Goal: Task Accomplishment & Management: Manage account settings

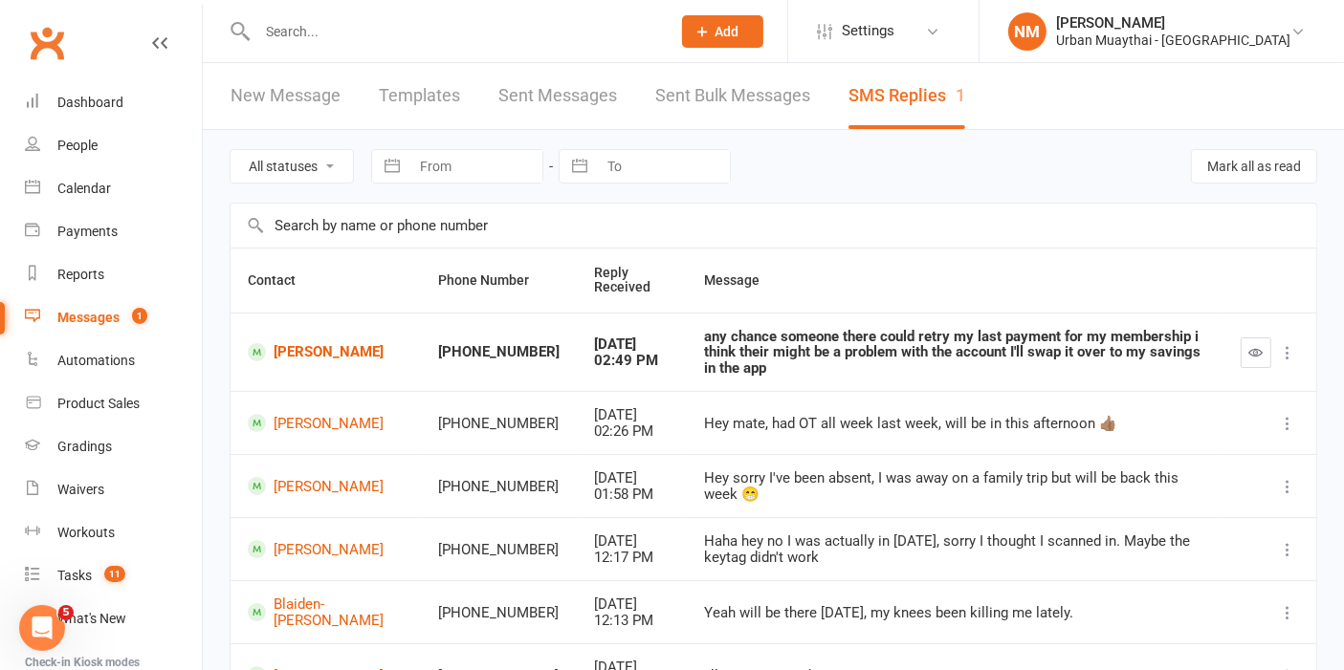
click at [578, 26] on input "text" at bounding box center [455, 31] width 406 height 27
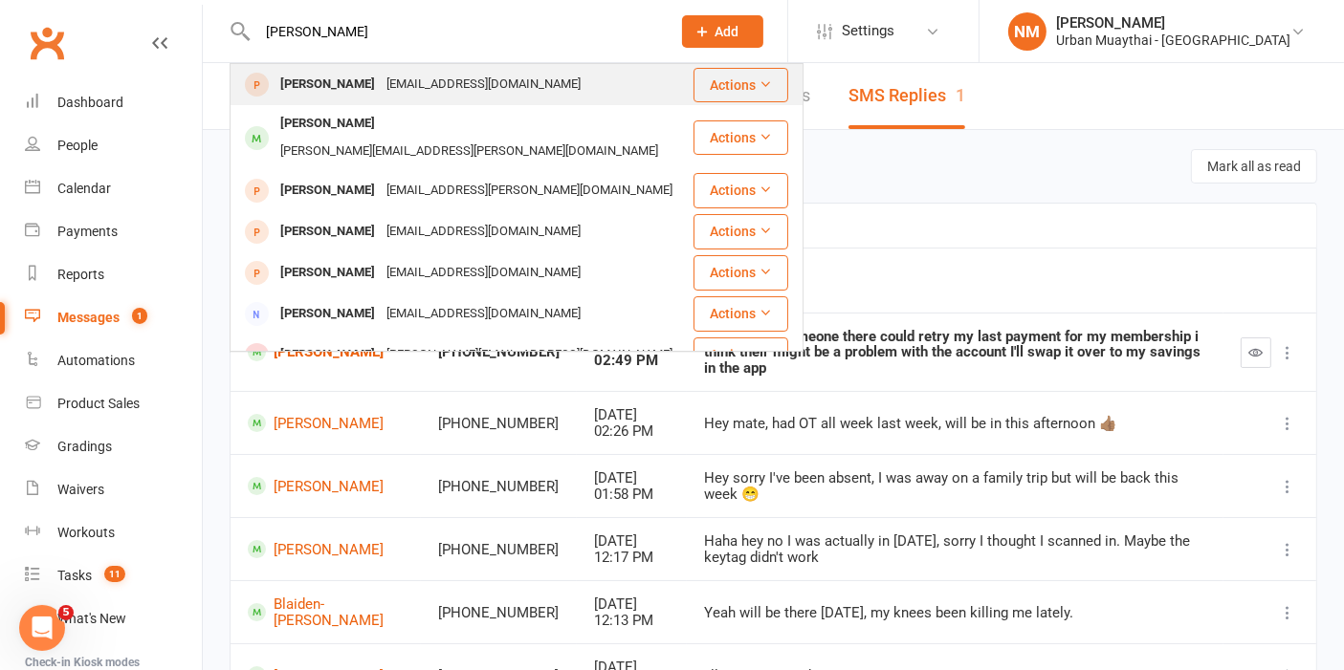
type input "lara gue"
click at [344, 95] on div "[PERSON_NAME]" at bounding box center [327, 85] width 106 height 28
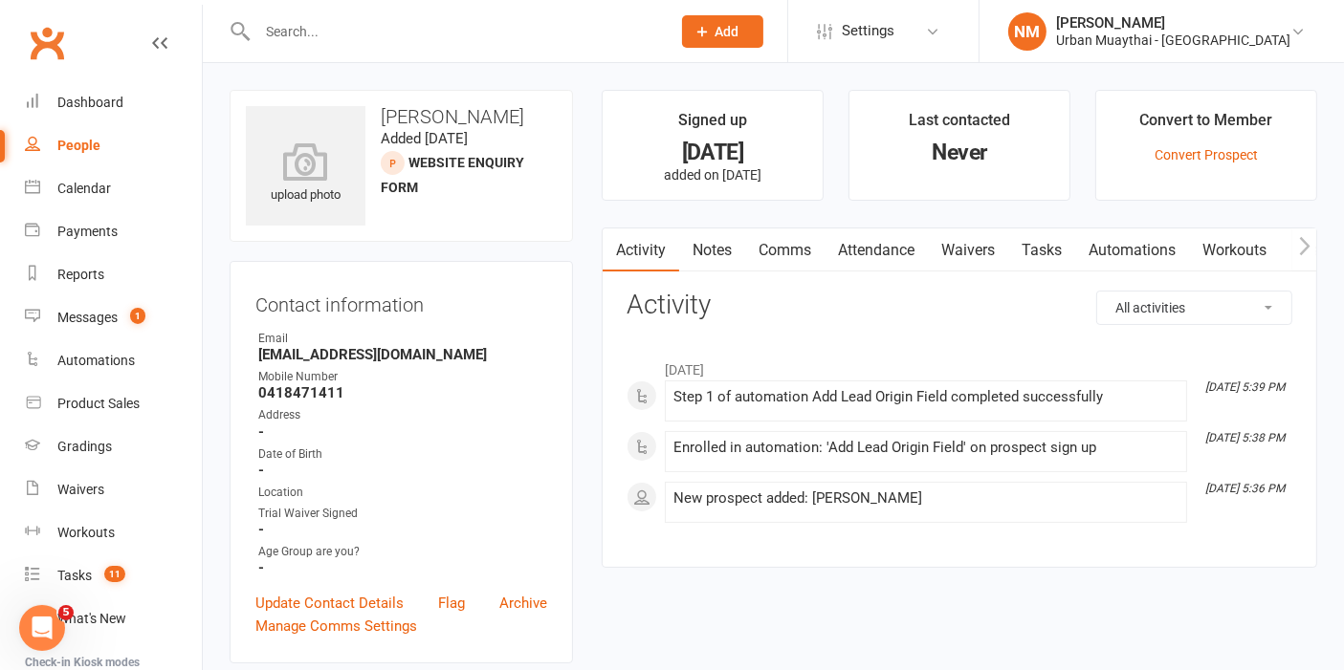
click at [713, 239] on link "Notes" at bounding box center [712, 251] width 66 height 44
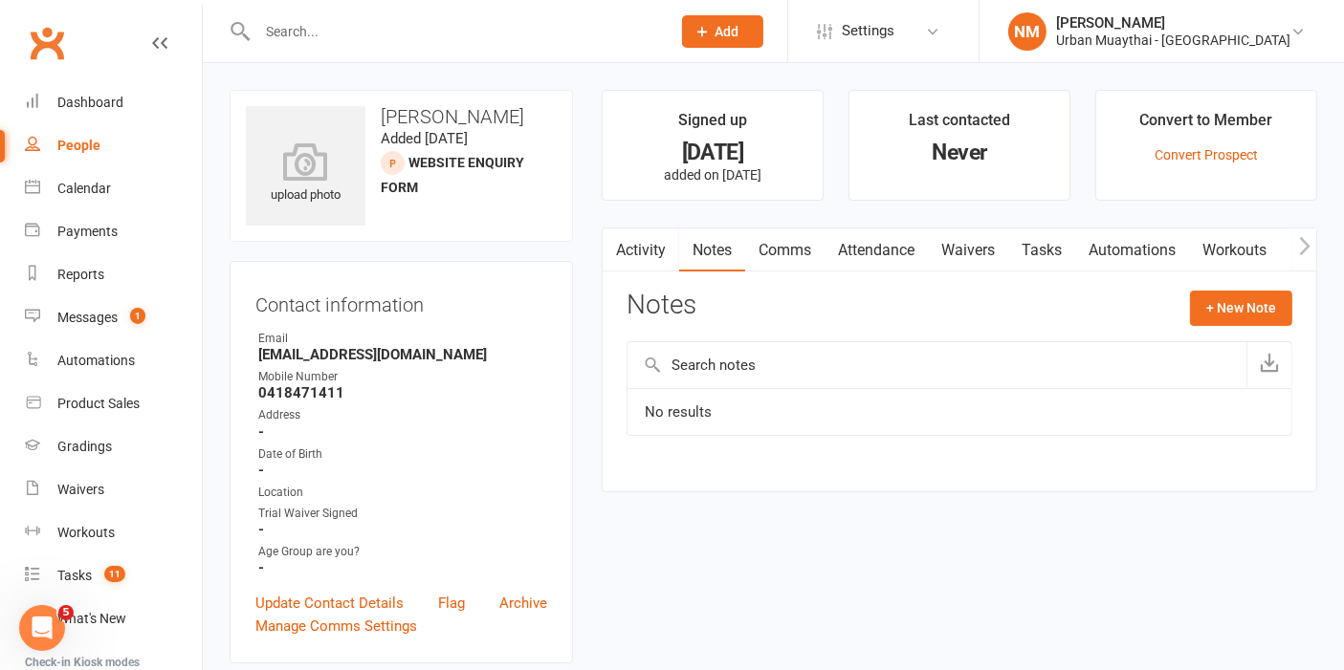
click at [807, 232] on link "Comms" at bounding box center [784, 251] width 79 height 44
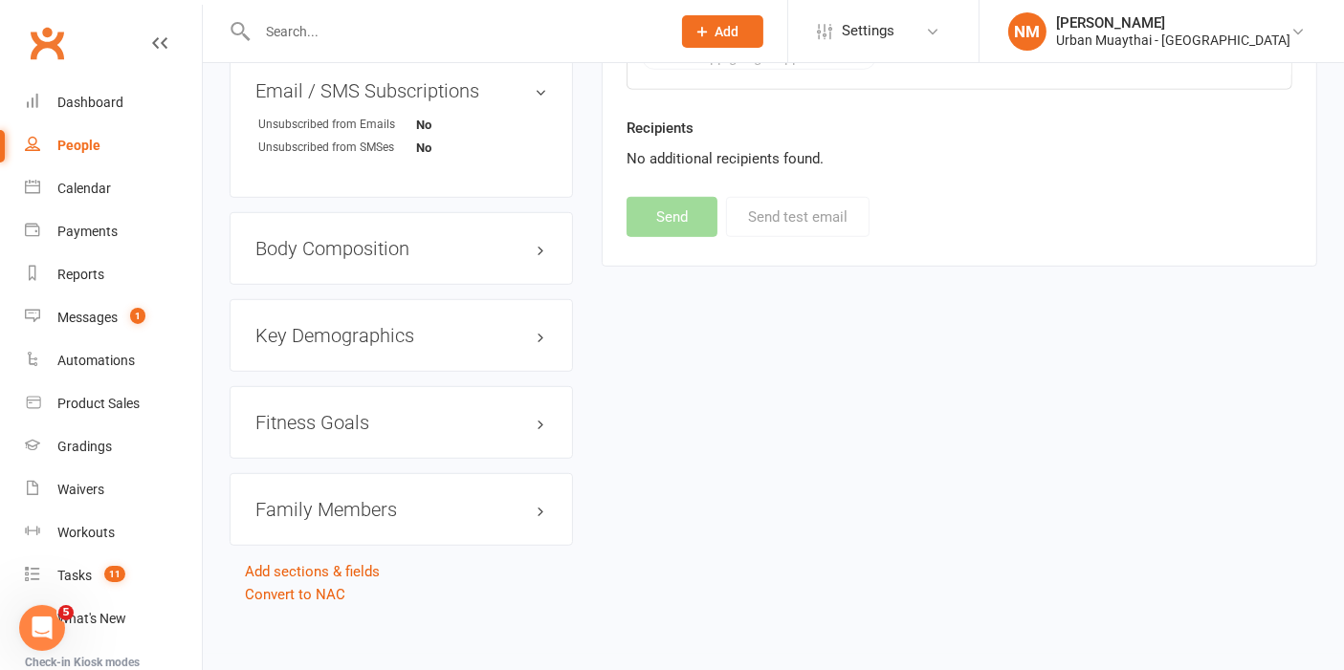
scroll to position [1192, 0]
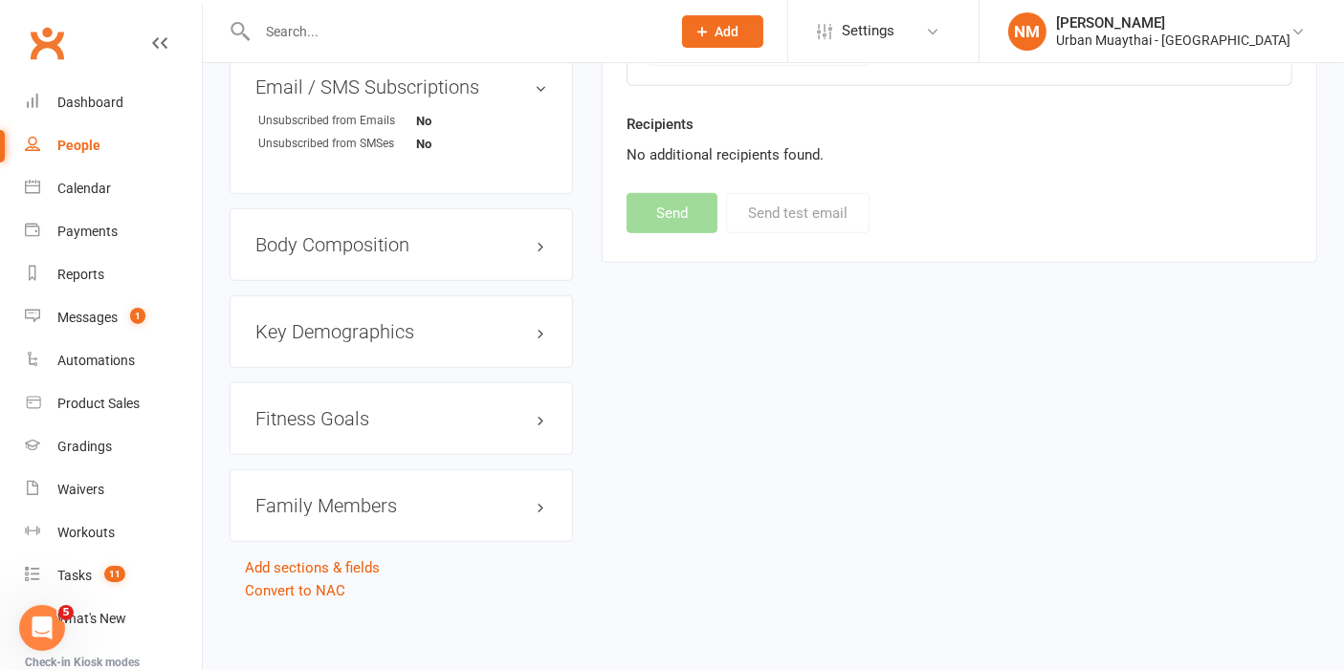
click at [406, 505] on h3 "Family Members" at bounding box center [401, 505] width 292 height 21
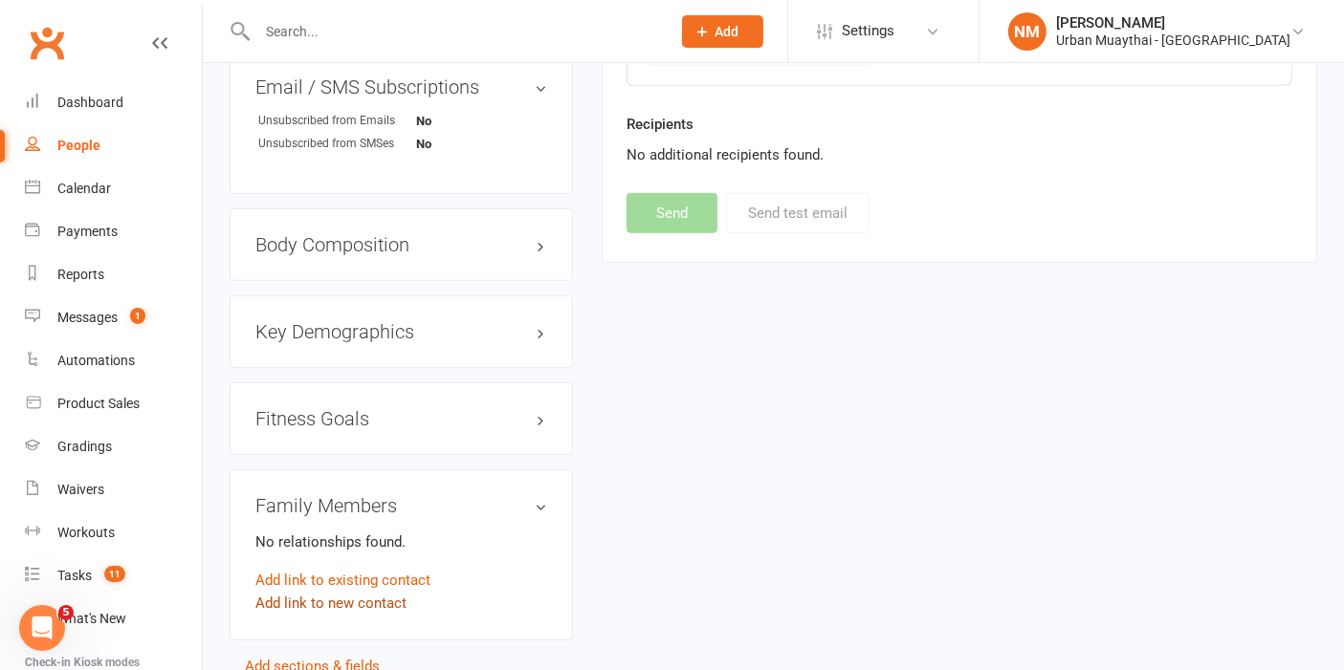
click at [351, 600] on link "Add link to new contact" at bounding box center [330, 603] width 151 height 23
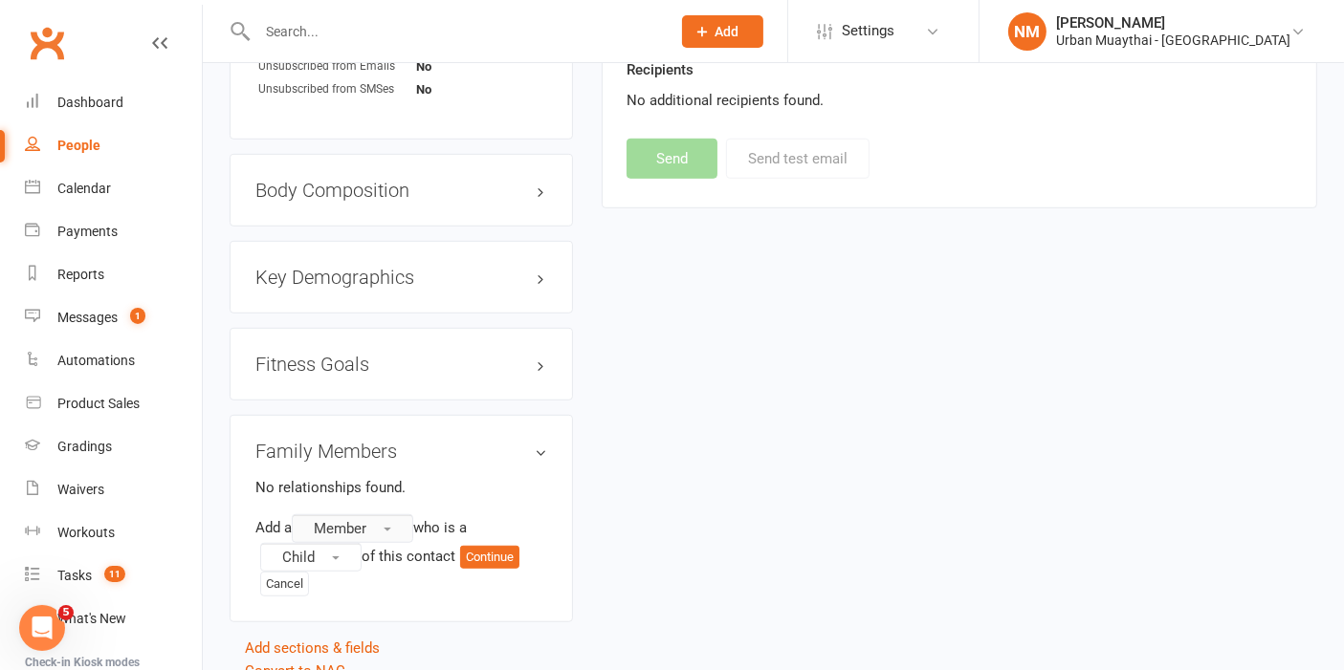
scroll to position [1325, 0]
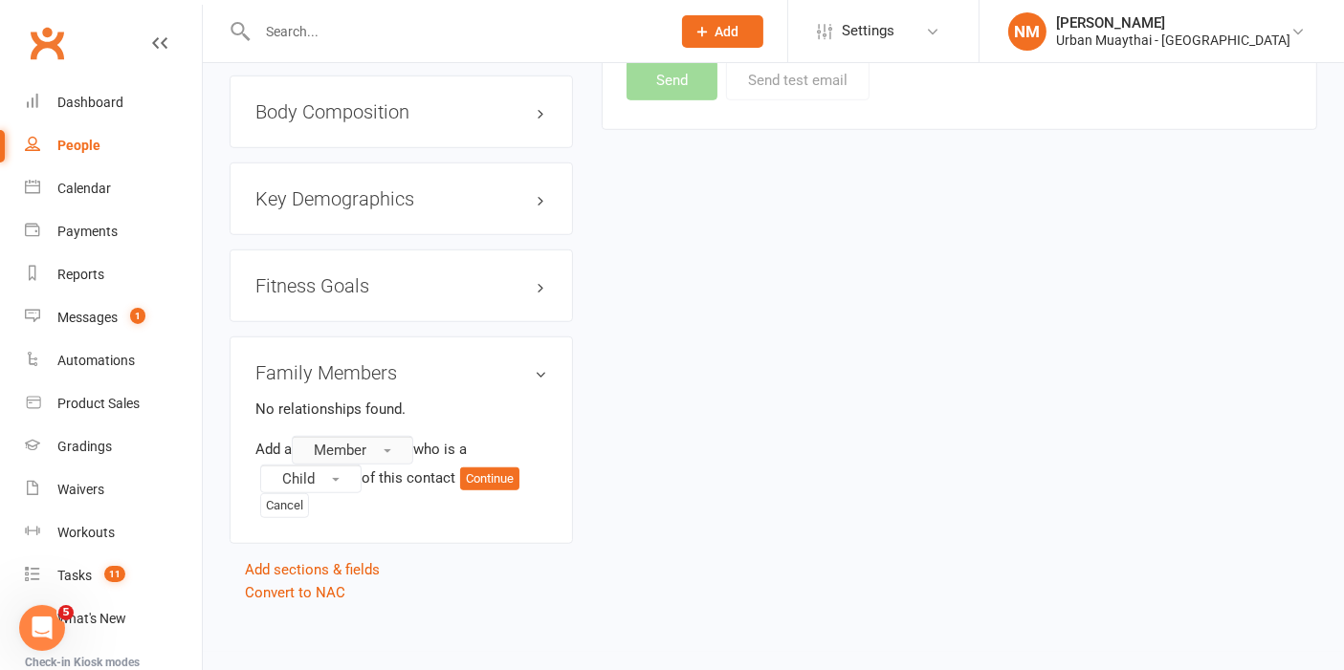
click at [365, 442] on span "Member" at bounding box center [340, 450] width 53 height 17
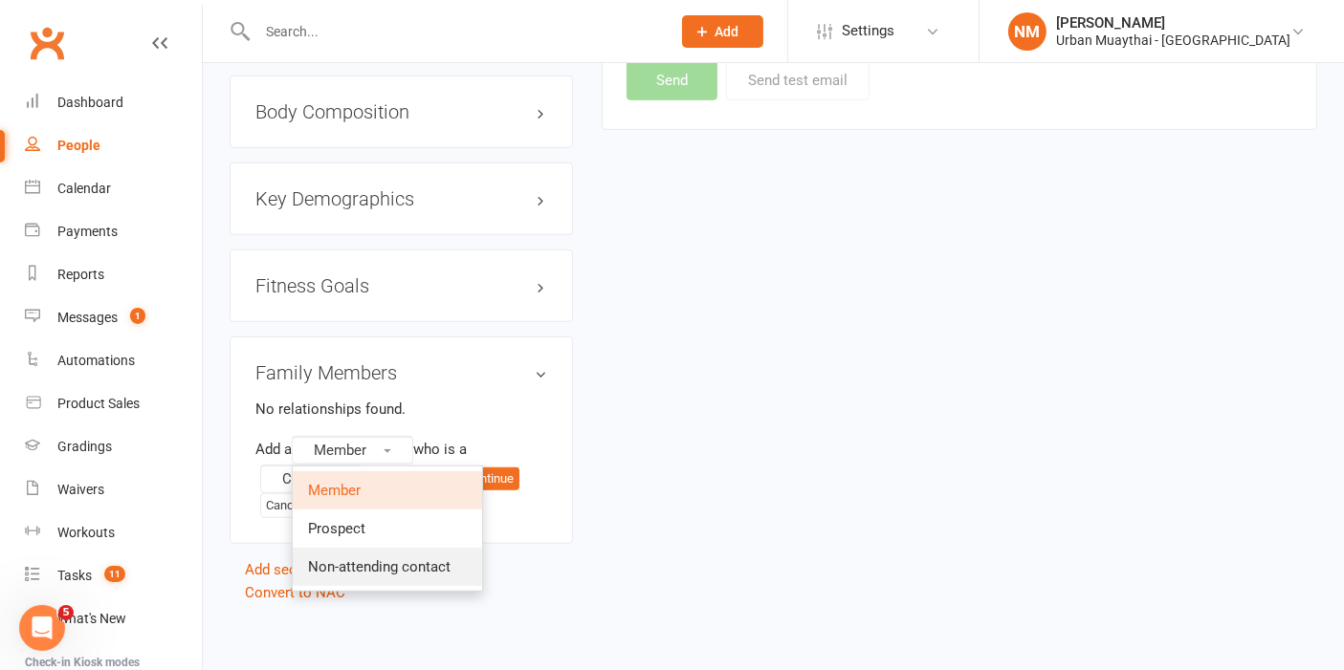
click at [368, 559] on span "Non-attending contact" at bounding box center [379, 567] width 142 height 17
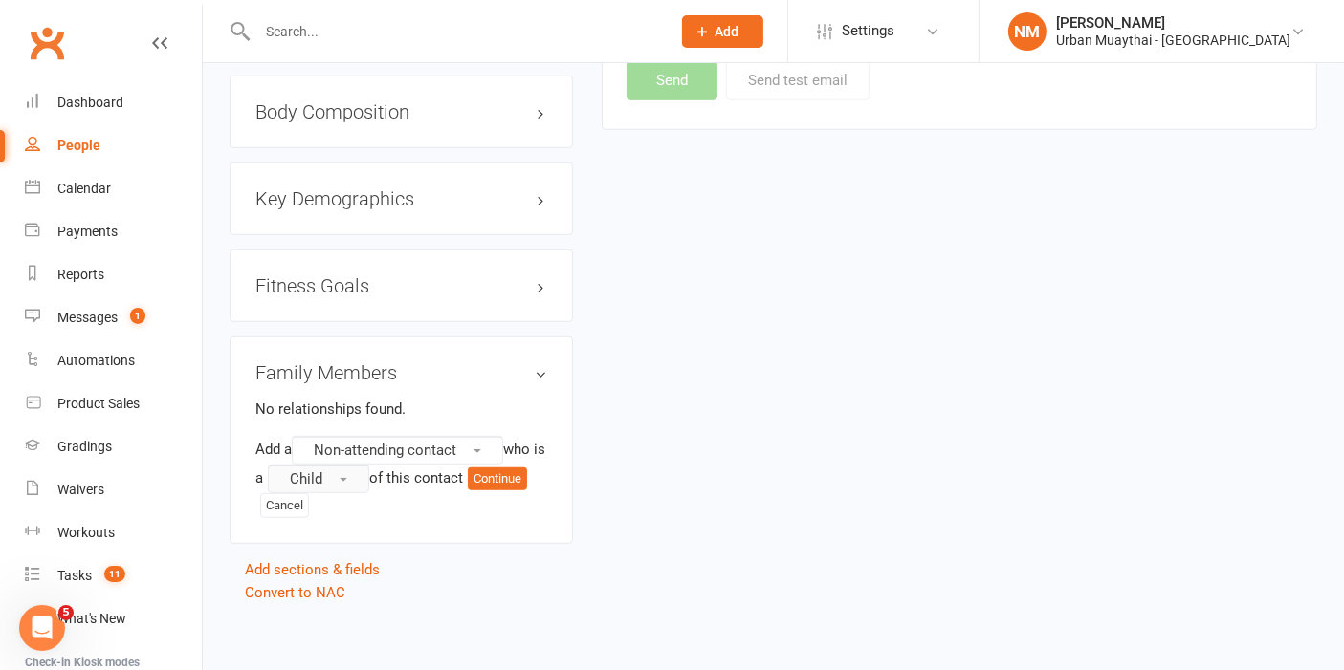
click at [343, 473] on button "Child" at bounding box center [318, 479] width 101 height 29
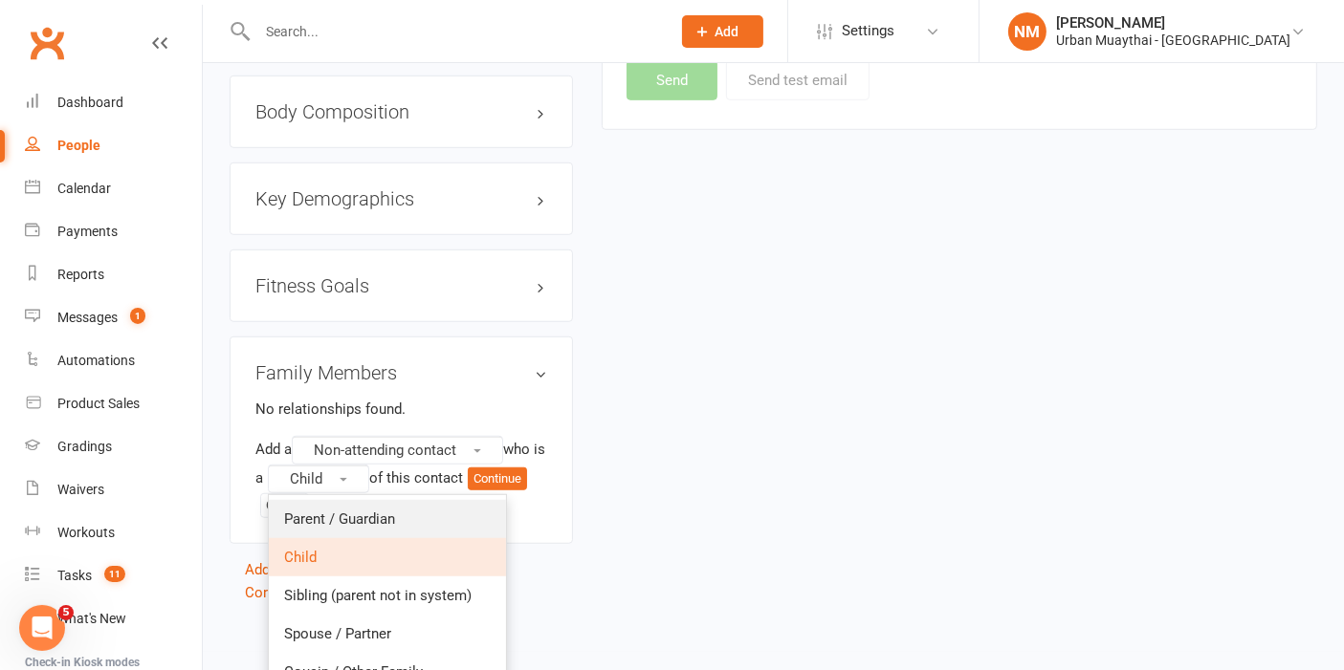
click at [431, 506] on link "Parent / Guardian" at bounding box center [387, 519] width 237 height 38
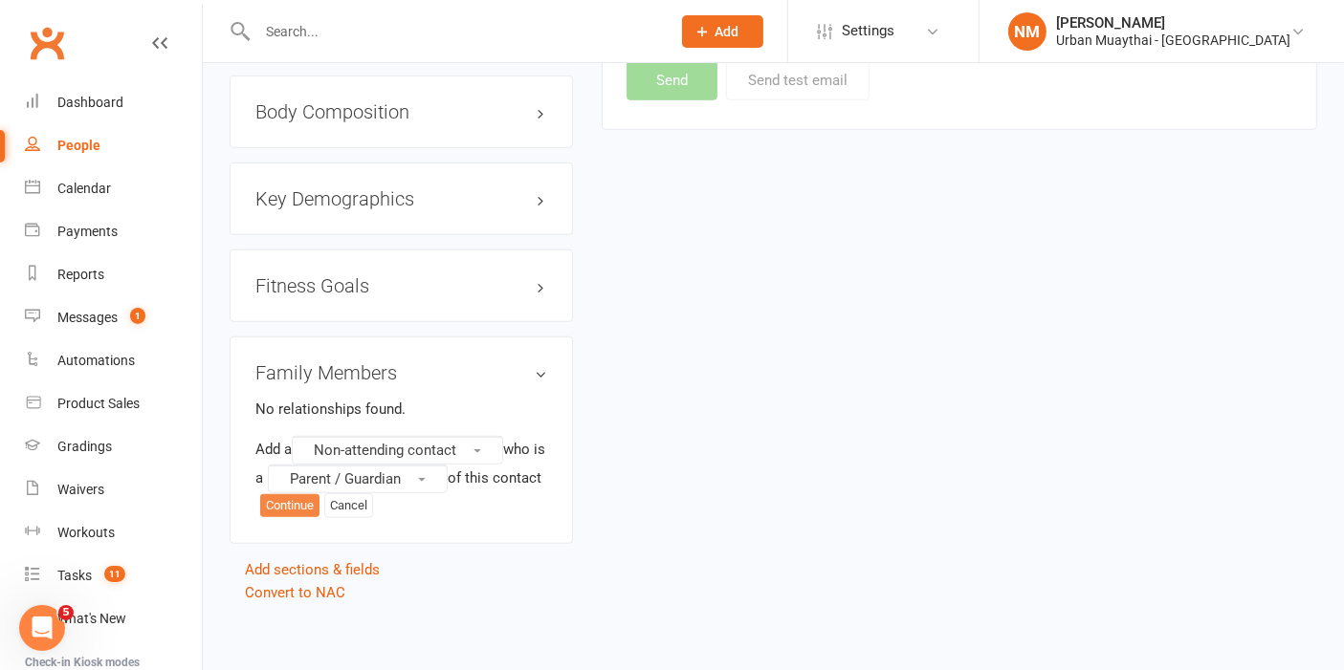
click at [319, 501] on button "Continue" at bounding box center [289, 505] width 59 height 23
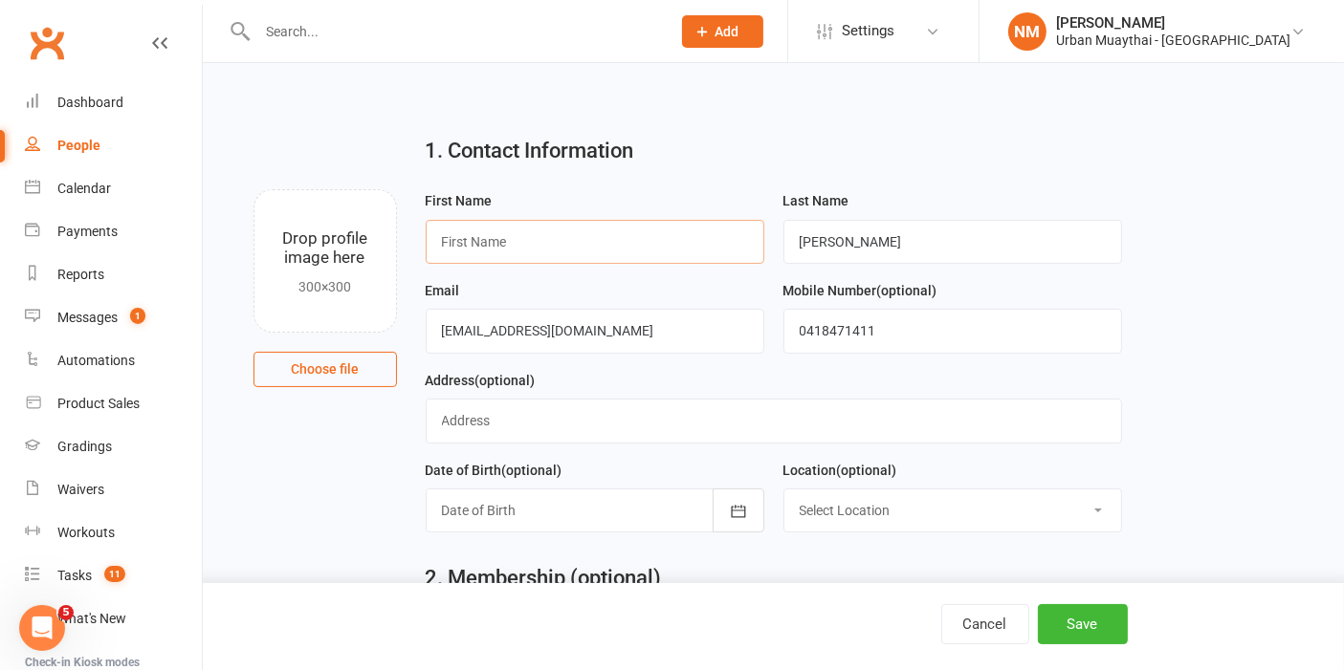
click at [584, 237] on input "text" at bounding box center [595, 242] width 339 height 44
type input "Kate"
click at [882, 339] on input "0418471411" at bounding box center [952, 331] width 339 height 44
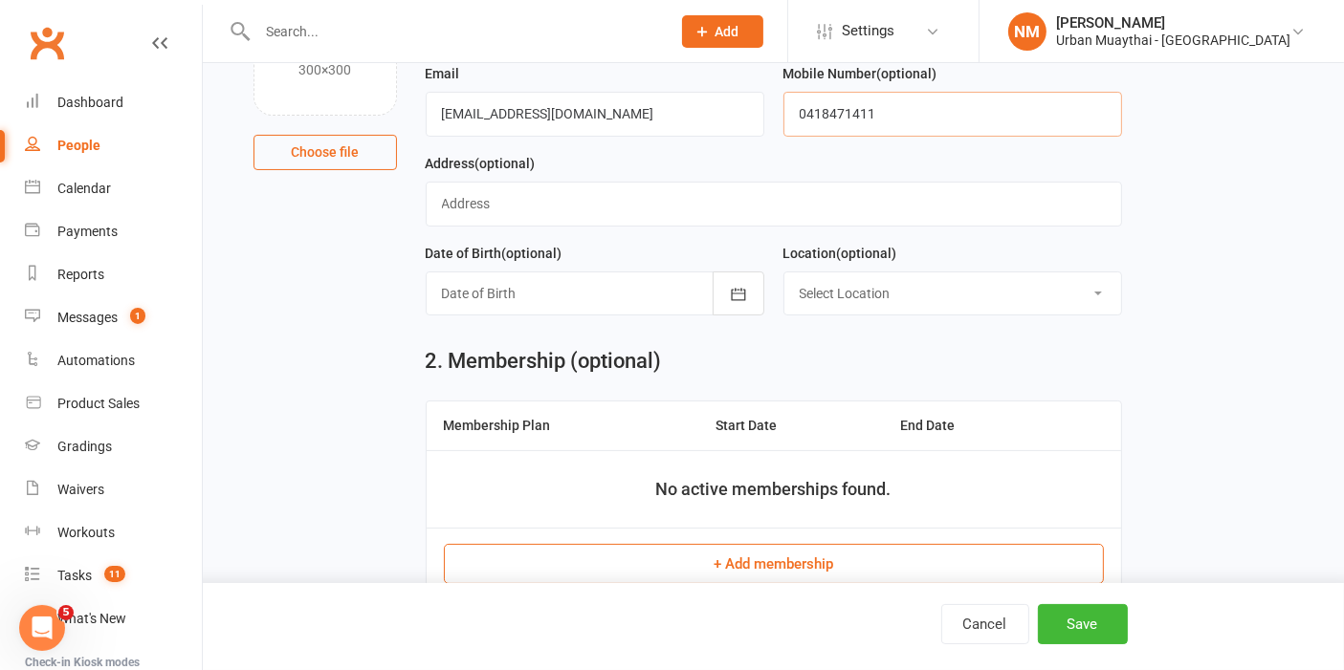
scroll to position [277, 0]
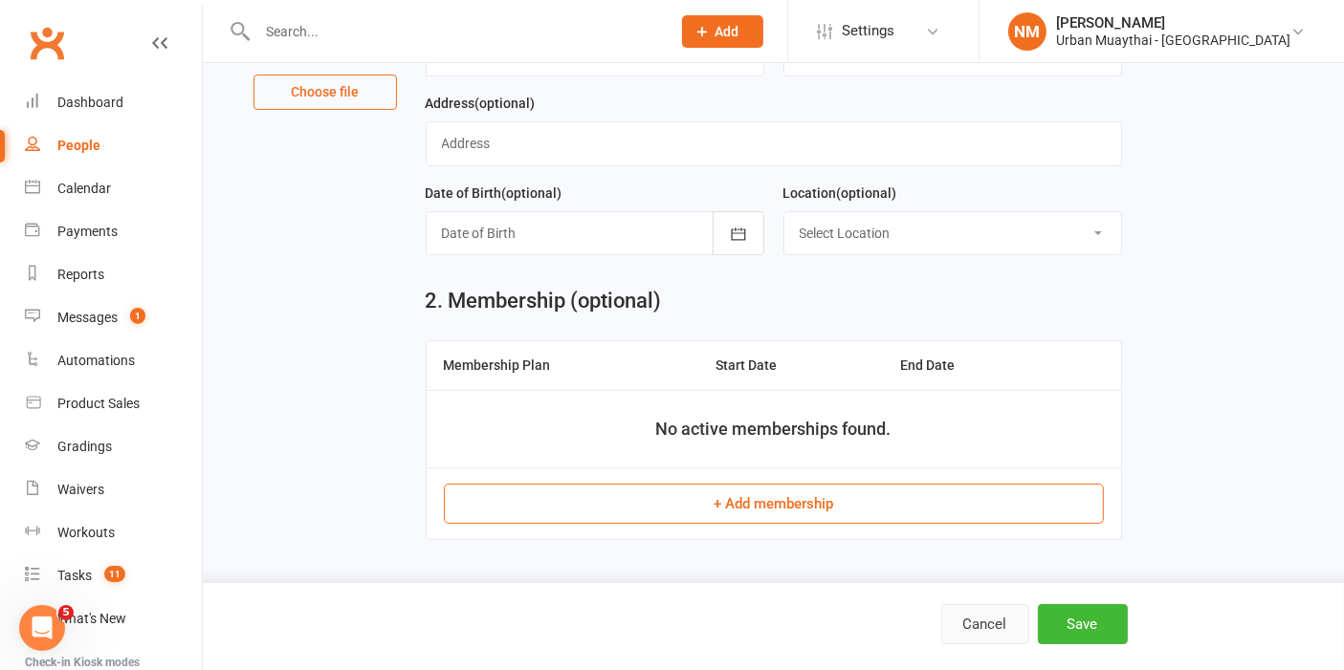
click at [976, 614] on button "Cancel" at bounding box center [985, 624] width 88 height 40
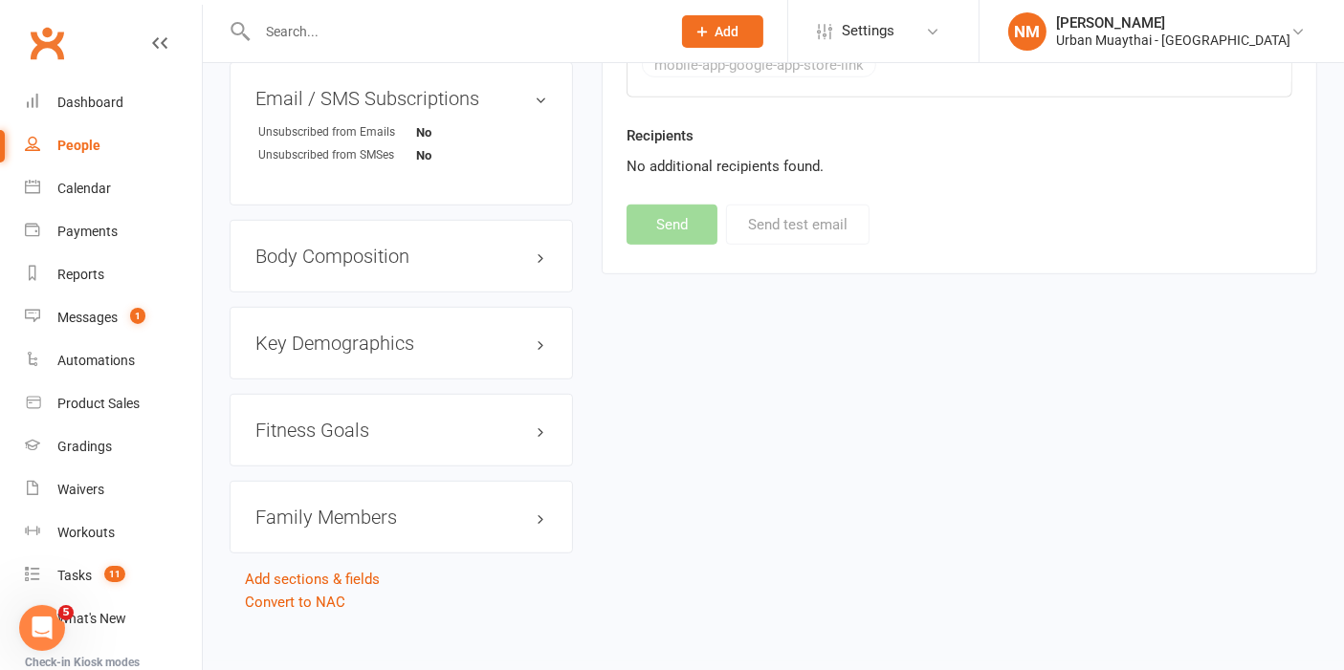
scroll to position [1192, 0]
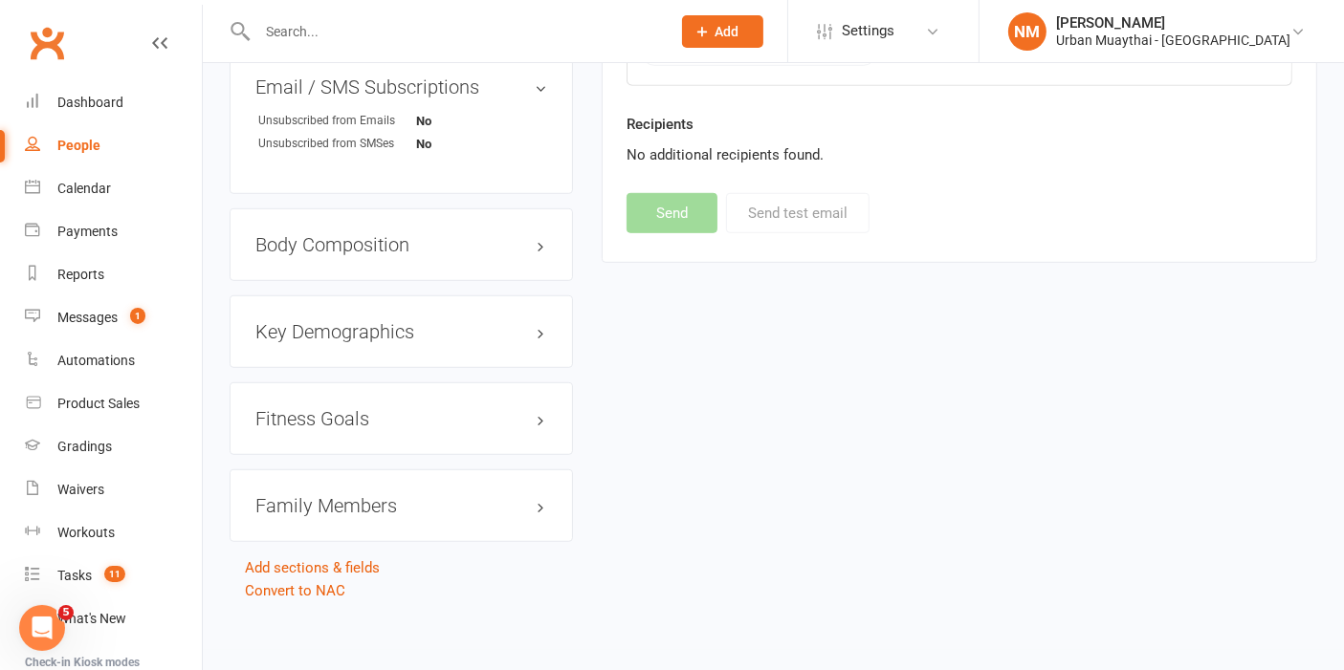
click at [351, 501] on h3 "Family Members" at bounding box center [401, 505] width 292 height 21
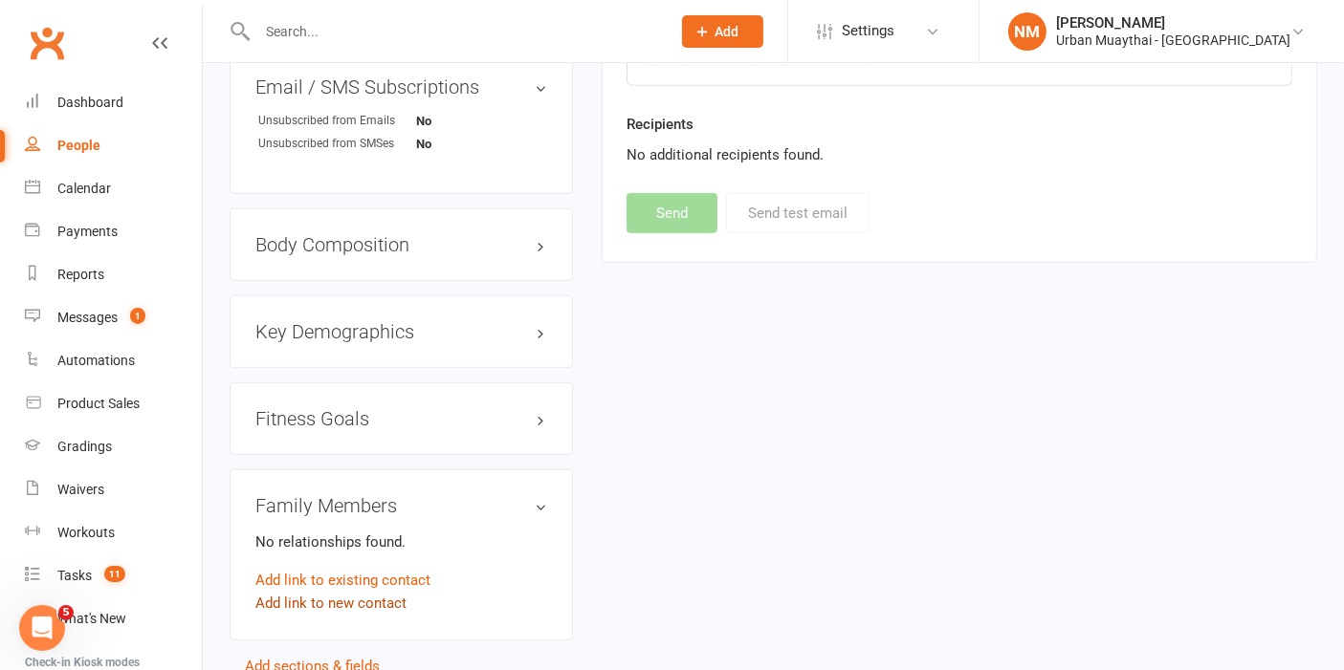
click at [353, 603] on link "Add link to new contact" at bounding box center [330, 603] width 151 height 23
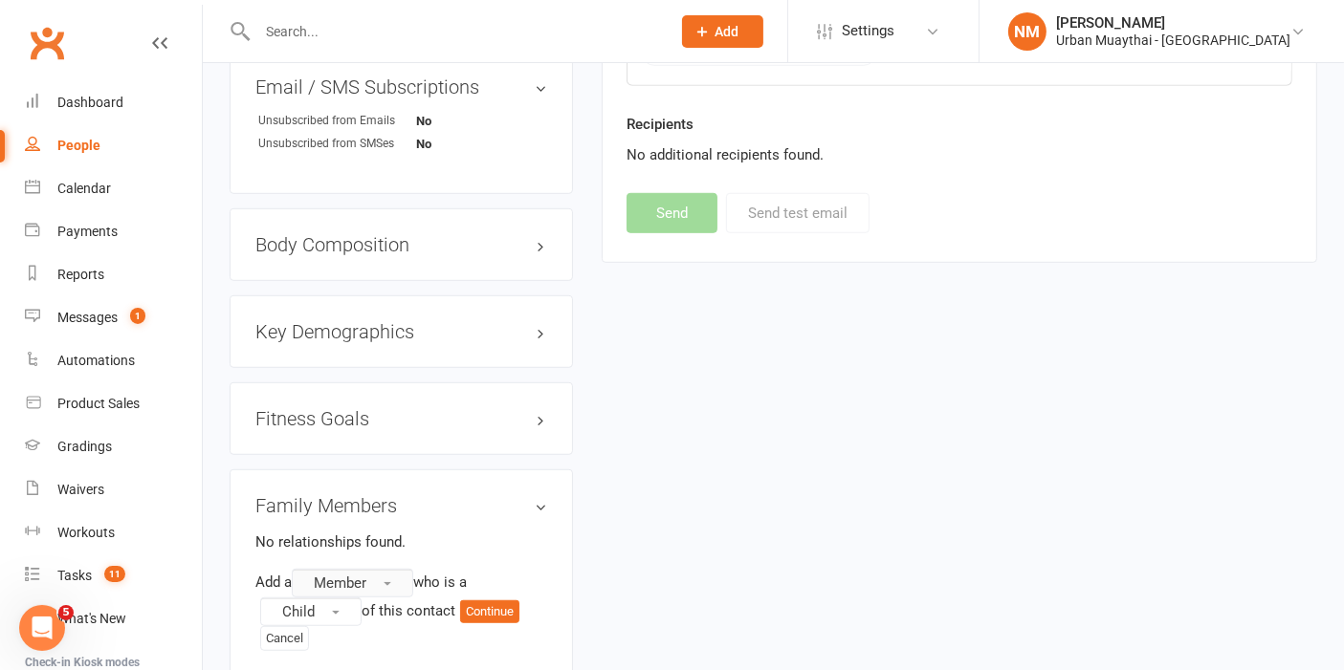
click at [391, 582] on span "button" at bounding box center [388, 584] width 8 height 4
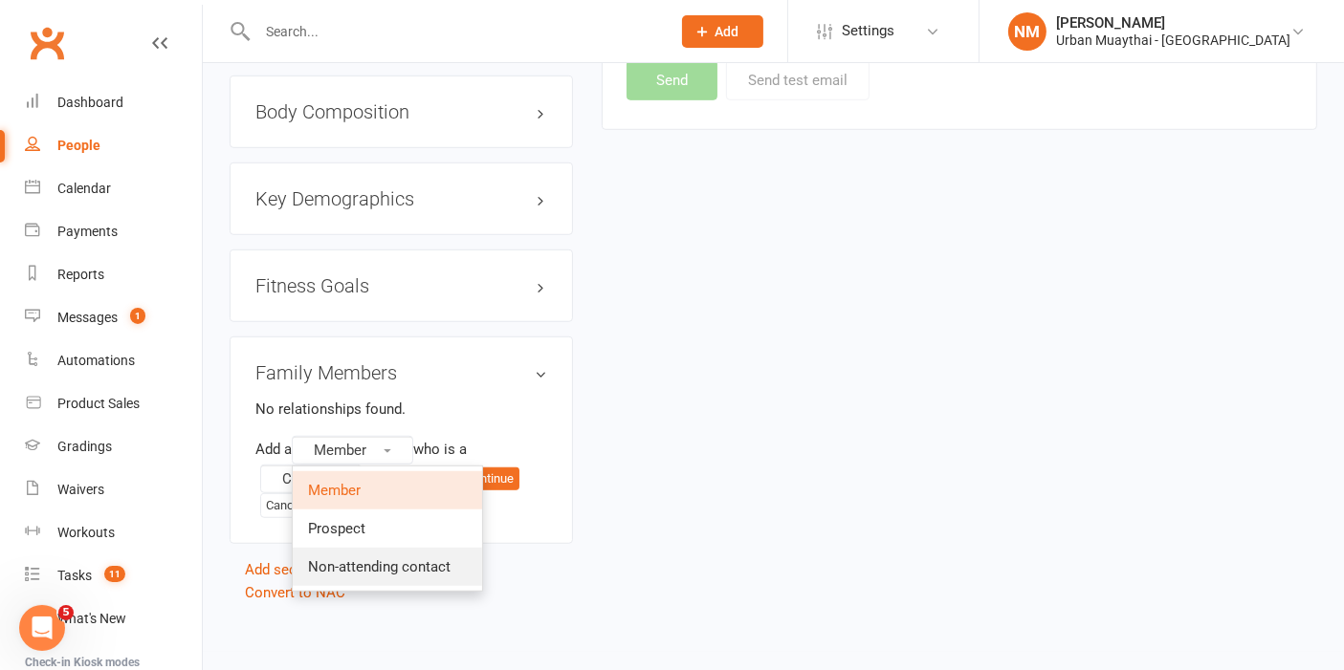
click at [375, 559] on span "Non-attending contact" at bounding box center [379, 567] width 142 height 17
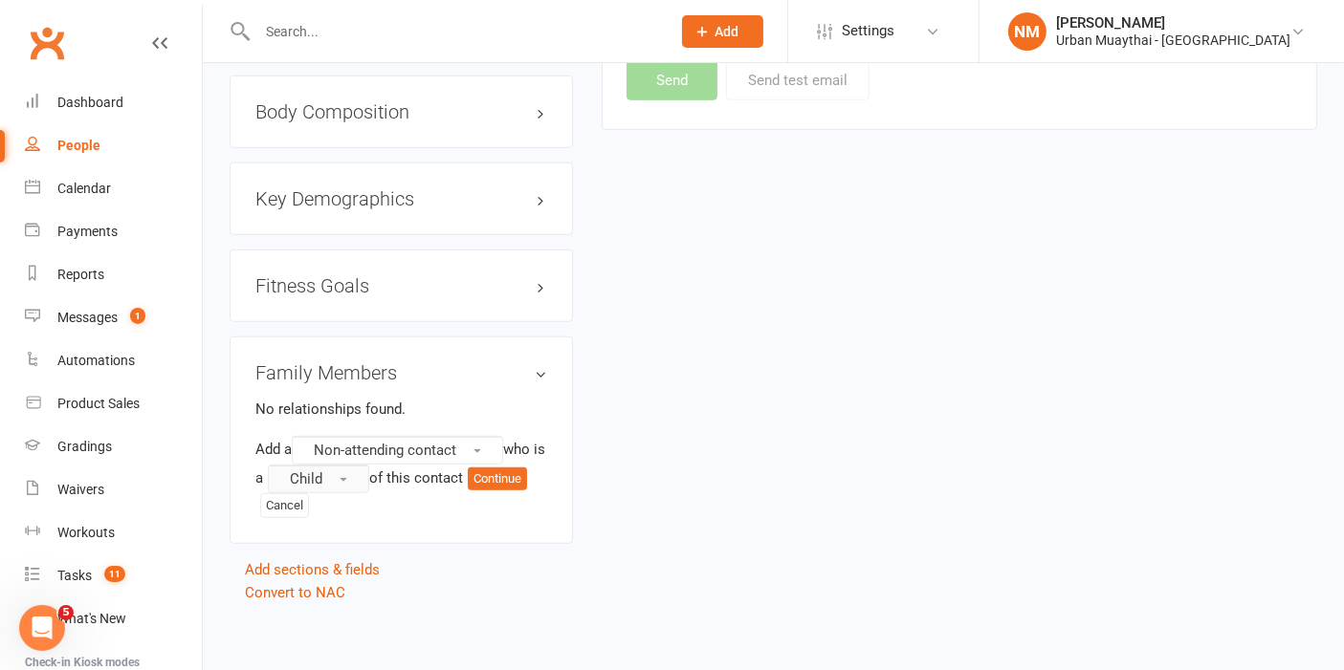
click at [355, 469] on button "Child" at bounding box center [318, 479] width 101 height 29
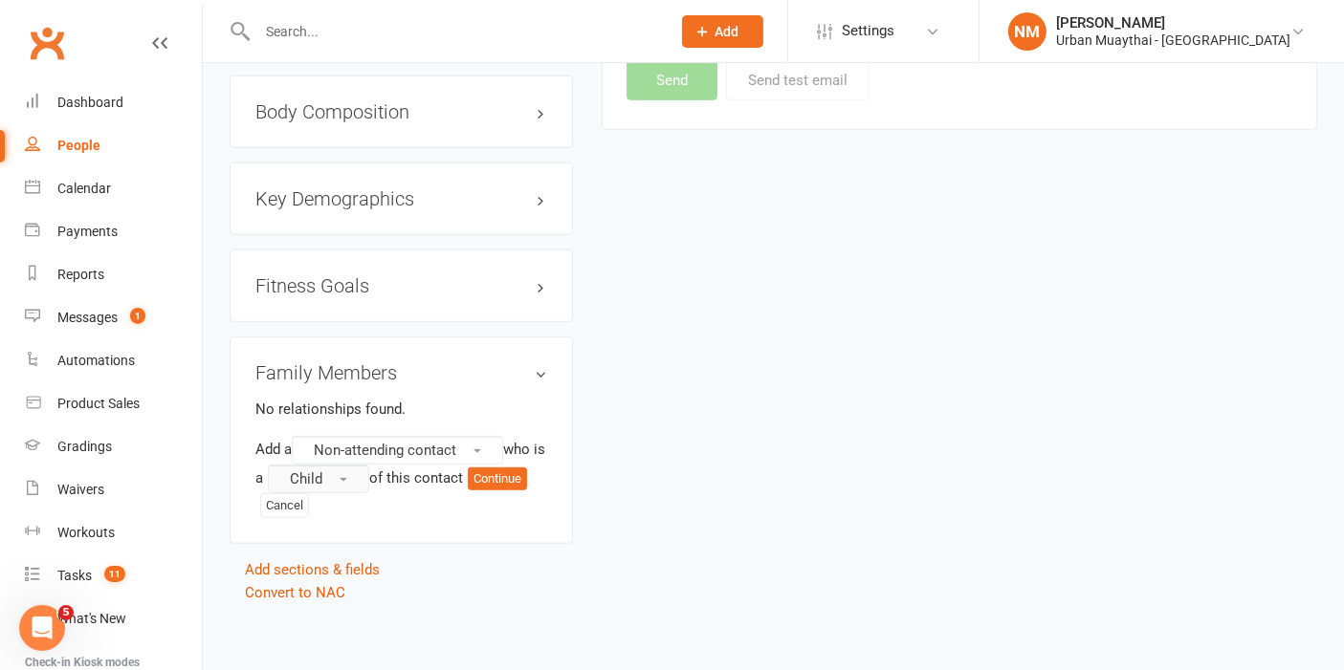
click at [322, 471] on span "Child" at bounding box center [306, 479] width 33 height 17
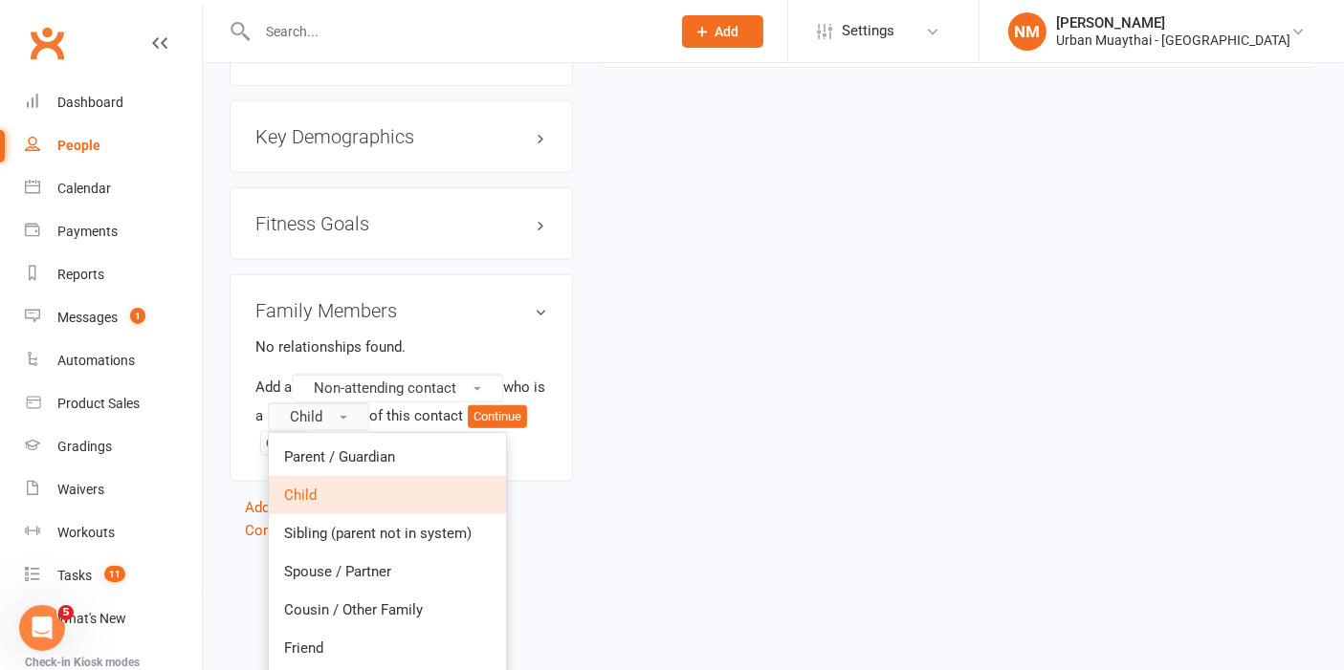
scroll to position [1418, 0]
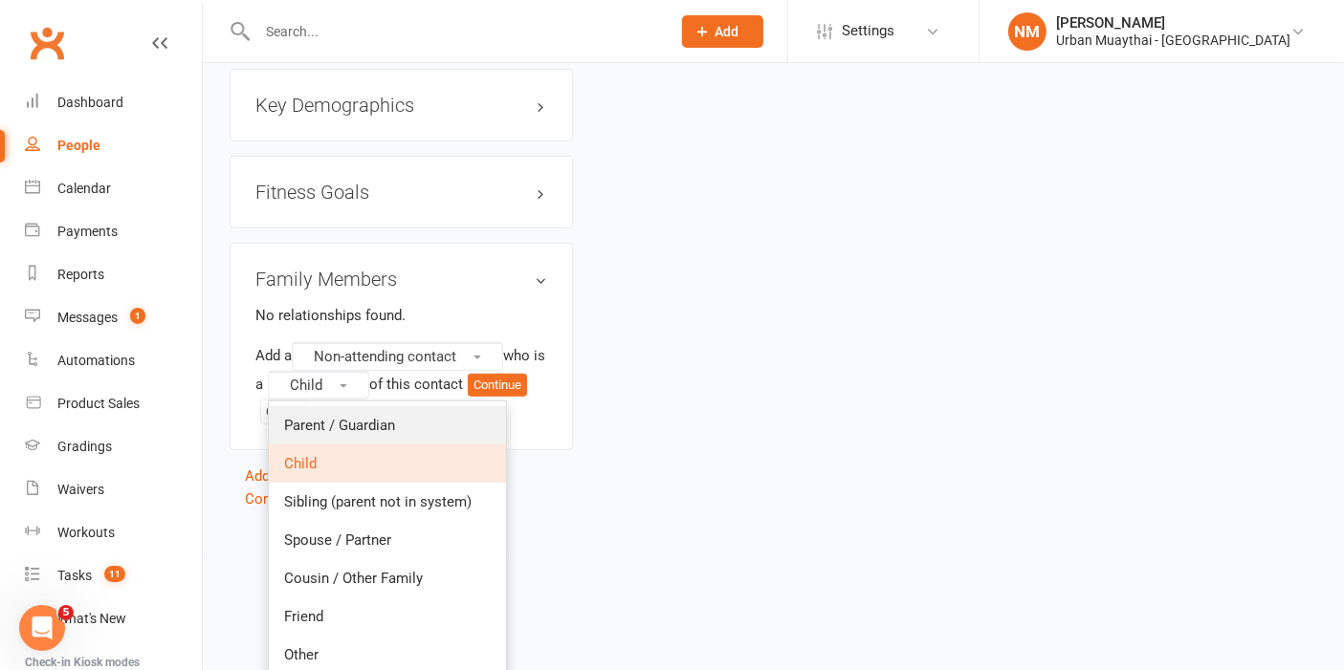
click at [395, 417] on span "Parent / Guardian" at bounding box center [339, 425] width 111 height 17
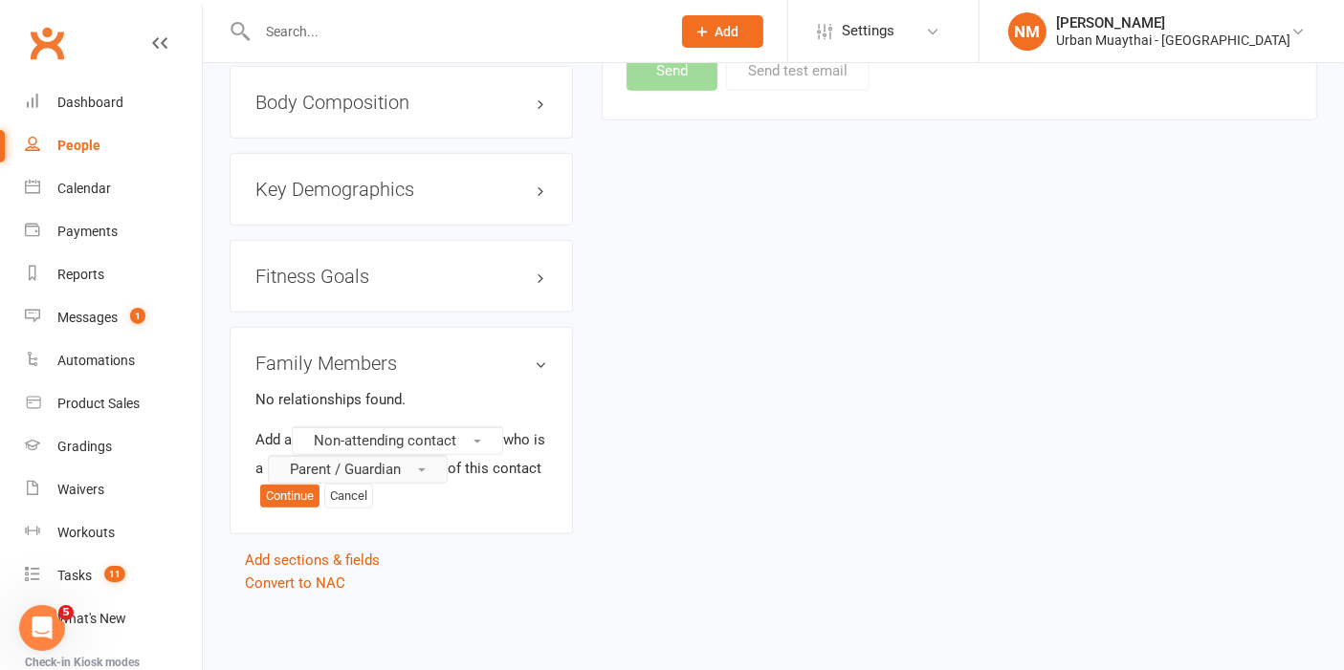
scroll to position [1325, 0]
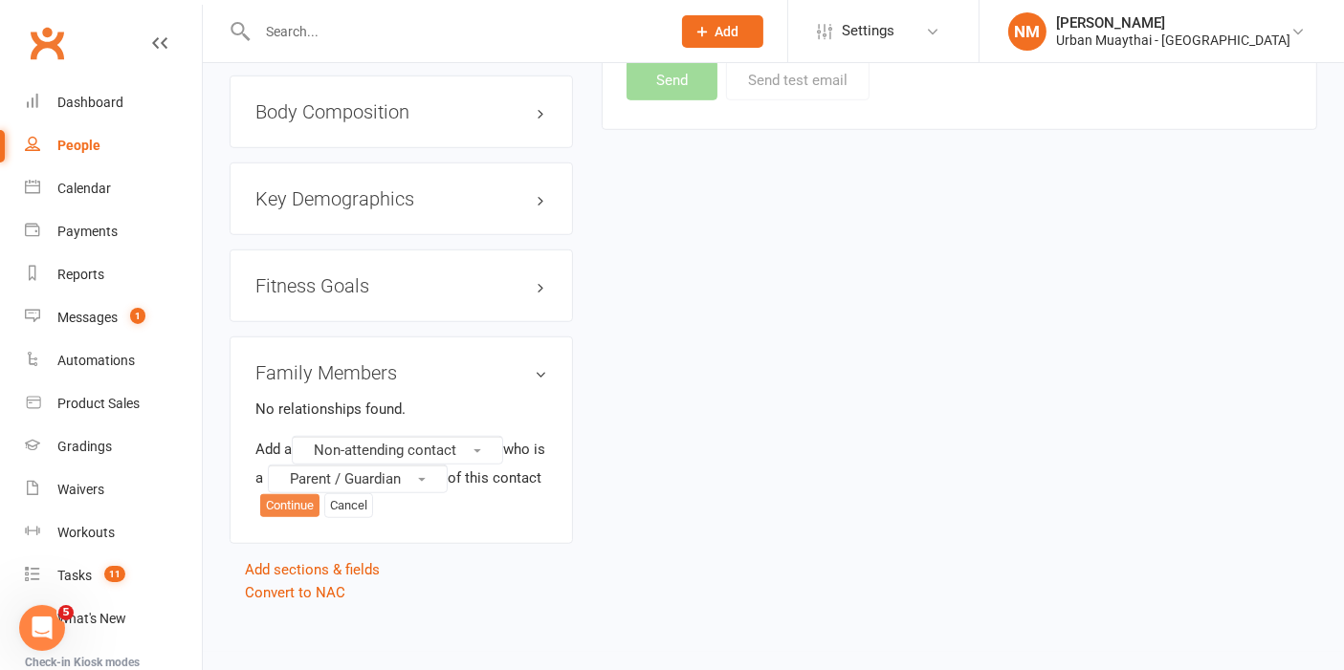
click at [319, 504] on button "Continue" at bounding box center [289, 505] width 59 height 23
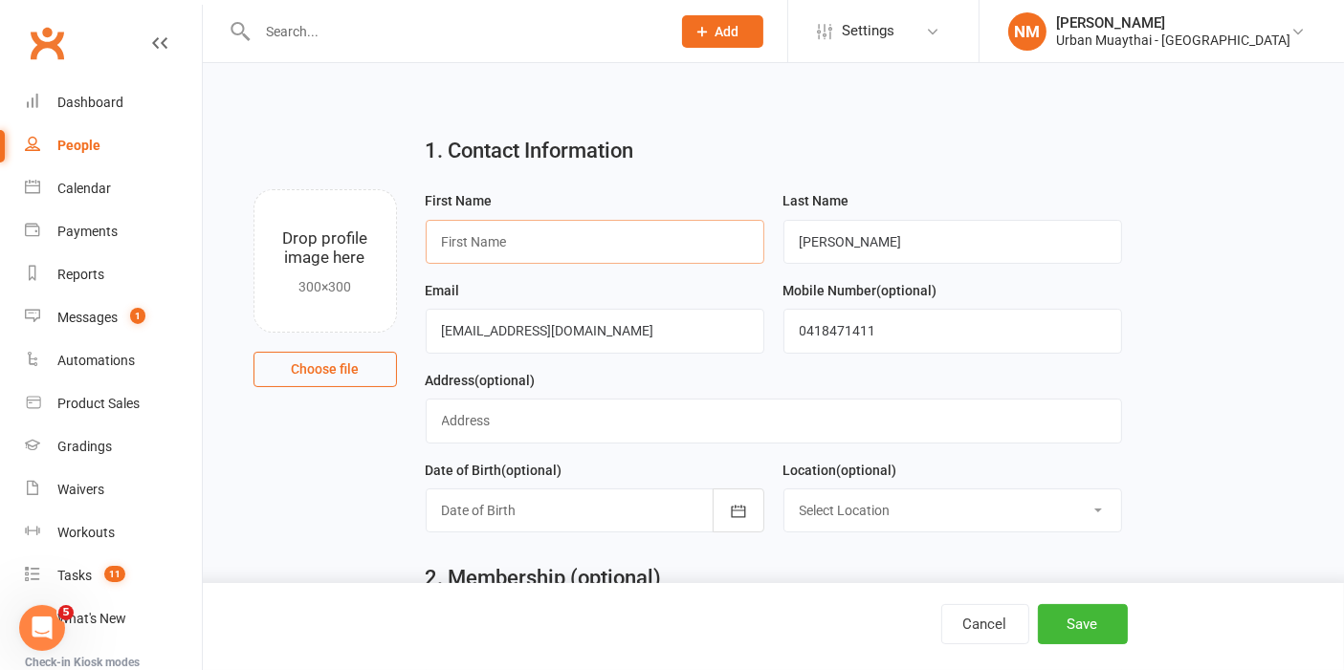
click at [686, 249] on input "text" at bounding box center [595, 242] width 339 height 44
type input "Kate"
type input "D"
type input "K"
type input "Kosky-Davies"
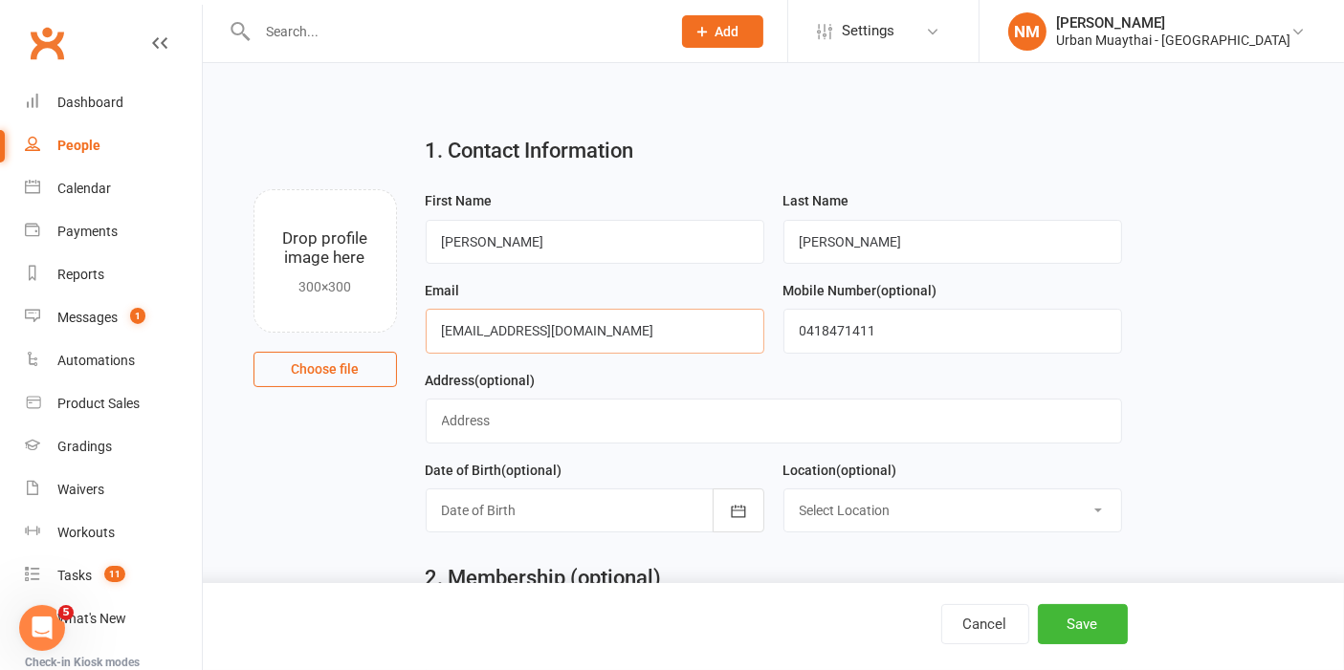
drag, startPoint x: 541, startPoint y: 332, endPoint x: 401, endPoint y: 323, distance: 140.9
click at [401, 189] on div "Drop profile image here 300×300 Choose file First Name Kate Last Name Kosky-Dav…" at bounding box center [773, 189] width 1087 height 0
type input "kate.koskydavies@gmail.com"
click at [842, 326] on input "0418471411" at bounding box center [952, 331] width 339 height 44
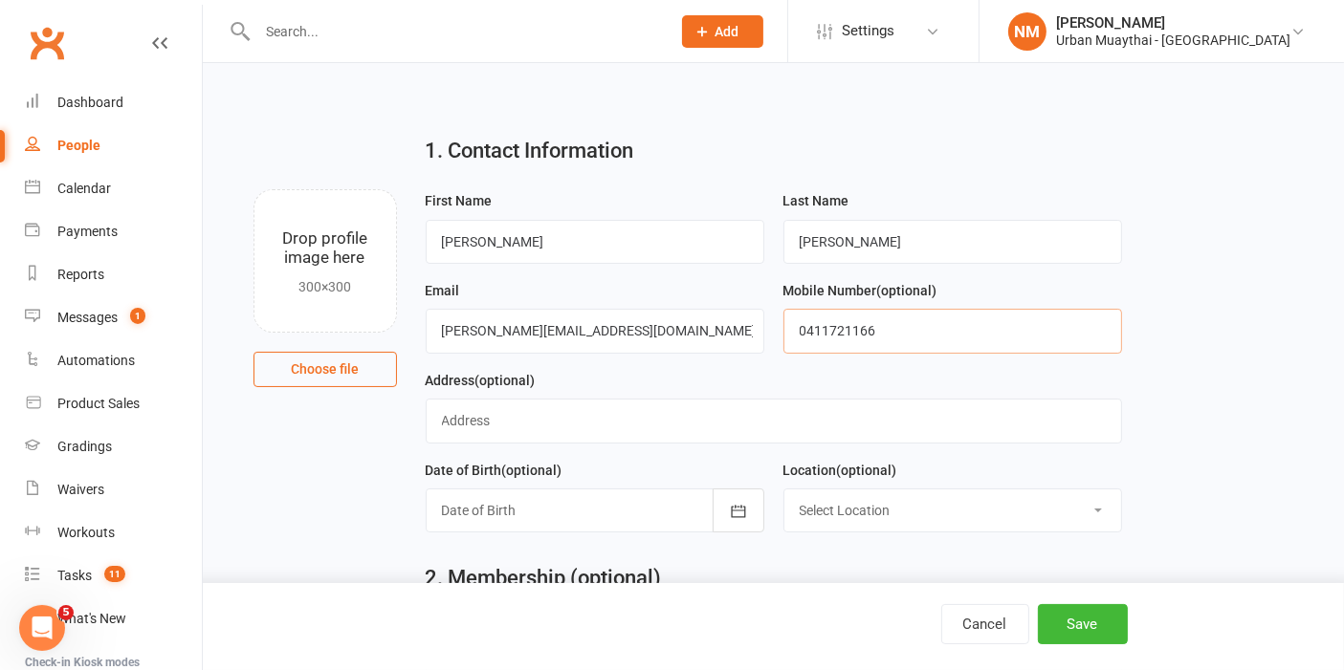
type input "0411721166"
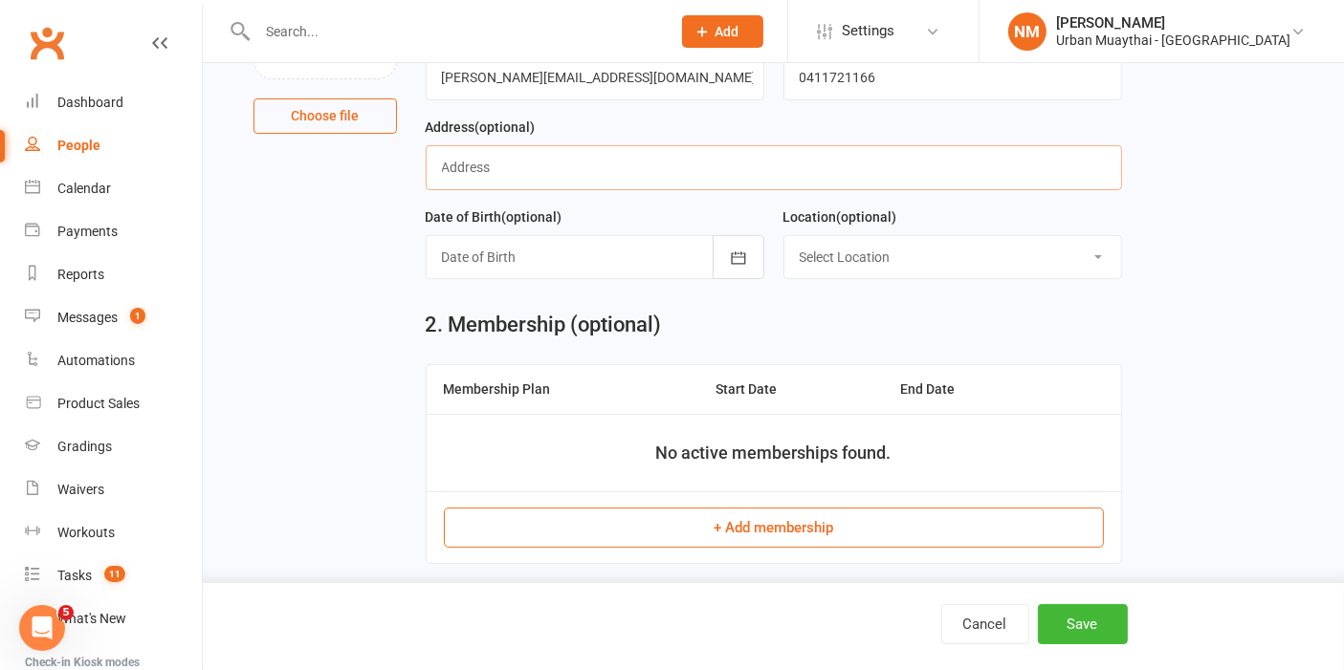
scroll to position [277, 0]
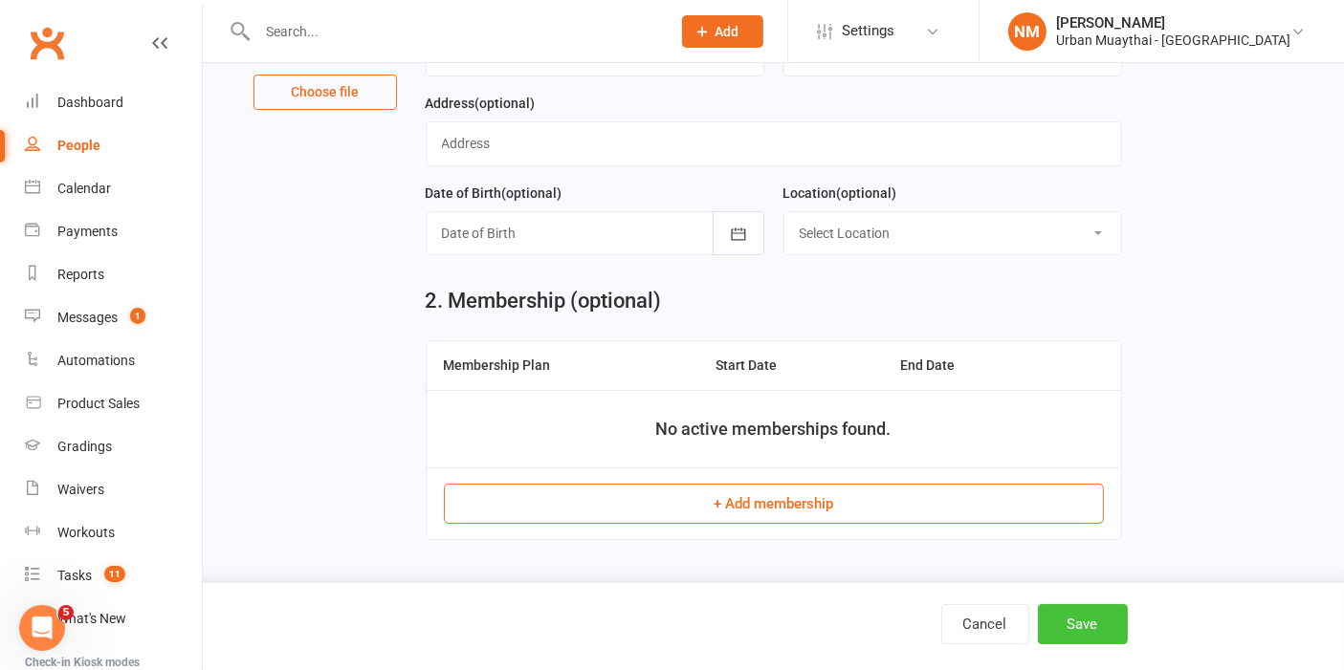
click at [1087, 630] on button "Save" at bounding box center [1083, 624] width 90 height 40
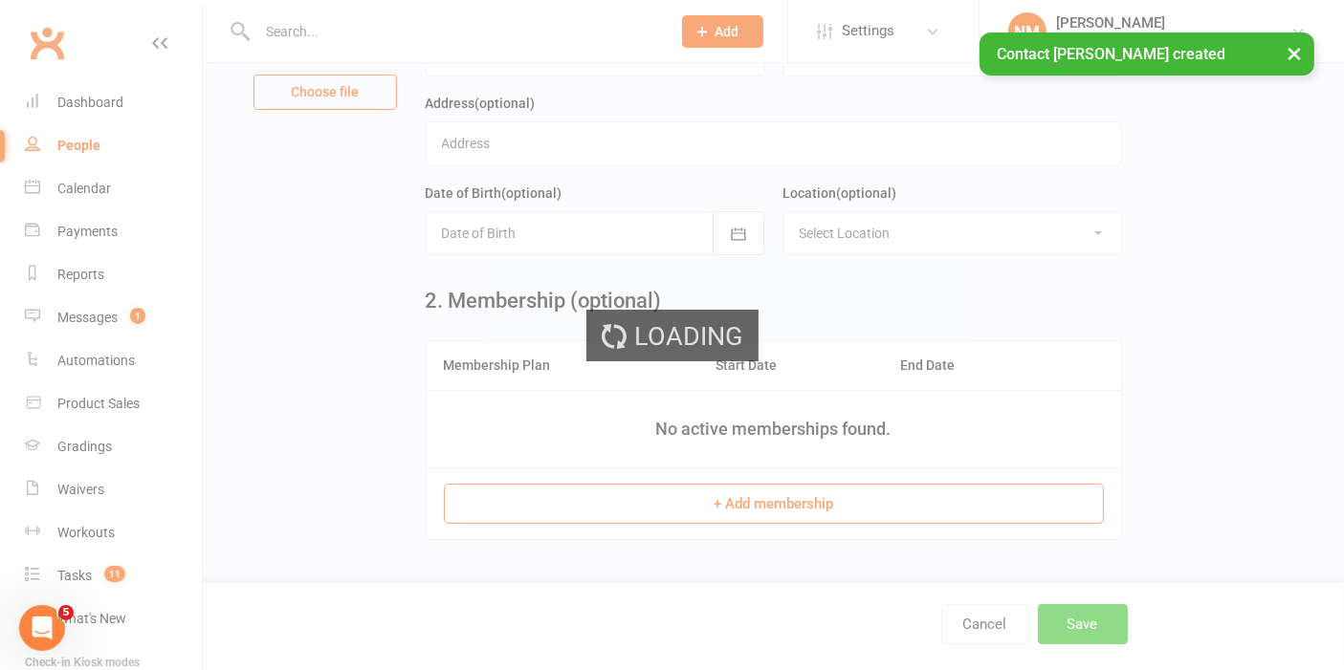
scroll to position [0, 0]
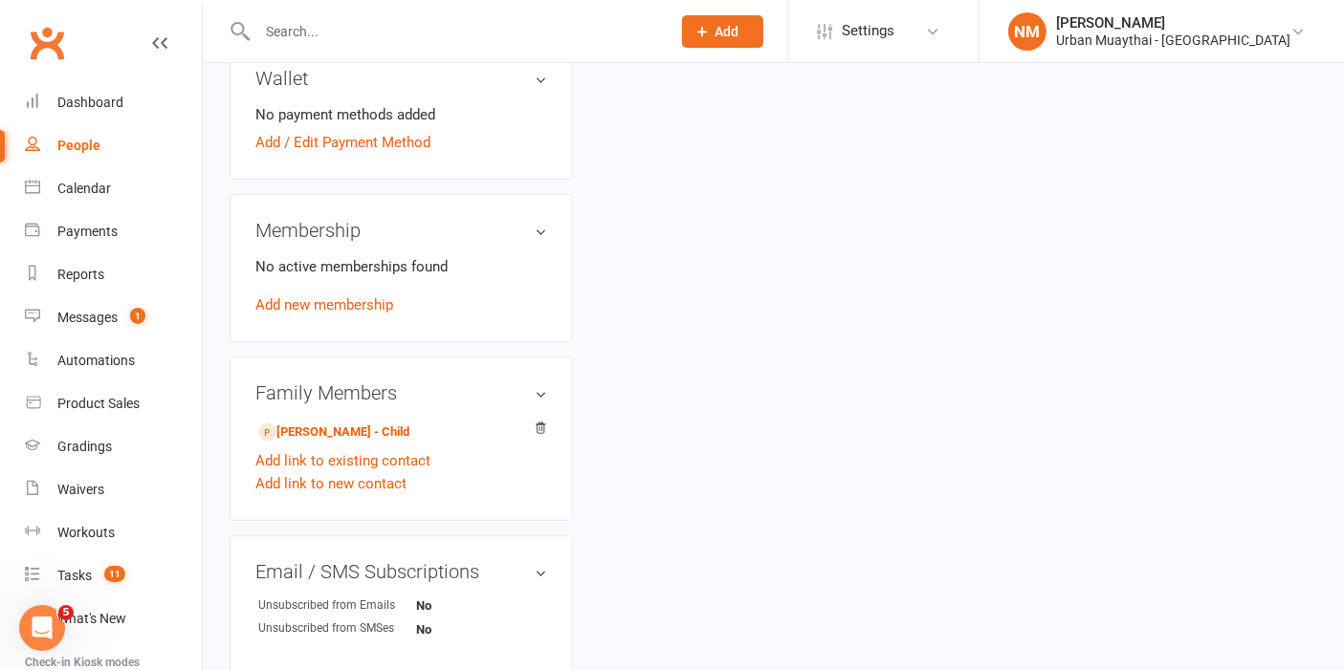
scroll to position [106, 0]
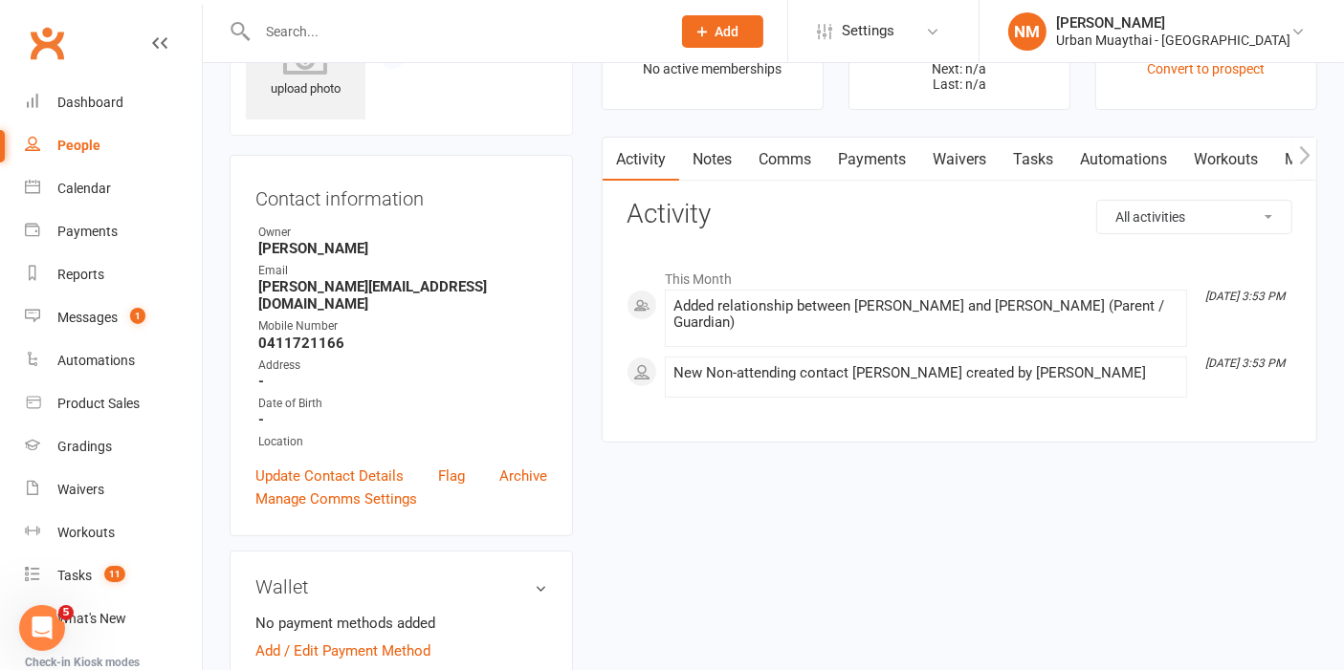
click at [931, 160] on link "Waivers" at bounding box center [959, 160] width 80 height 44
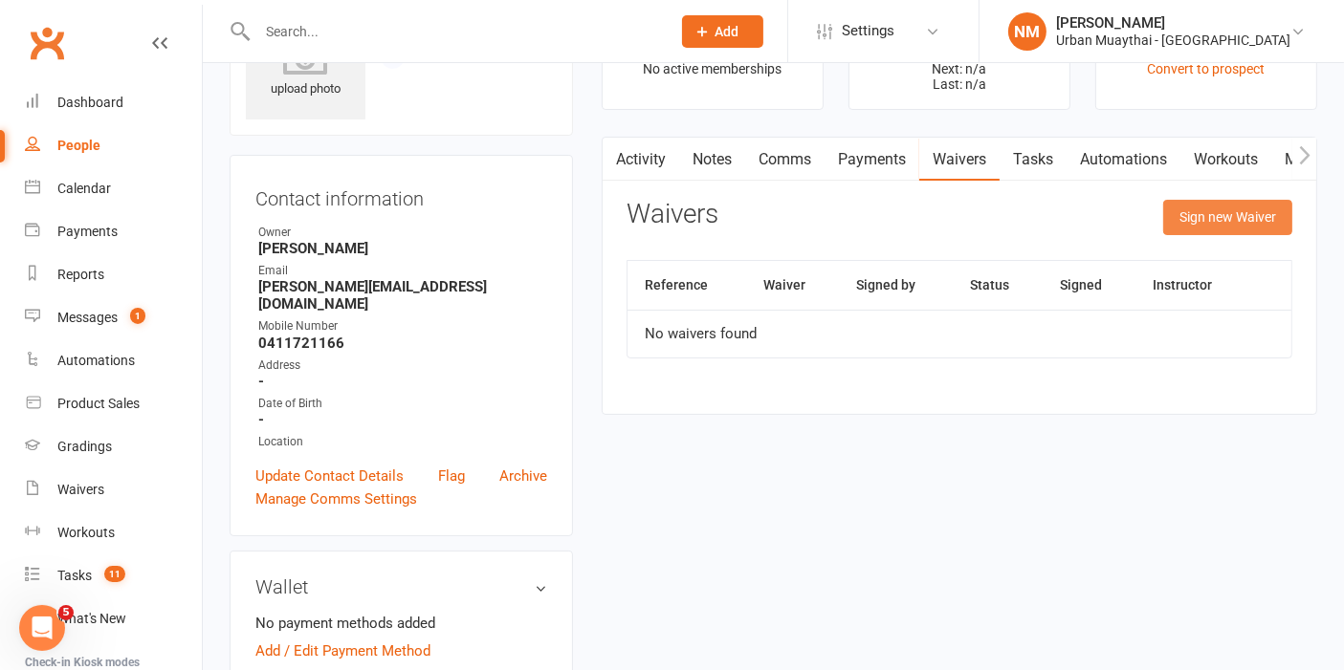
click at [1218, 211] on button "Sign new Waiver" at bounding box center [1227, 217] width 129 height 34
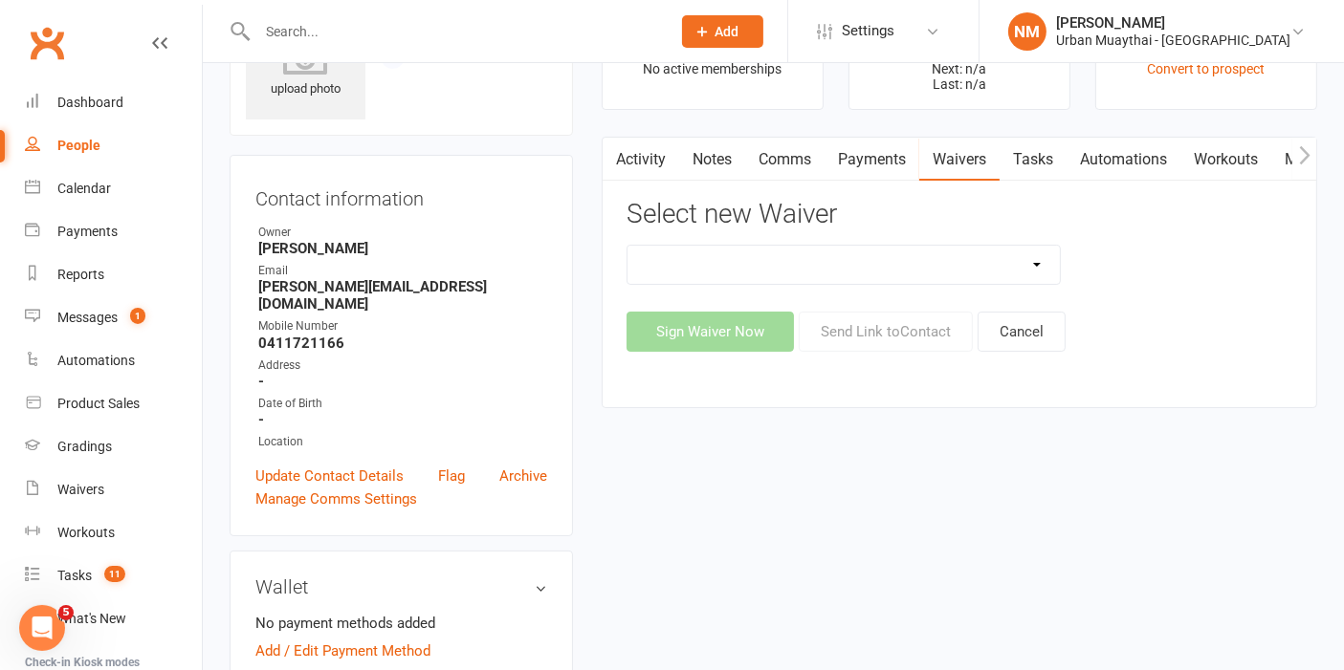
click at [880, 259] on select "12 Month Agreement 15-18 years Kickstarter Program 15-18 years membership 1 Yea…" at bounding box center [843, 265] width 432 height 38
select select "4907"
click at [627, 246] on select "12 Month Agreement 15-18 years Kickstarter Program 15-18 years membership 1 Yea…" at bounding box center [843, 265] width 432 height 38
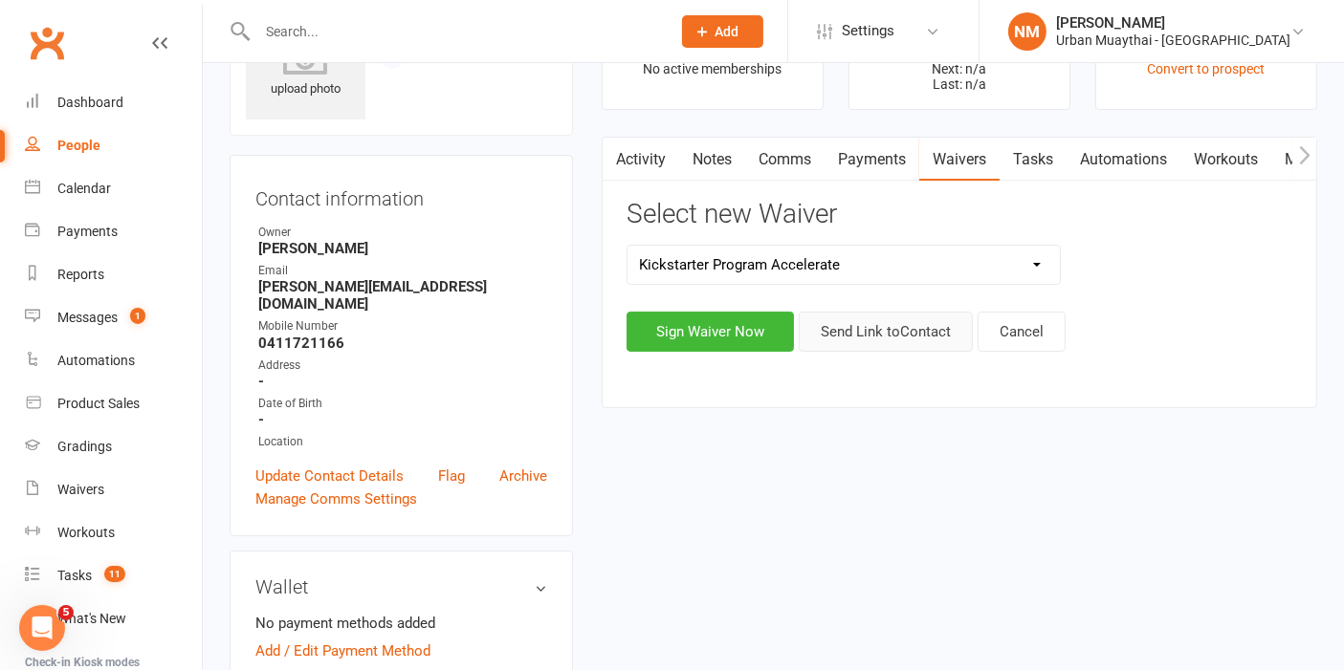
click at [900, 331] on button "Send Link to Contact" at bounding box center [886, 332] width 174 height 40
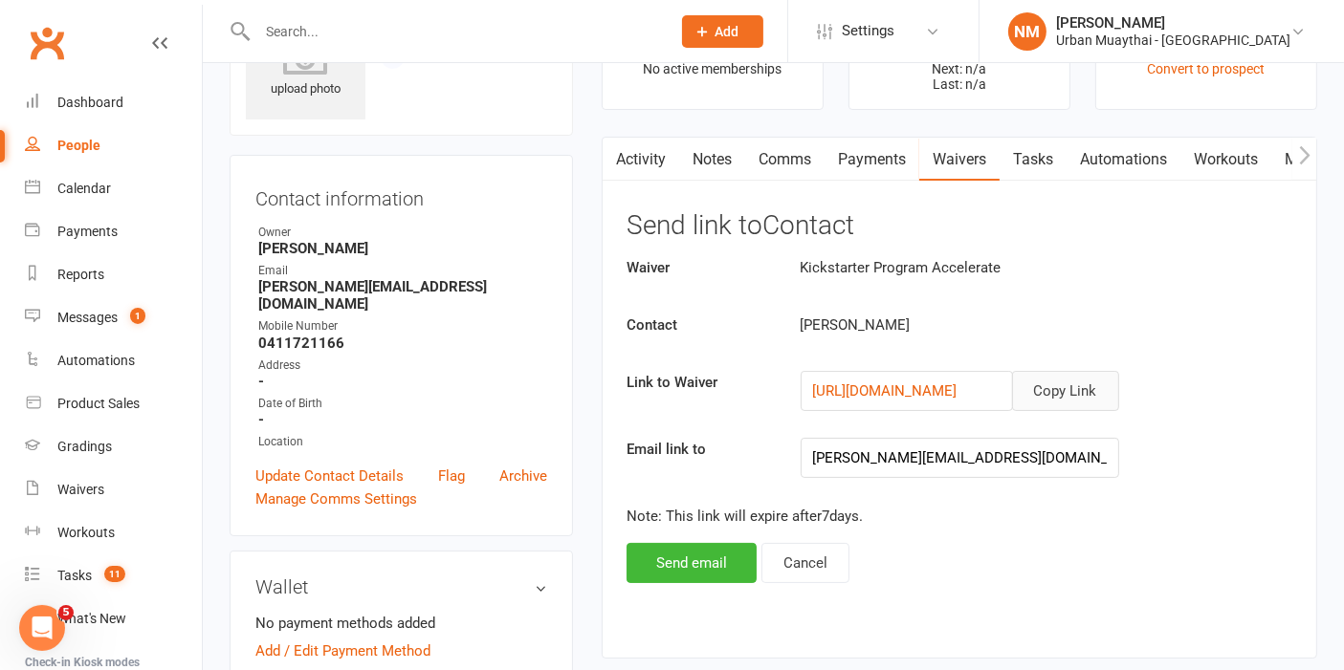
click at [1063, 392] on button "Copy Link" at bounding box center [1065, 391] width 107 height 40
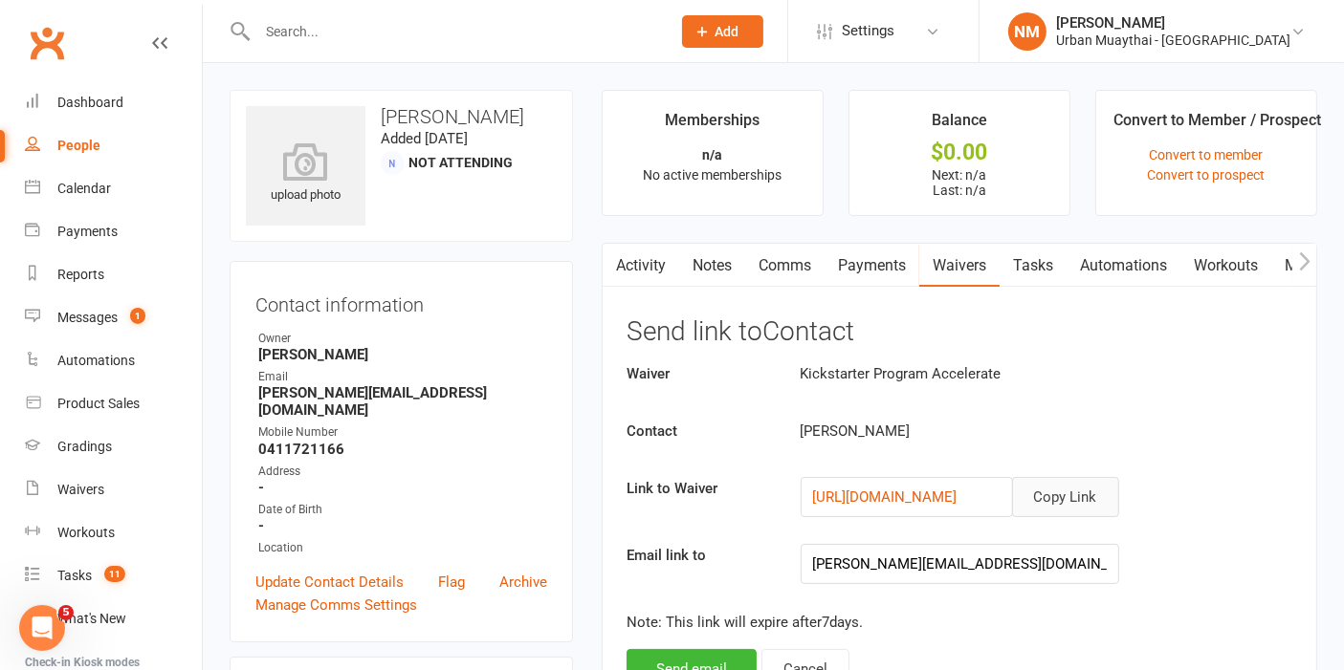
click at [780, 273] on link "Comms" at bounding box center [784, 266] width 79 height 44
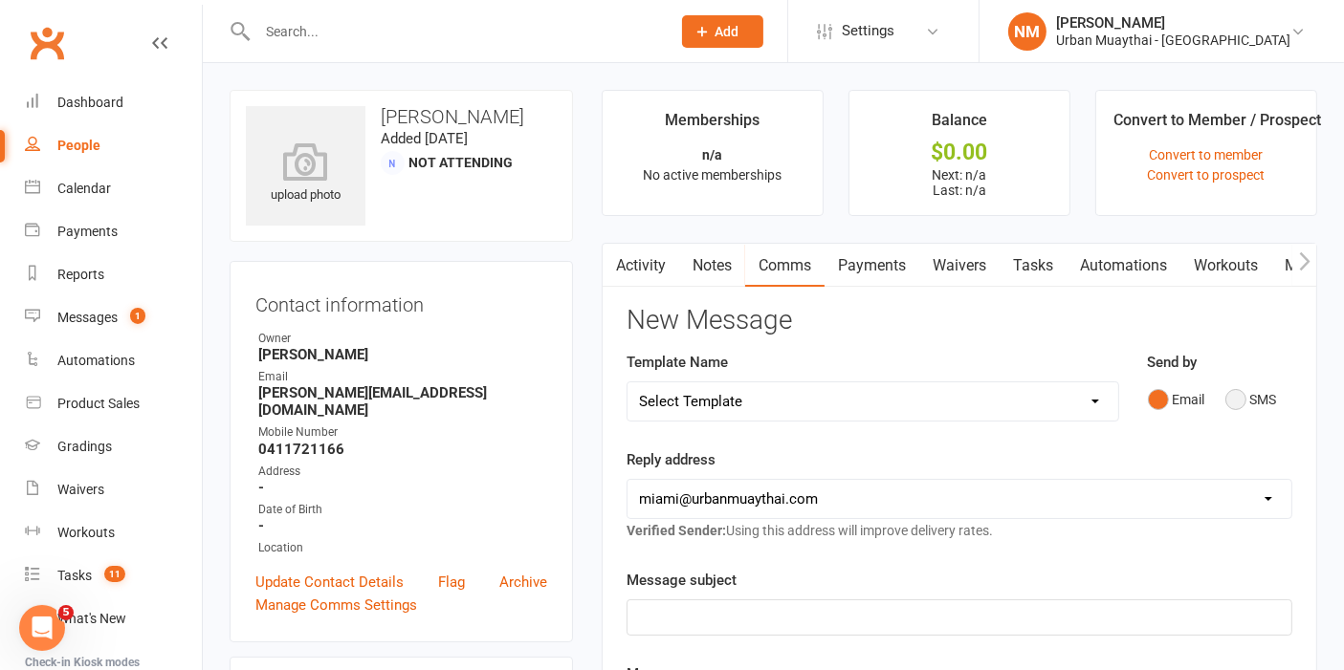
click at [1232, 413] on button "SMS" at bounding box center [1251, 400] width 52 height 36
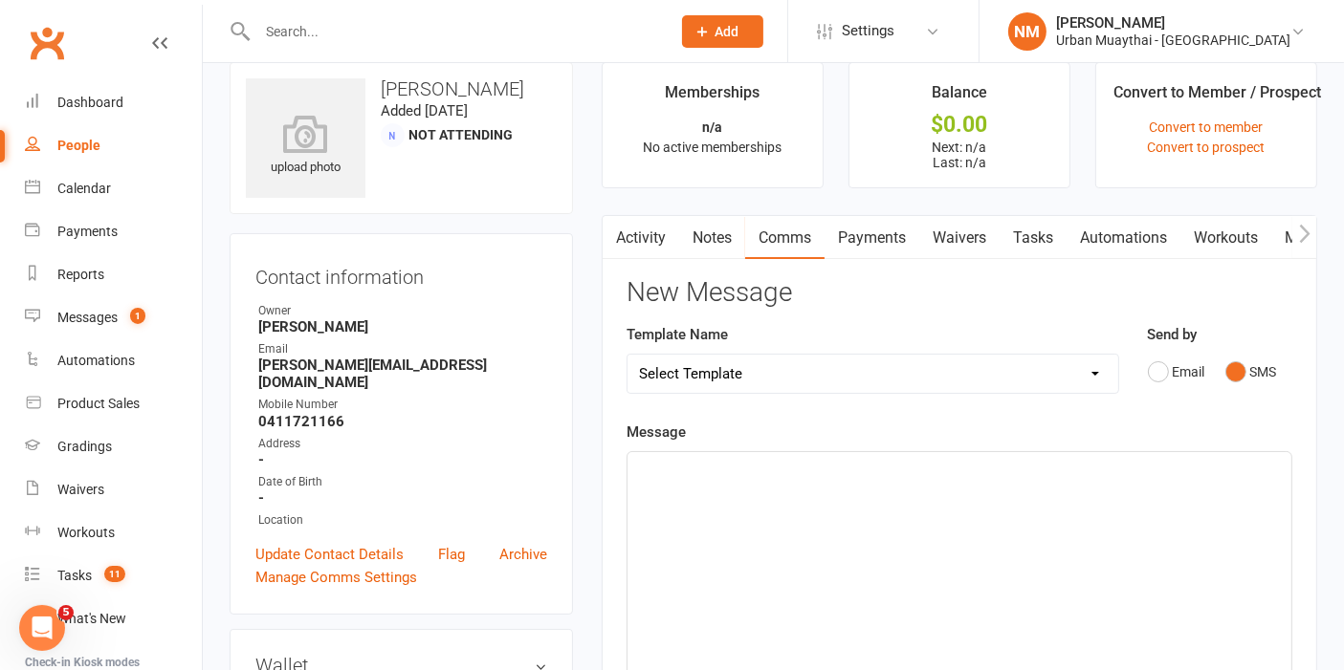
scroll to position [106, 0]
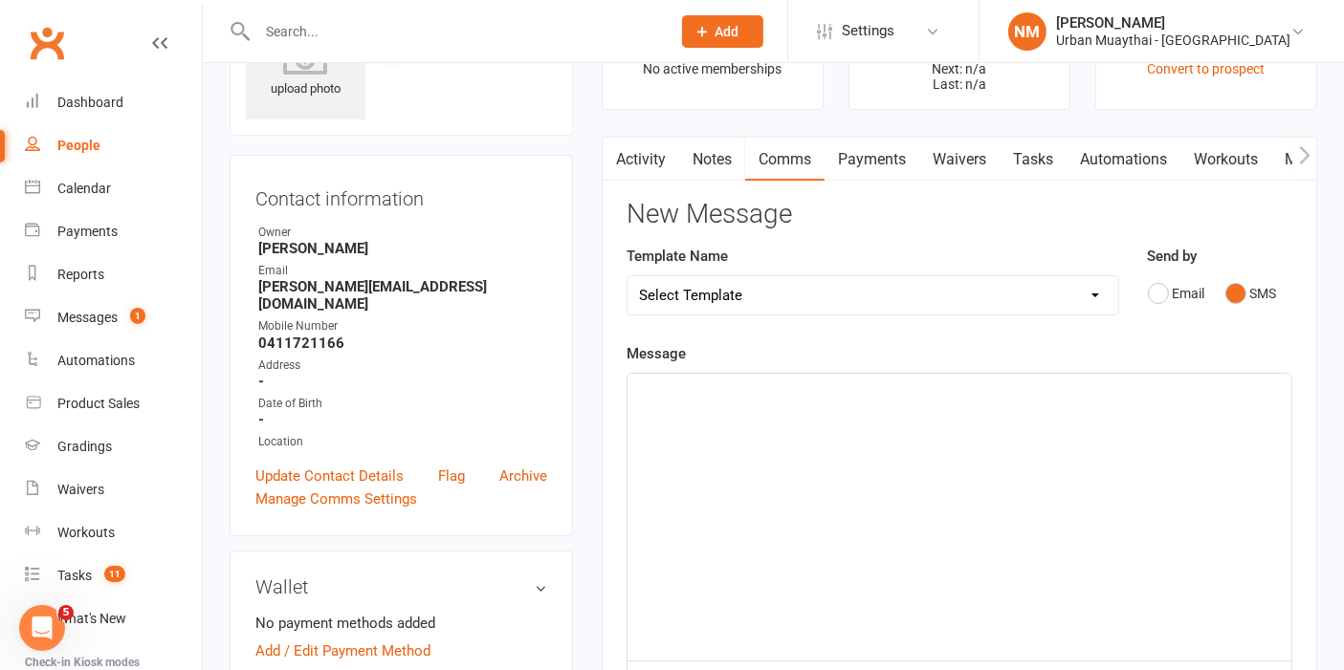
click at [847, 389] on p "﻿" at bounding box center [959, 391] width 641 height 23
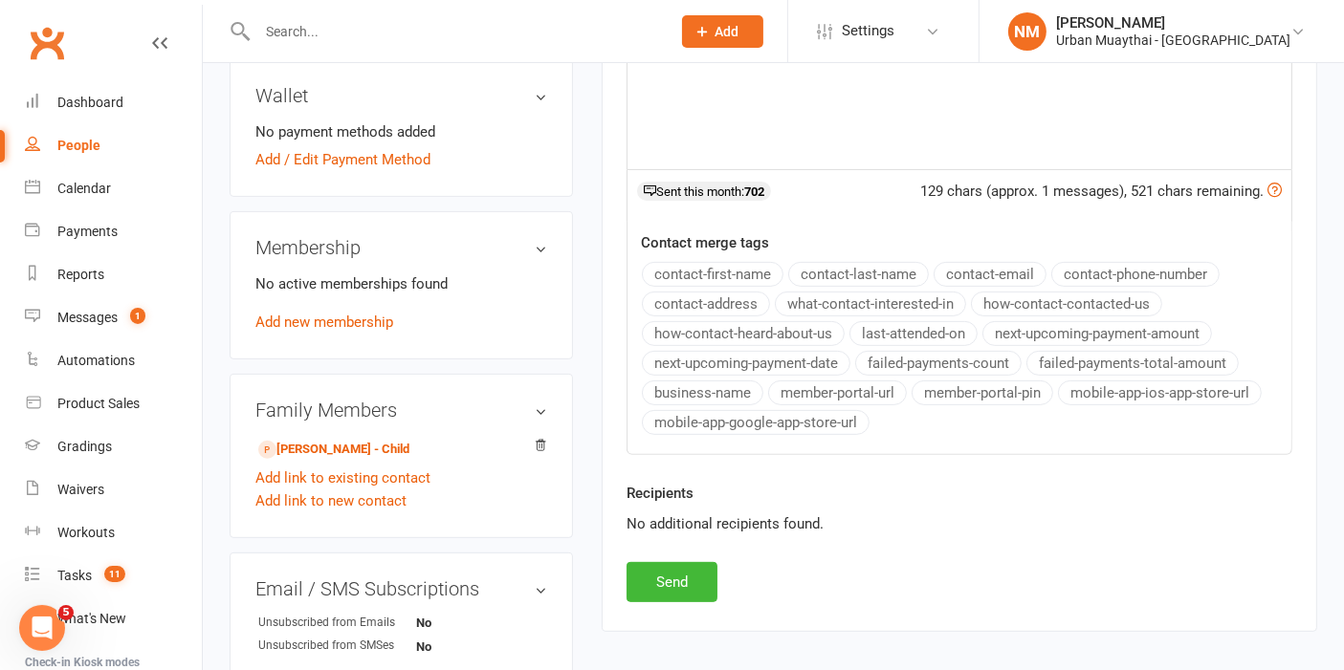
scroll to position [743, 0]
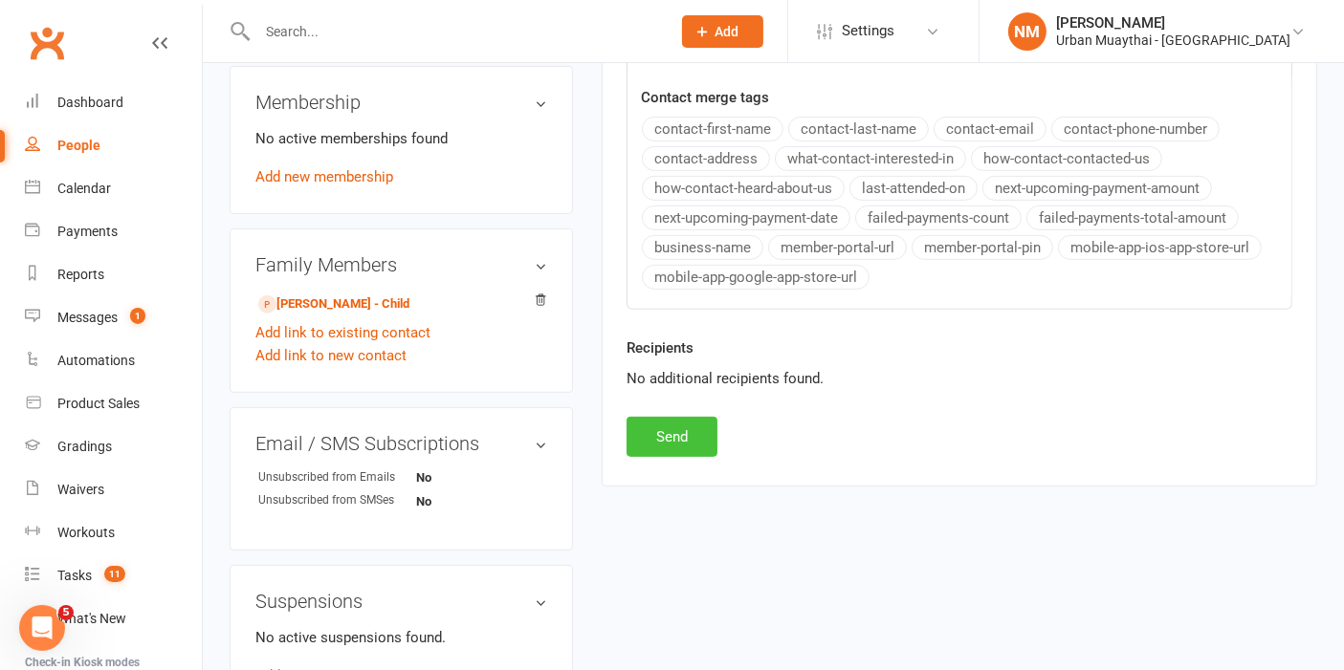
click at [686, 427] on button "Send" at bounding box center [671, 437] width 91 height 40
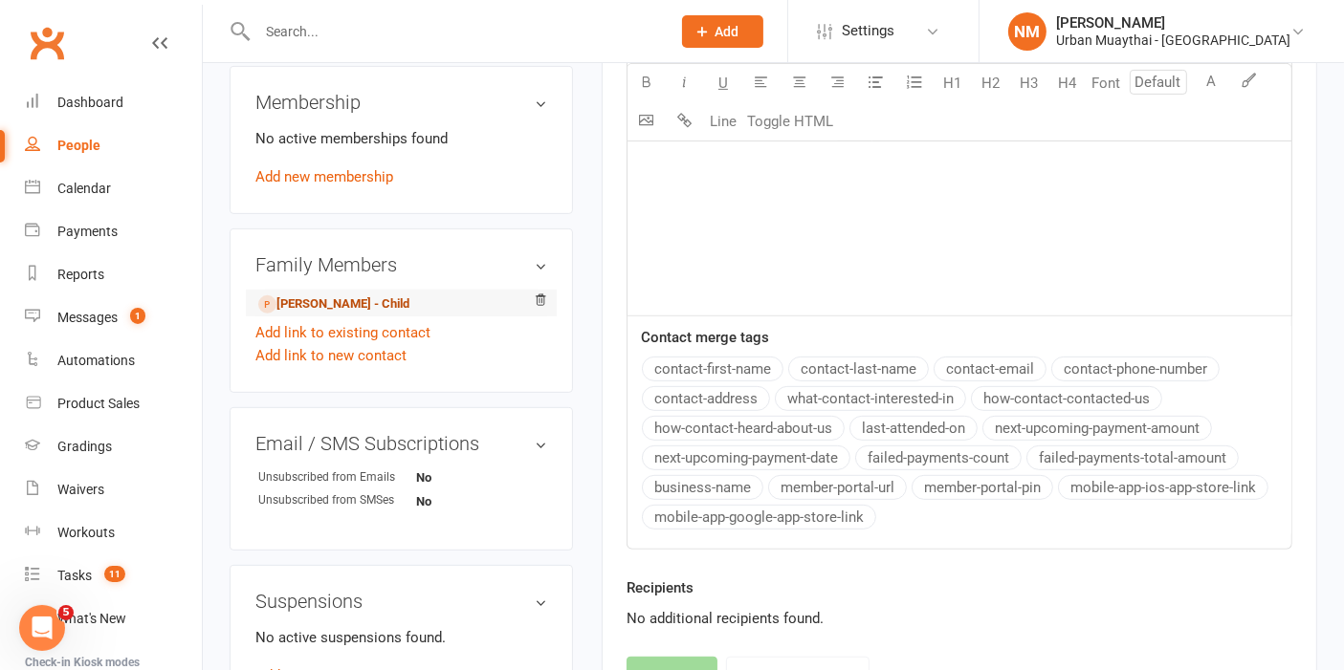
click at [339, 295] on link "Lara Guerrero - Child" at bounding box center [333, 305] width 151 height 20
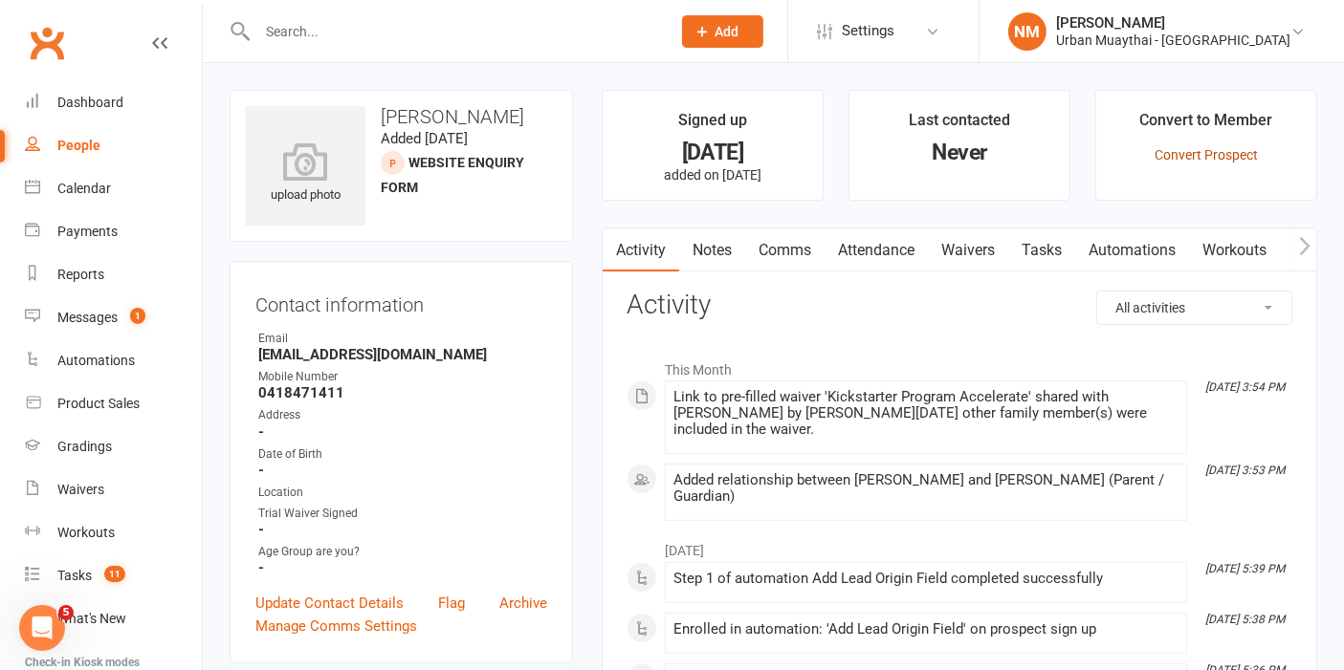
click at [1195, 158] on link "Convert Prospect" at bounding box center [1205, 154] width 103 height 15
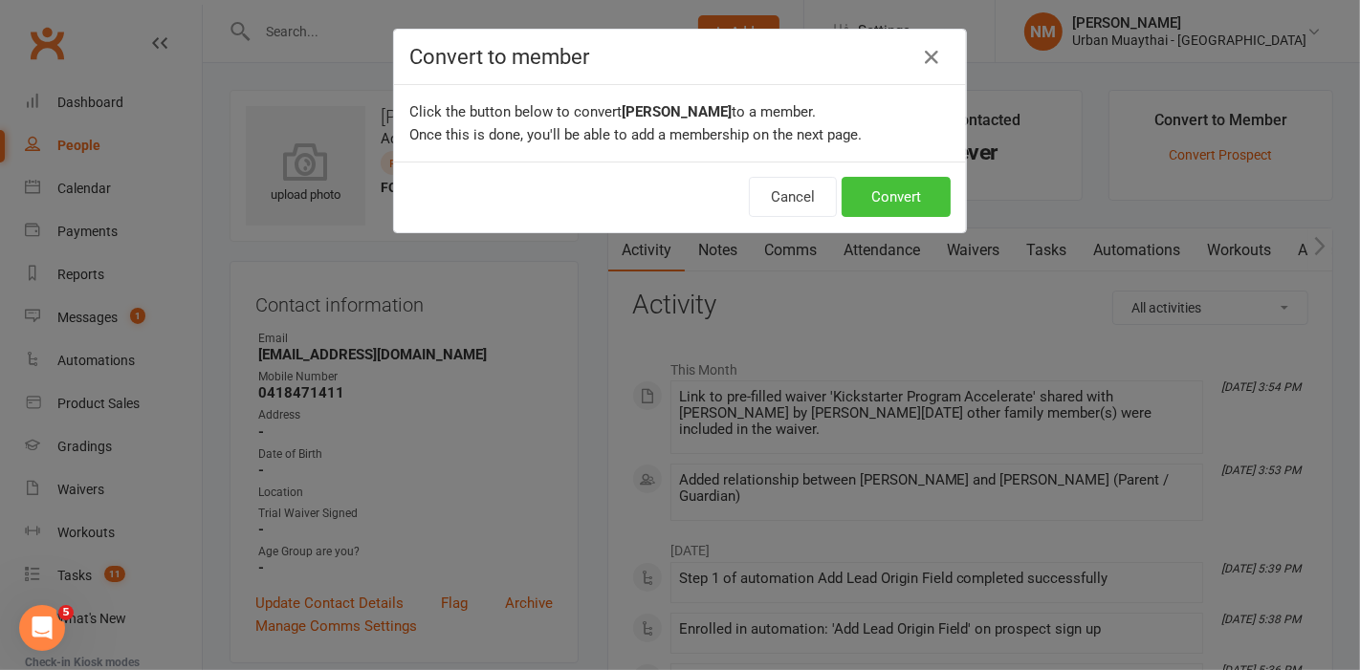
click at [888, 189] on button "Convert" at bounding box center [896, 197] width 109 height 40
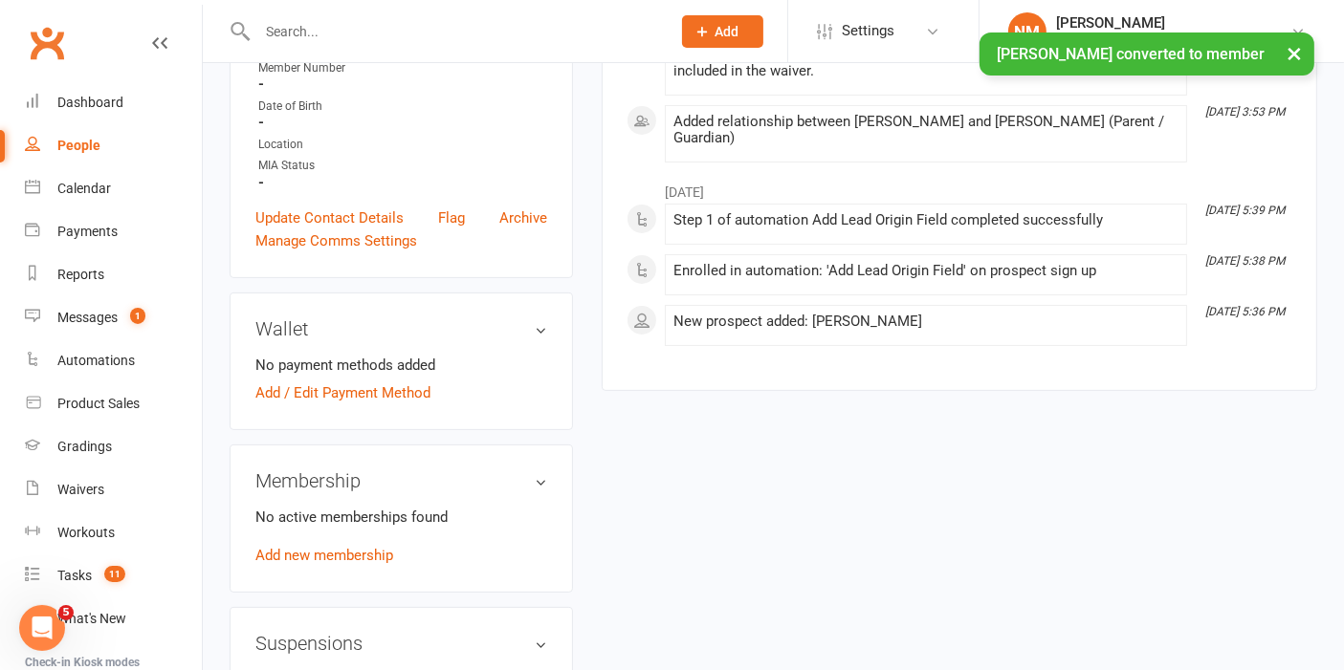
scroll to position [531, 0]
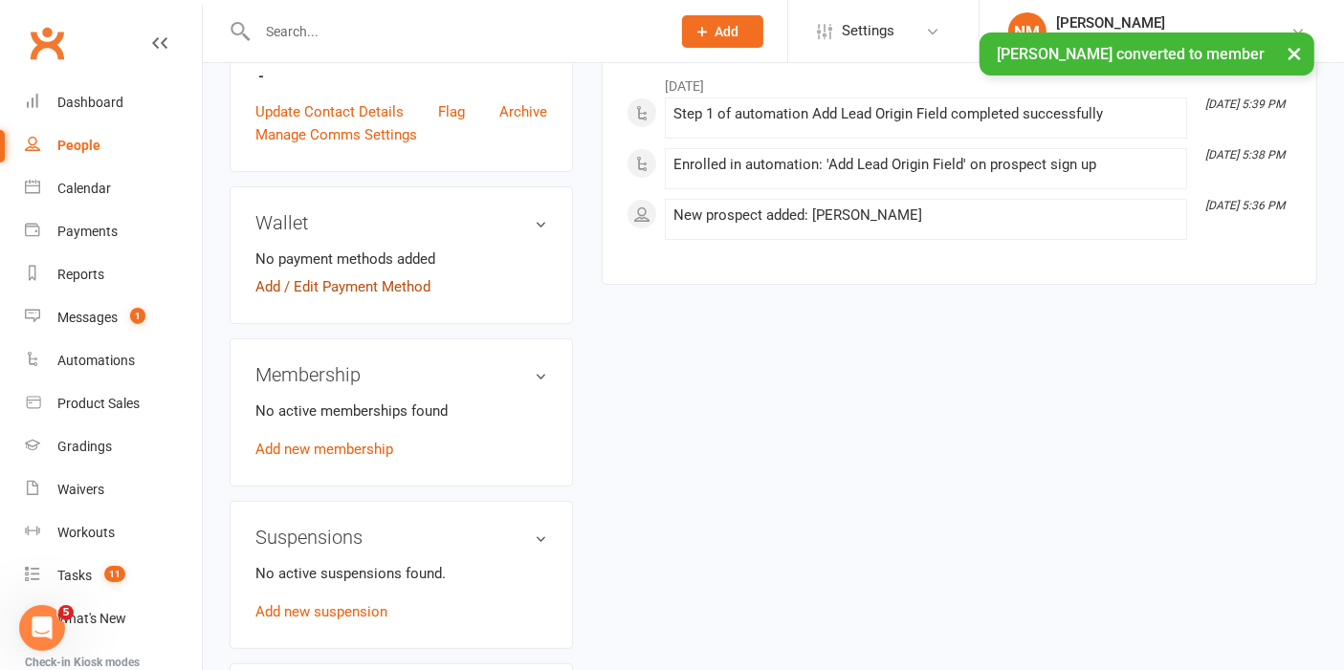
click at [390, 281] on link "Add / Edit Payment Method" at bounding box center [342, 286] width 175 height 23
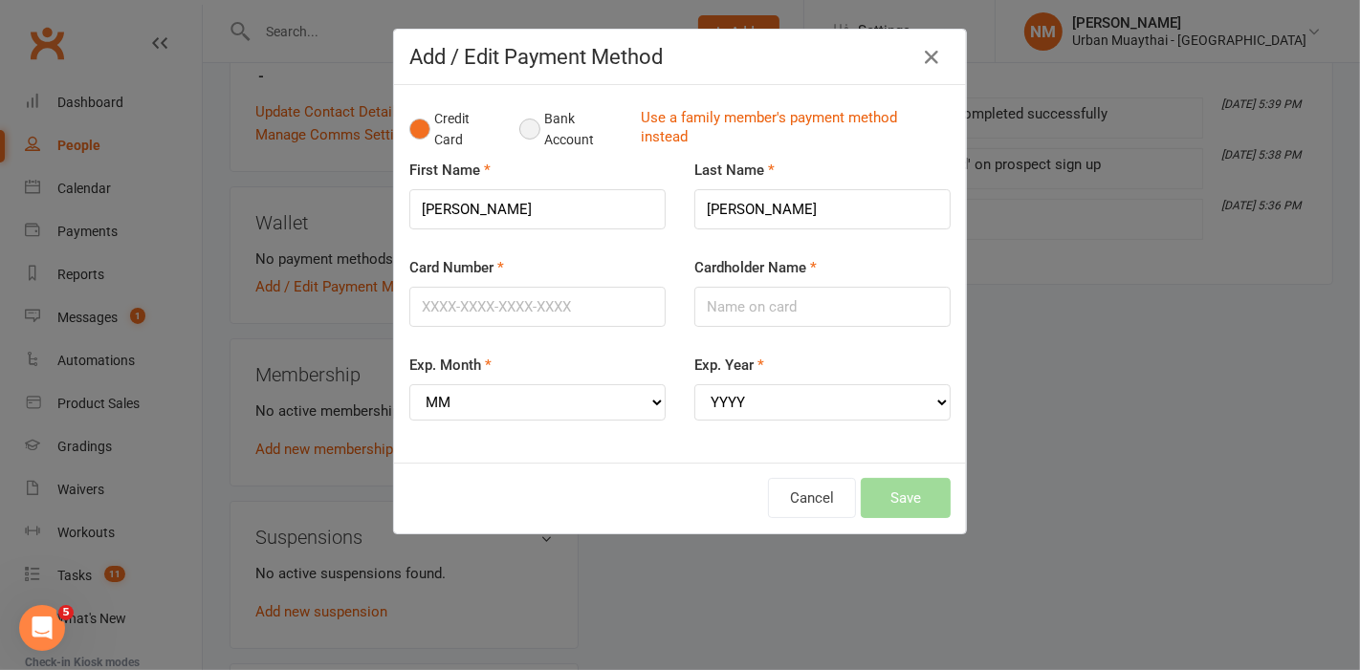
click at [527, 119] on button "Bank Account" at bounding box center [572, 129] width 106 height 58
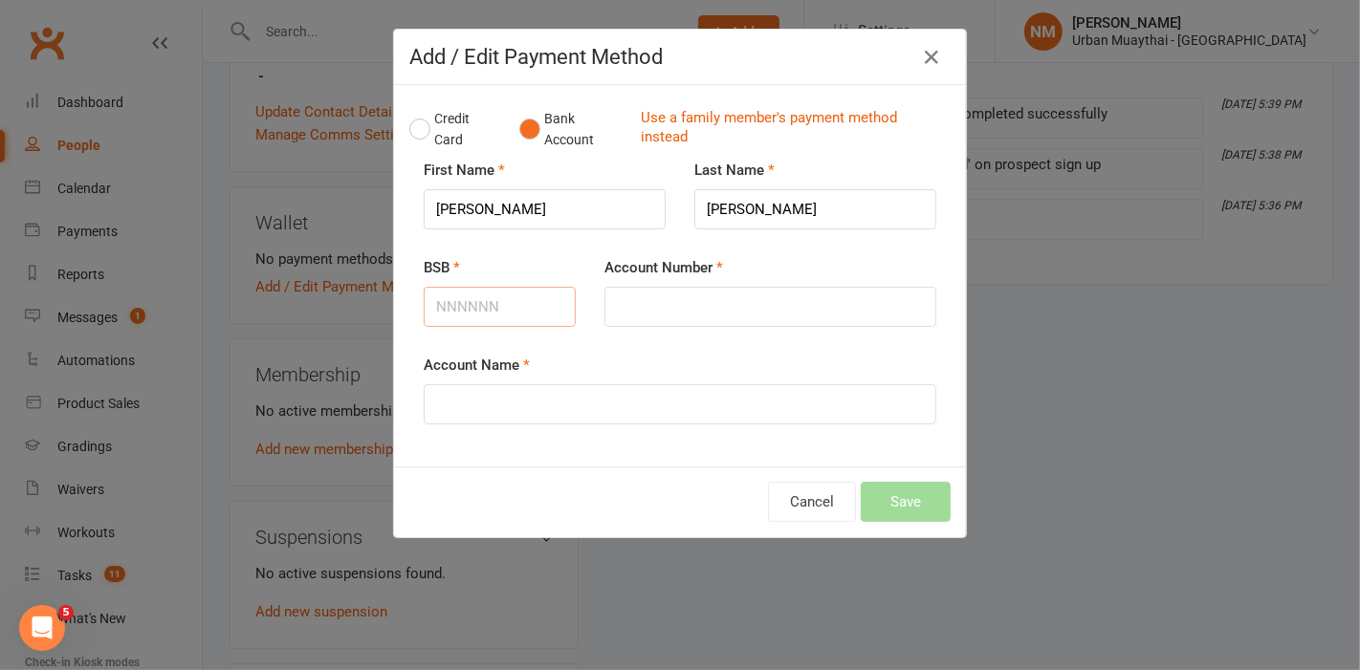
click at [506, 305] on input "BSB" at bounding box center [500, 307] width 152 height 40
type input "112879"
click at [727, 319] on input "412803" at bounding box center [770, 307] width 332 height 40
type input "412803740"
click at [528, 400] on input "Account Name" at bounding box center [680, 404] width 513 height 40
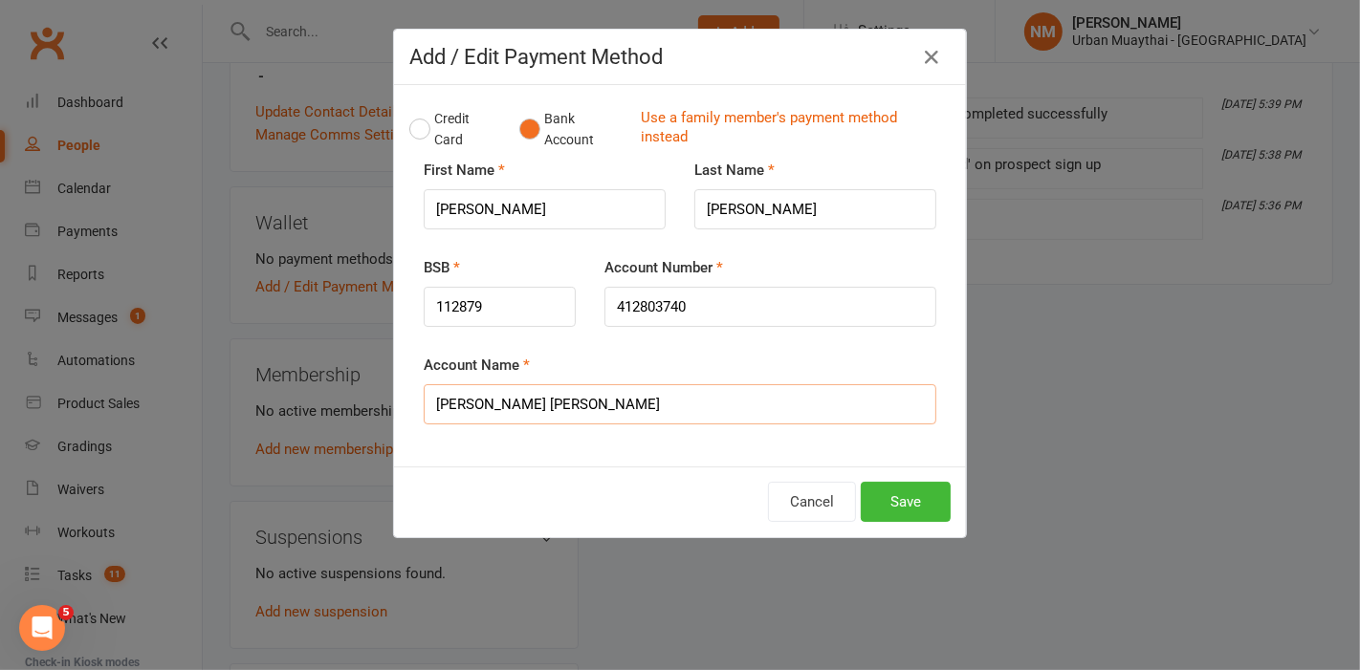
type input "[PERSON_NAME] [PERSON_NAME]"
click at [579, 427] on div "Account Name Kate Kosky Davies" at bounding box center [679, 403] width 541 height 98
click at [892, 508] on button "Save" at bounding box center [906, 502] width 90 height 40
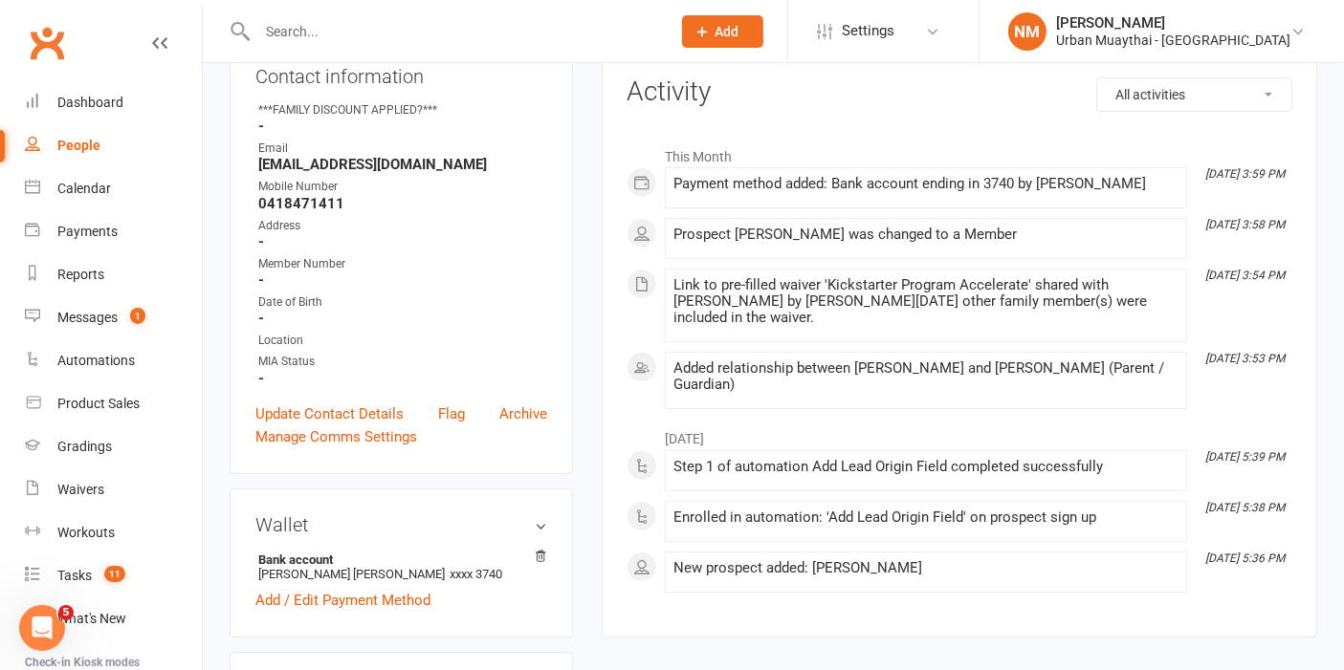
scroll to position [0, 0]
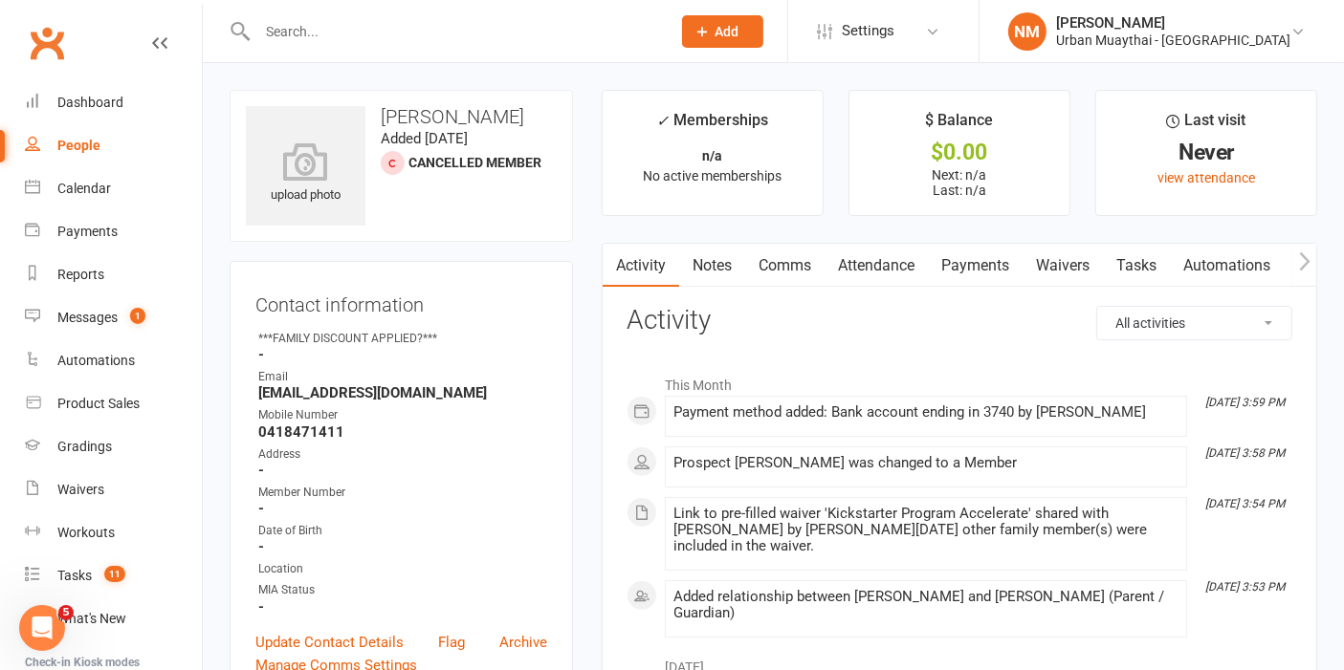
click at [928, 261] on link "Attendance" at bounding box center [875, 266] width 103 height 44
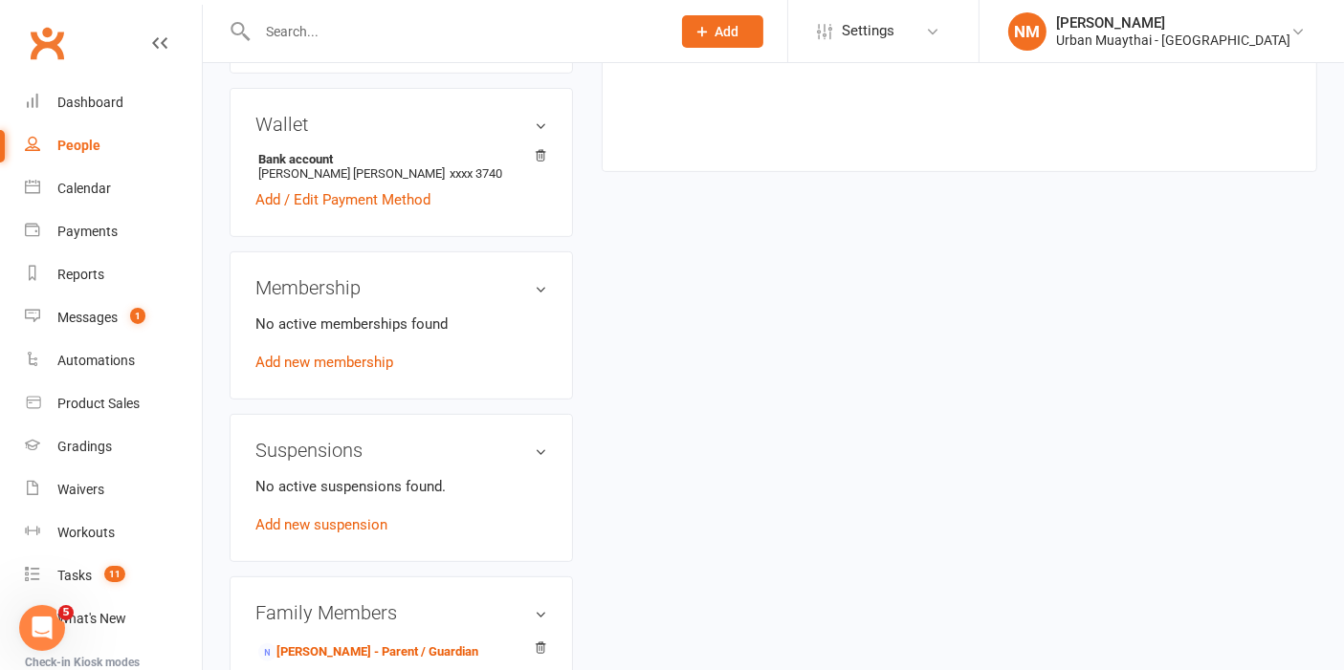
scroll to position [637, 0]
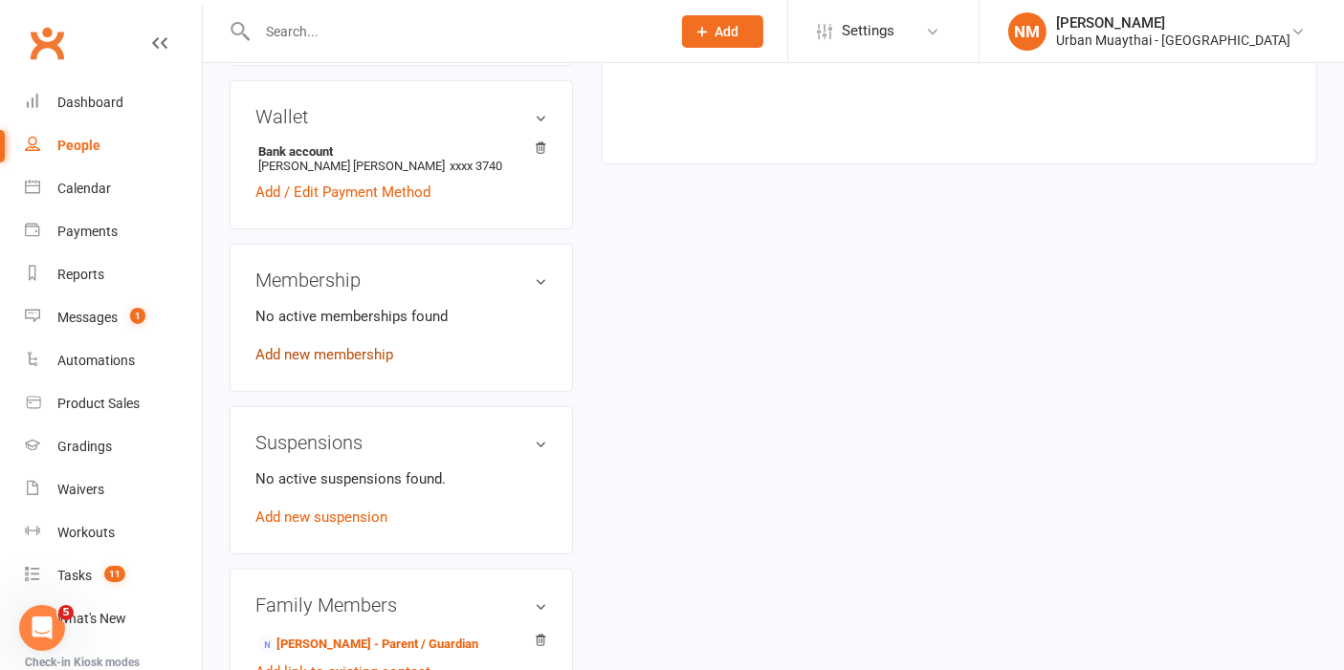
click at [351, 355] on link "Add new membership" at bounding box center [324, 354] width 138 height 17
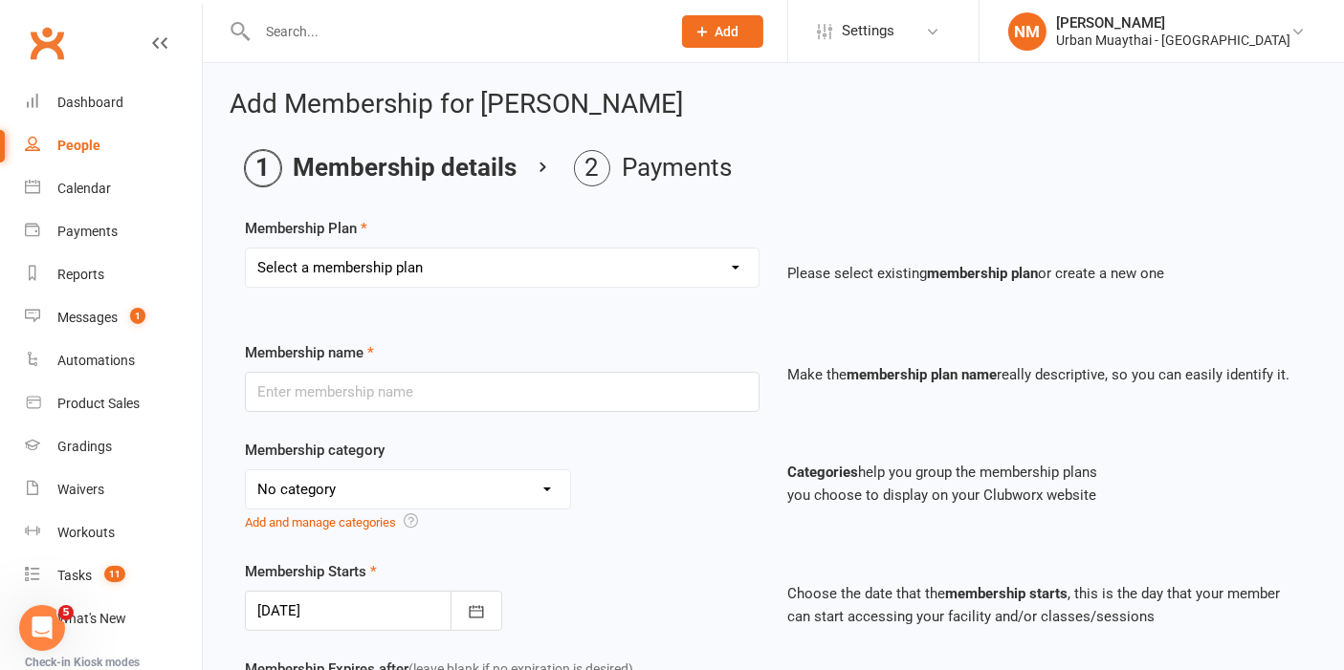
click at [470, 271] on select "Select a membership plan Create new Membership Plan Kickstarter Deposit Acceler…" at bounding box center [502, 268] width 513 height 38
select select "24"
click at [246, 249] on select "Select a membership plan Create new Membership Plan Kickstarter Deposit Acceler…" at bounding box center [502, 268] width 513 height 38
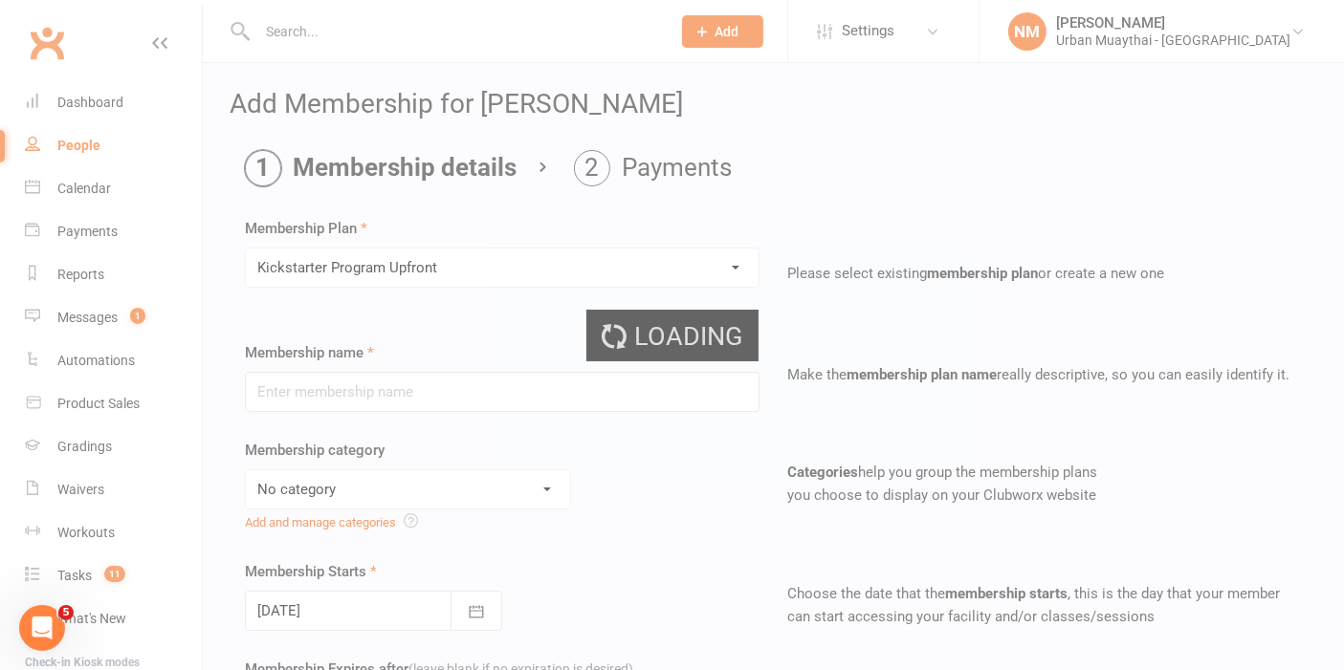
type input "Kickstarter Program Upfront"
type input "0"
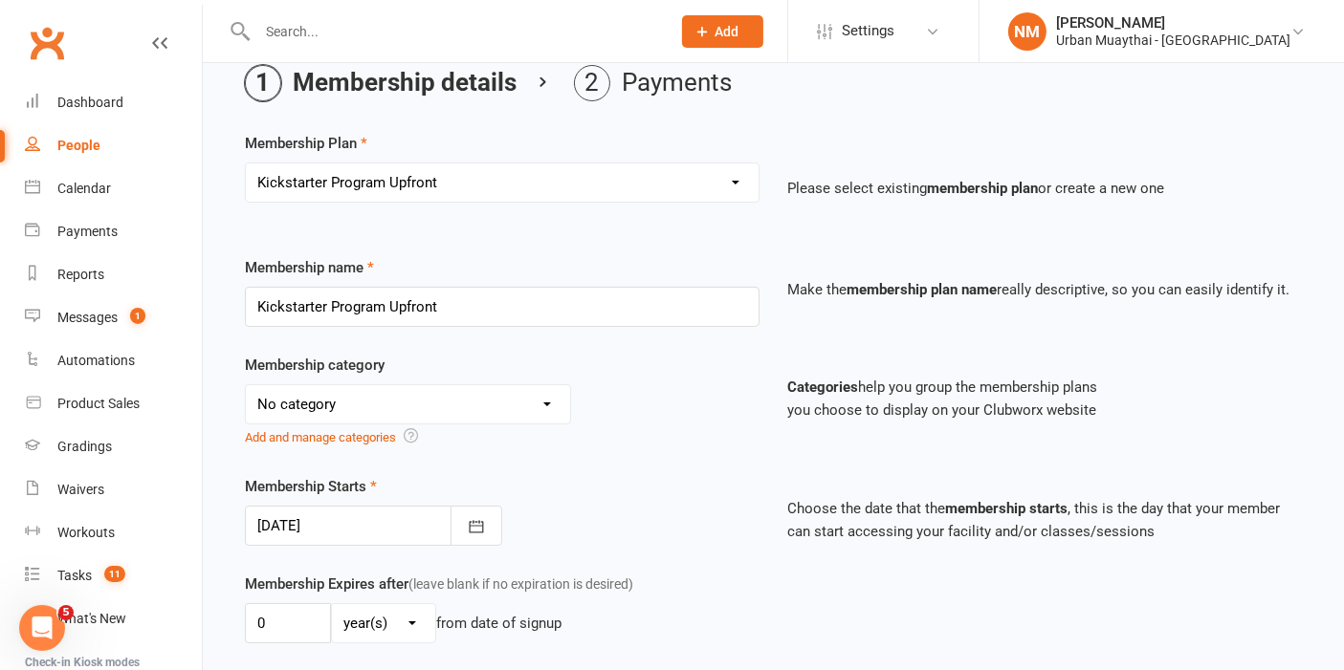
scroll to position [212, 0]
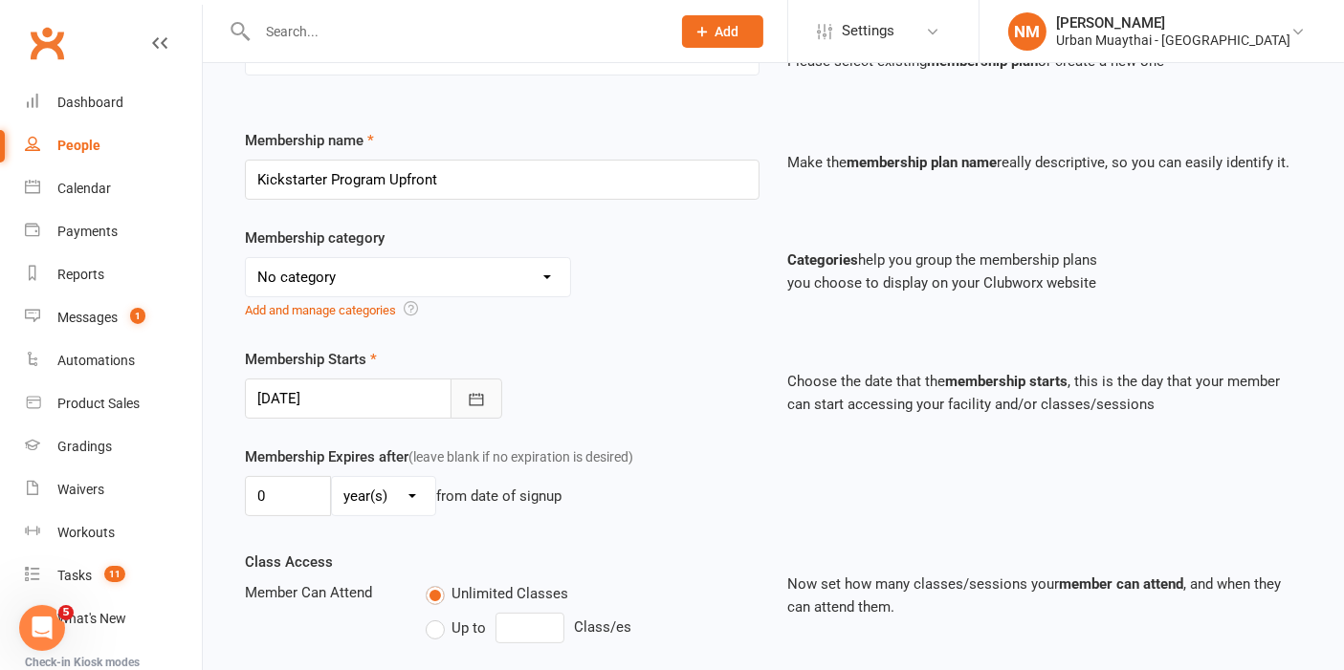
click at [465, 394] on button "button" at bounding box center [476, 399] width 52 height 40
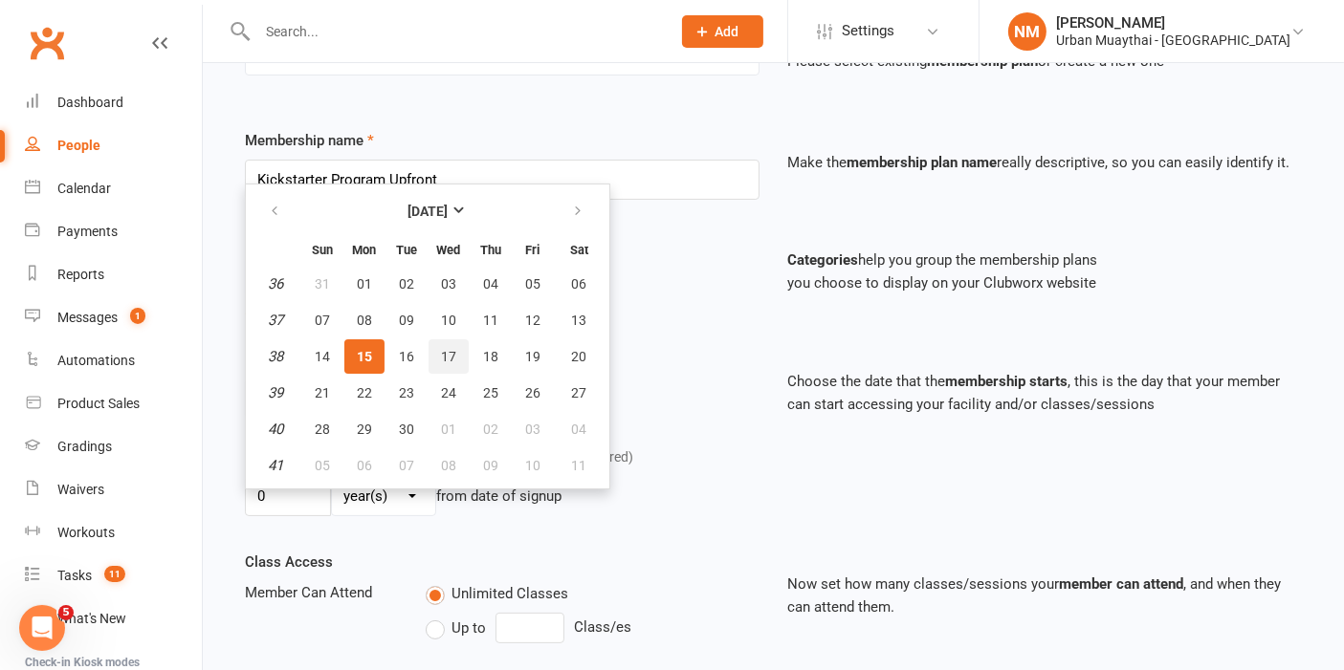
click at [451, 349] on span "17" at bounding box center [448, 356] width 15 height 15
type input "17 Sep 2025"
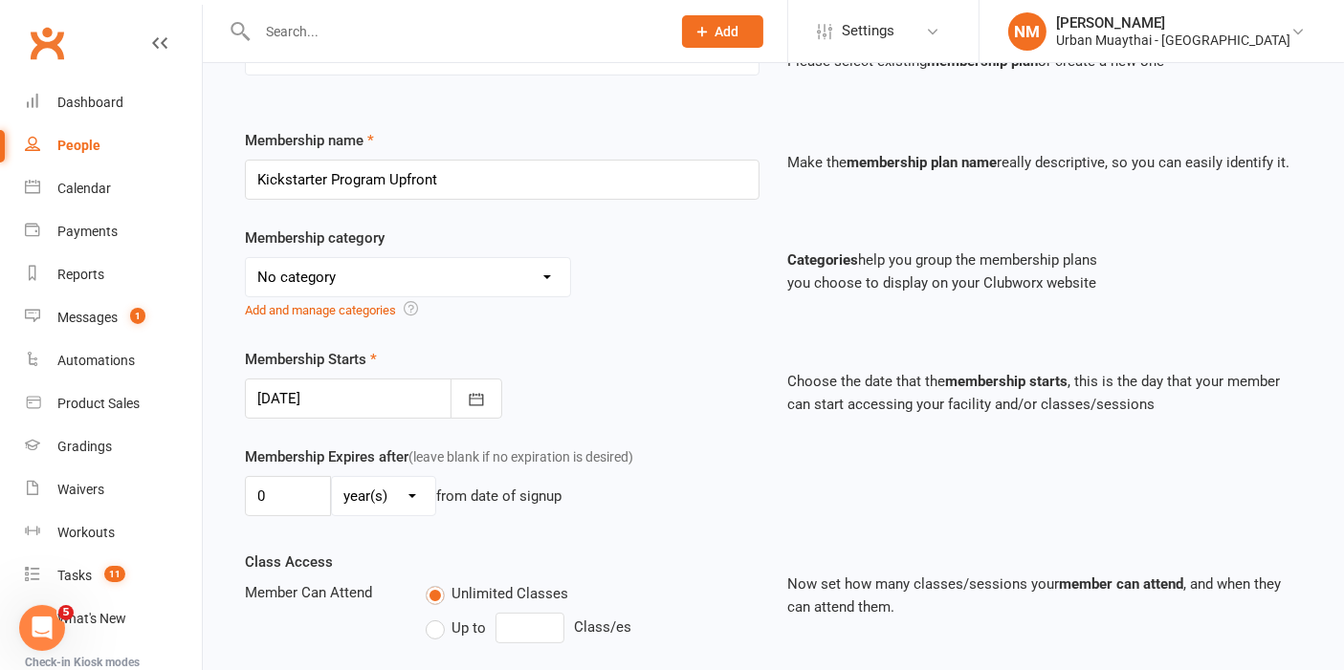
click at [786, 369] on div "Choose the date that the membership starts , this is the day that your member c…" at bounding box center [1045, 382] width 543 height 68
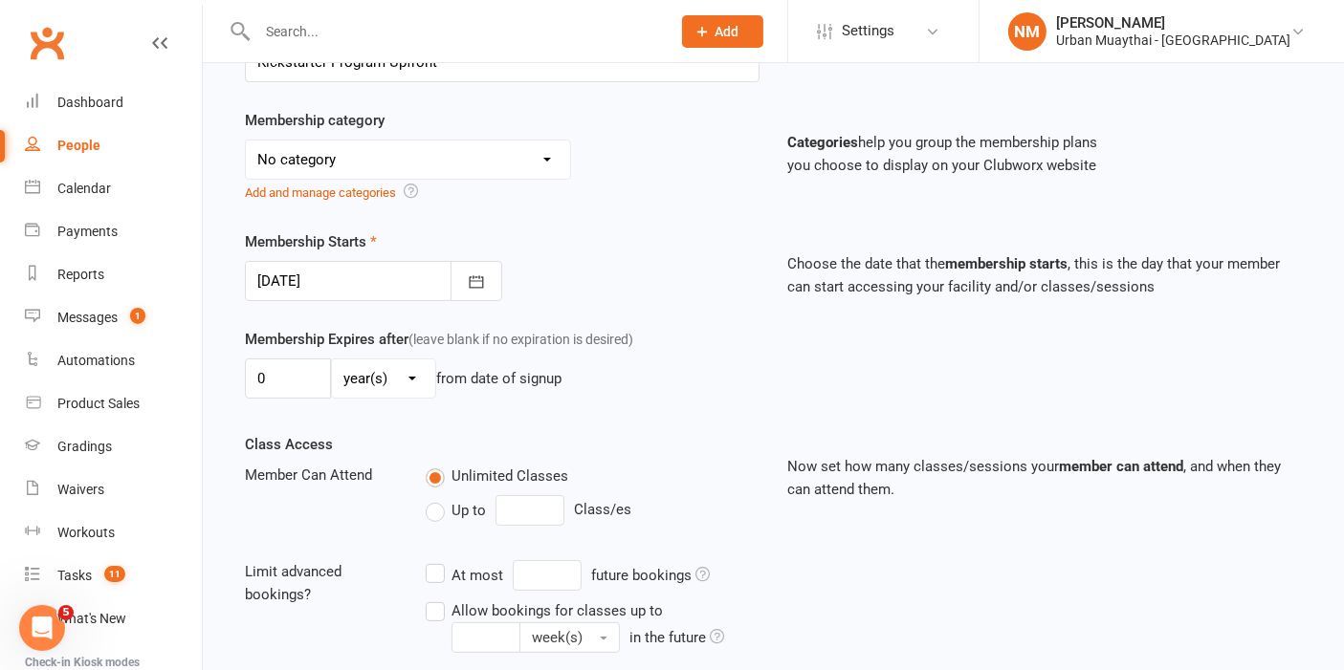
scroll to position [0, 0]
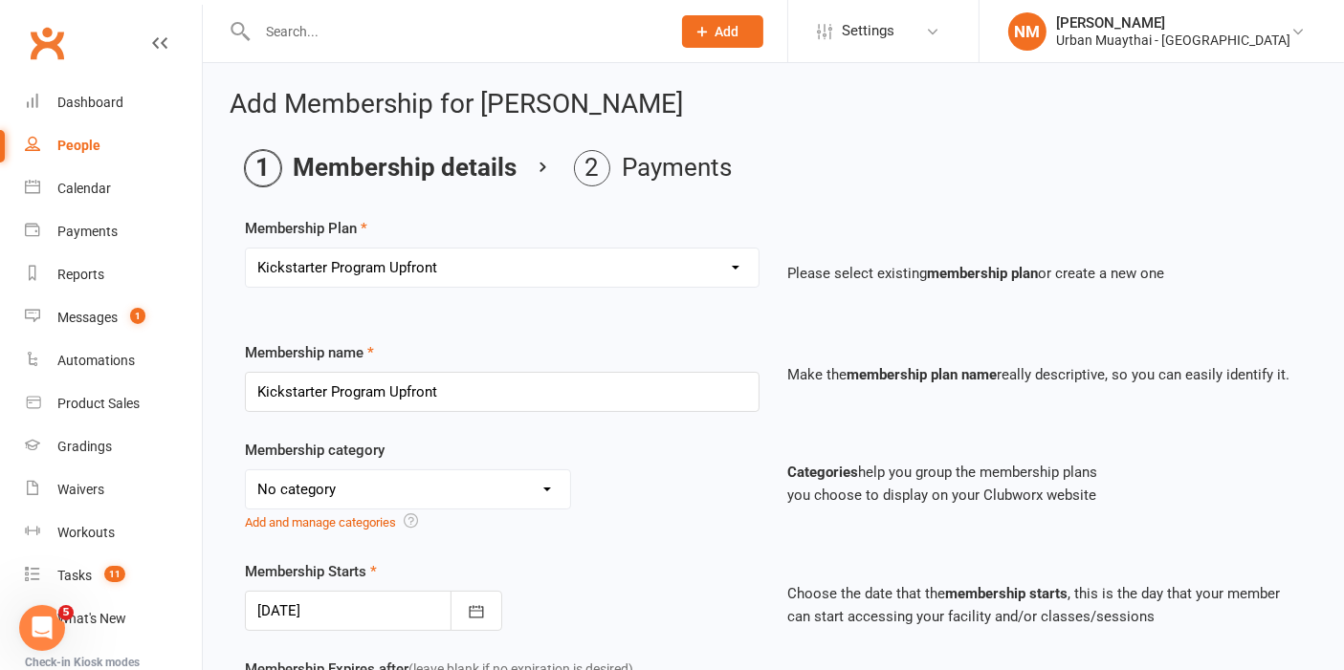
click at [536, 252] on select "Select a membership plan Create new Membership Plan Kickstarter Deposit Acceler…" at bounding box center [502, 268] width 513 height 38
select select "1"
click at [246, 249] on select "Select a membership plan Create new Membership Plan Kickstarter Deposit Acceler…" at bounding box center [502, 268] width 513 height 38
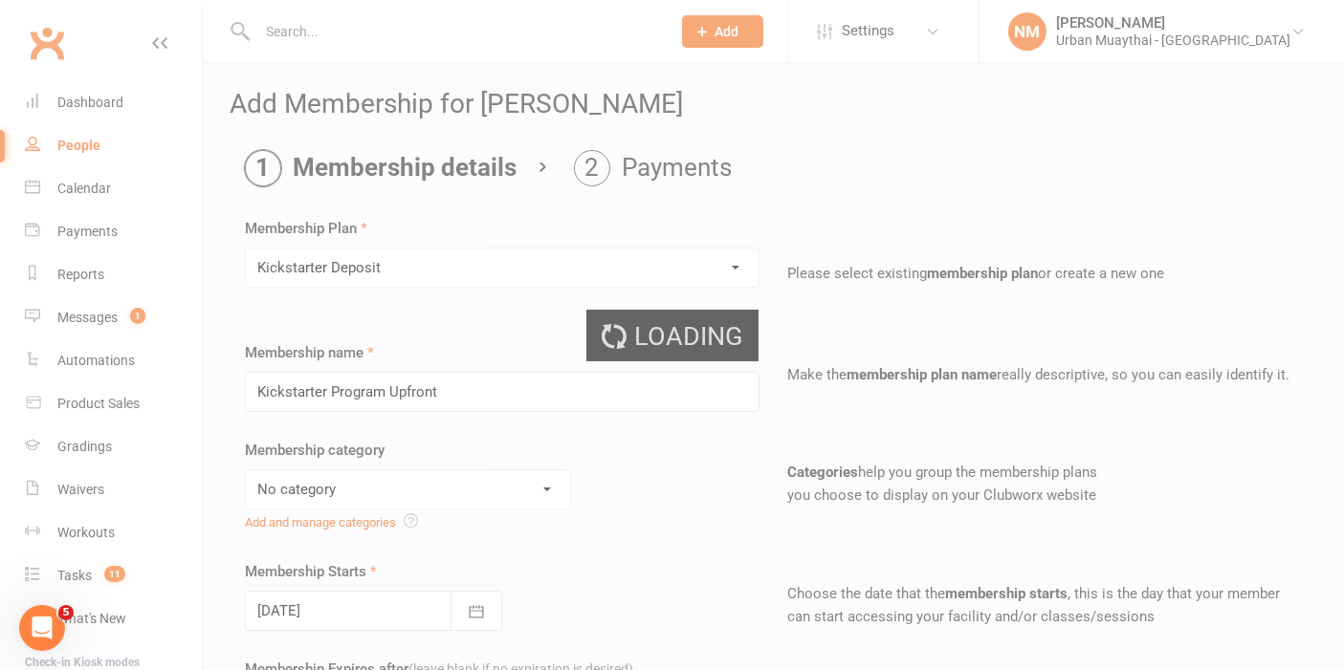
type input "Kickstarter Deposit"
select select "9"
type input "1"
select select "0"
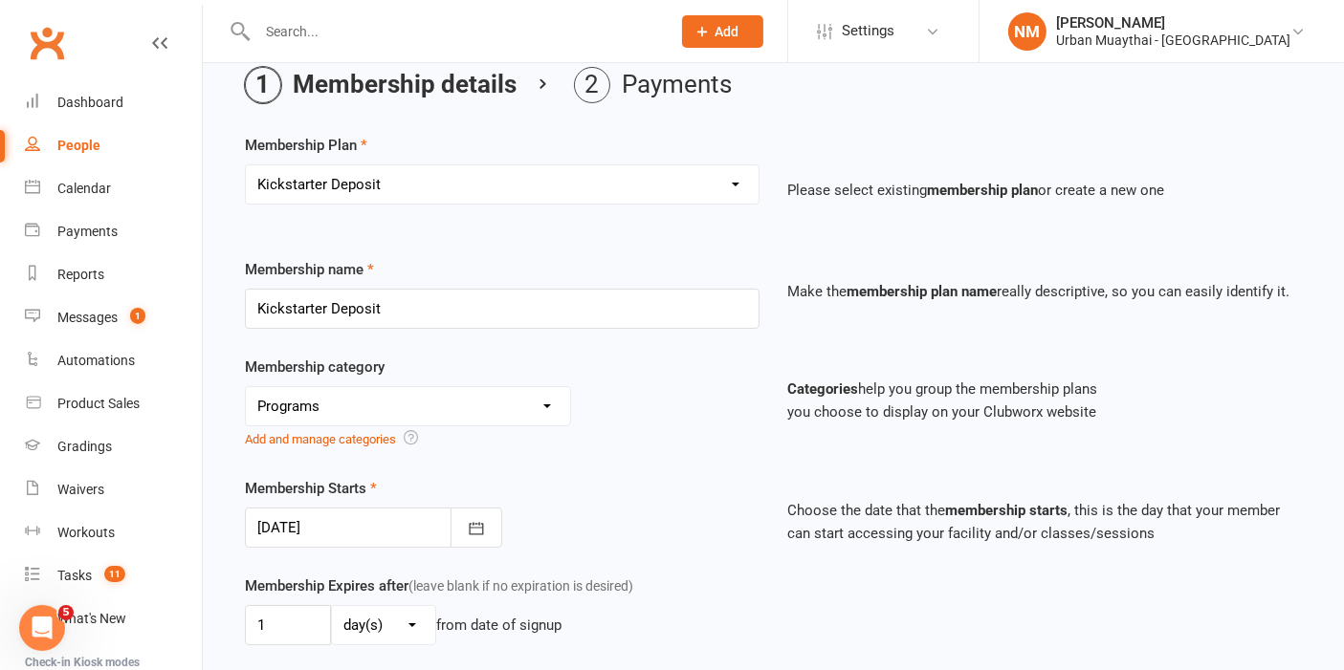
scroll to position [212, 0]
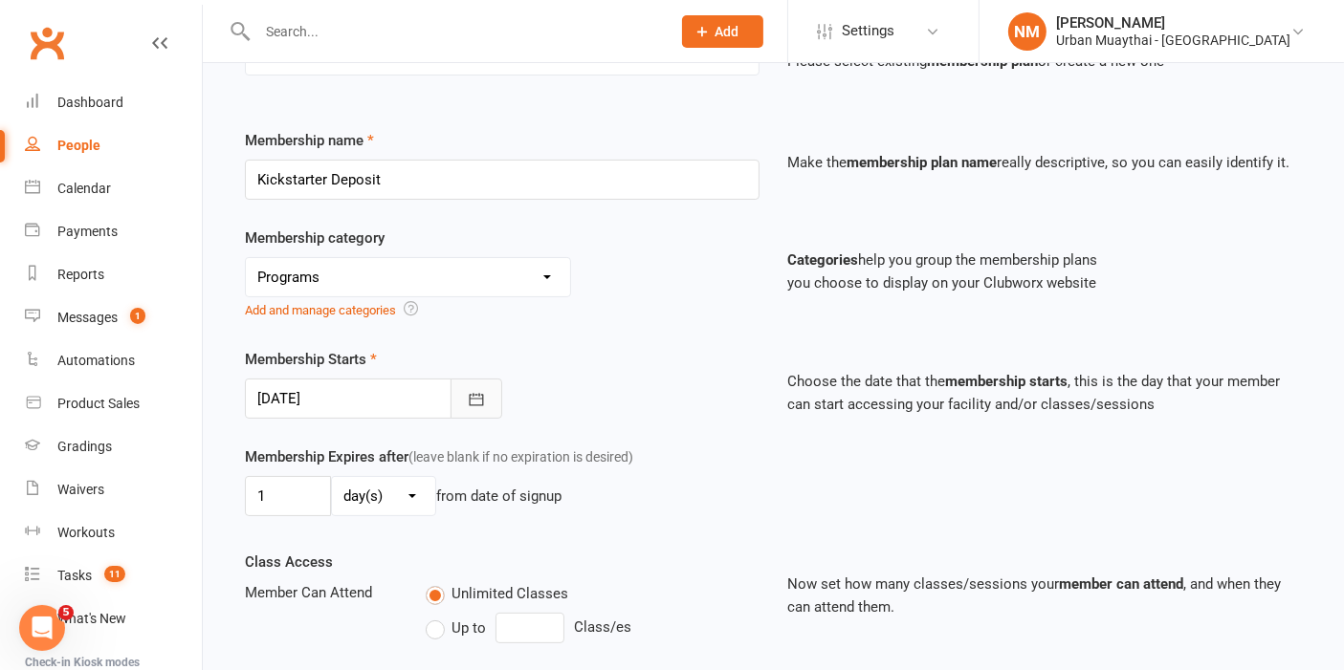
click at [489, 392] on button "button" at bounding box center [476, 399] width 52 height 40
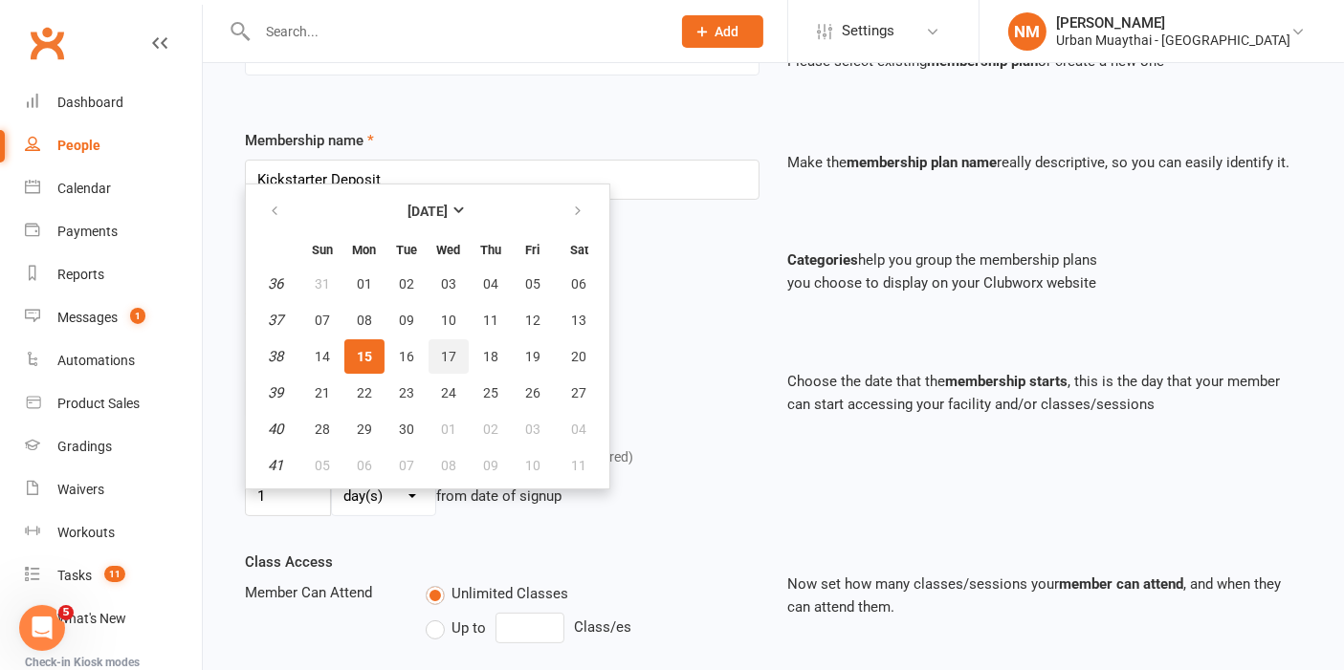
click at [441, 349] on span "17" at bounding box center [448, 356] width 15 height 15
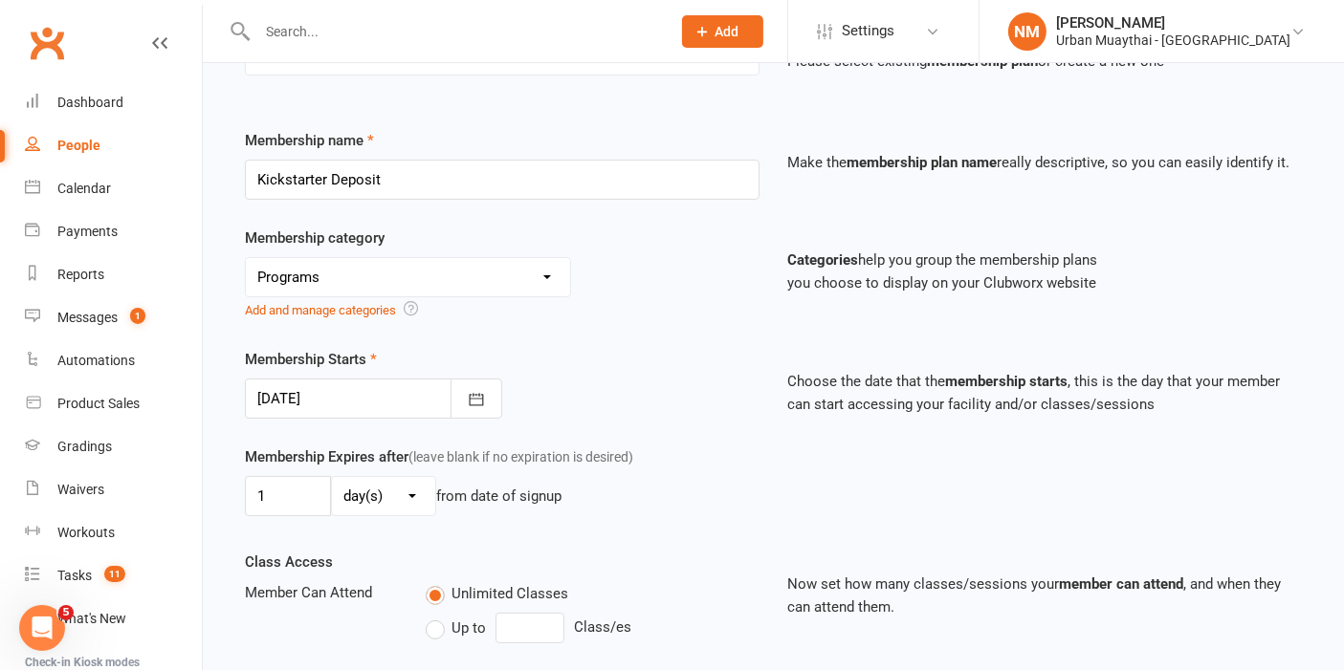
click at [719, 355] on div "Membership Starts 17 Sep 2025 September 2025 Sun Mon Tue Wed Thu Fri Sat 36 31 …" at bounding box center [501, 383] width 543 height 71
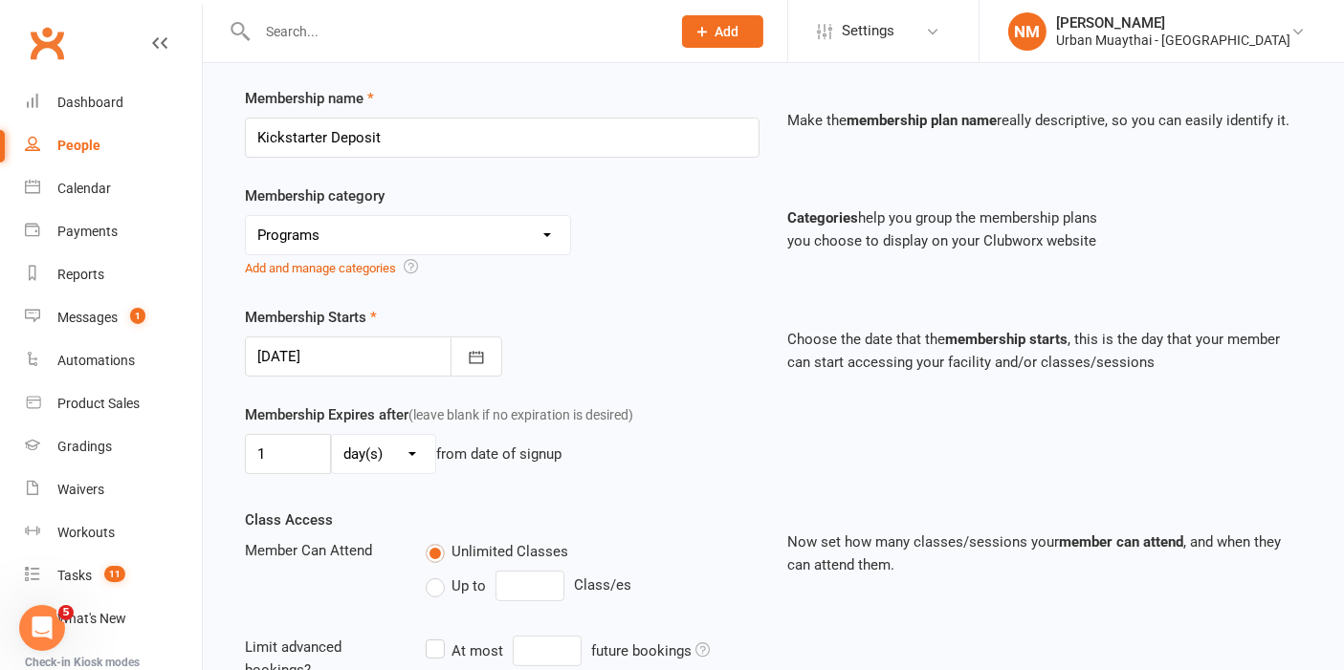
scroll to position [71, 0]
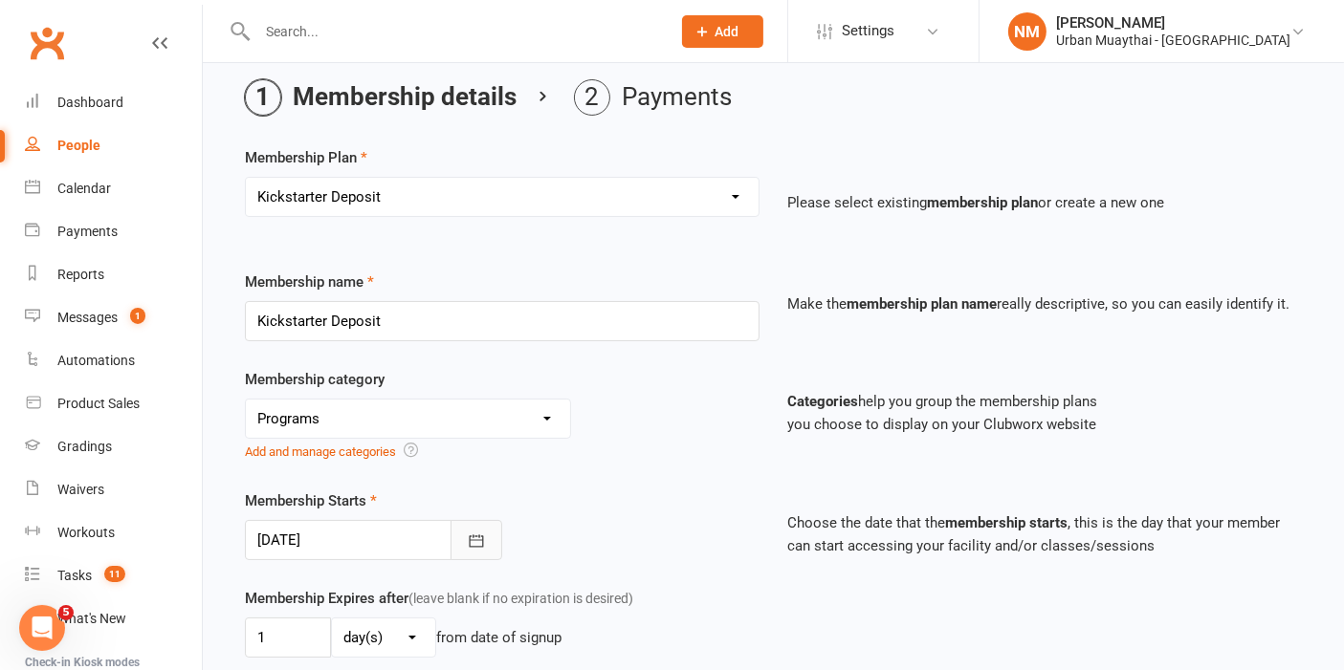
click at [455, 557] on button "button" at bounding box center [476, 540] width 52 height 40
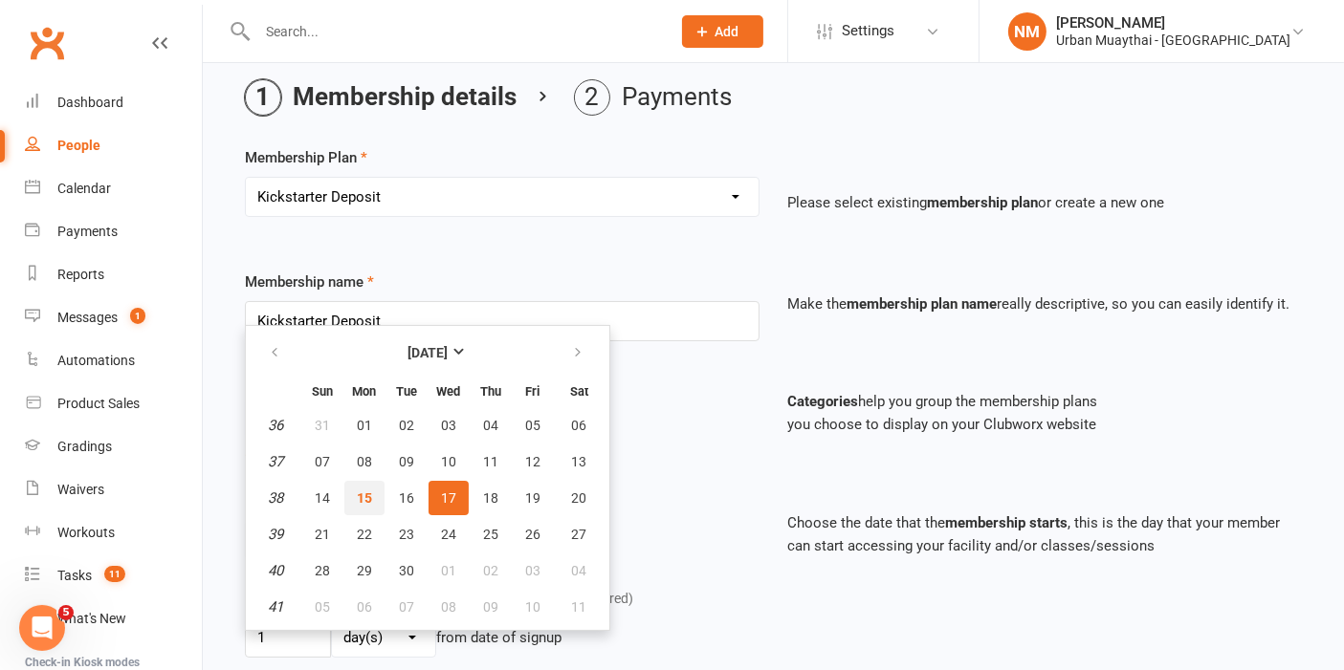
click at [361, 491] on span "15" at bounding box center [364, 498] width 15 height 15
type input "15 Sep 2025"
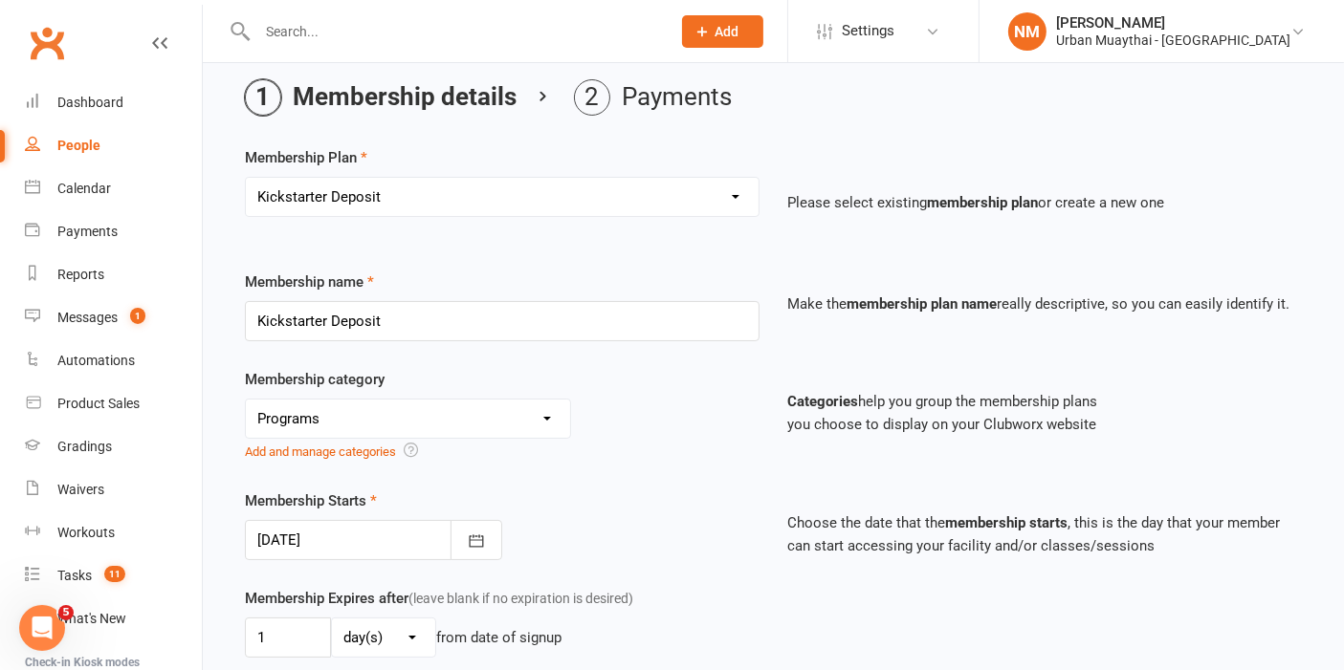
click at [766, 460] on div "Membership category No category Advertising Foundation General KIDS / TEENS Mem…" at bounding box center [772, 428] width 1085 height 121
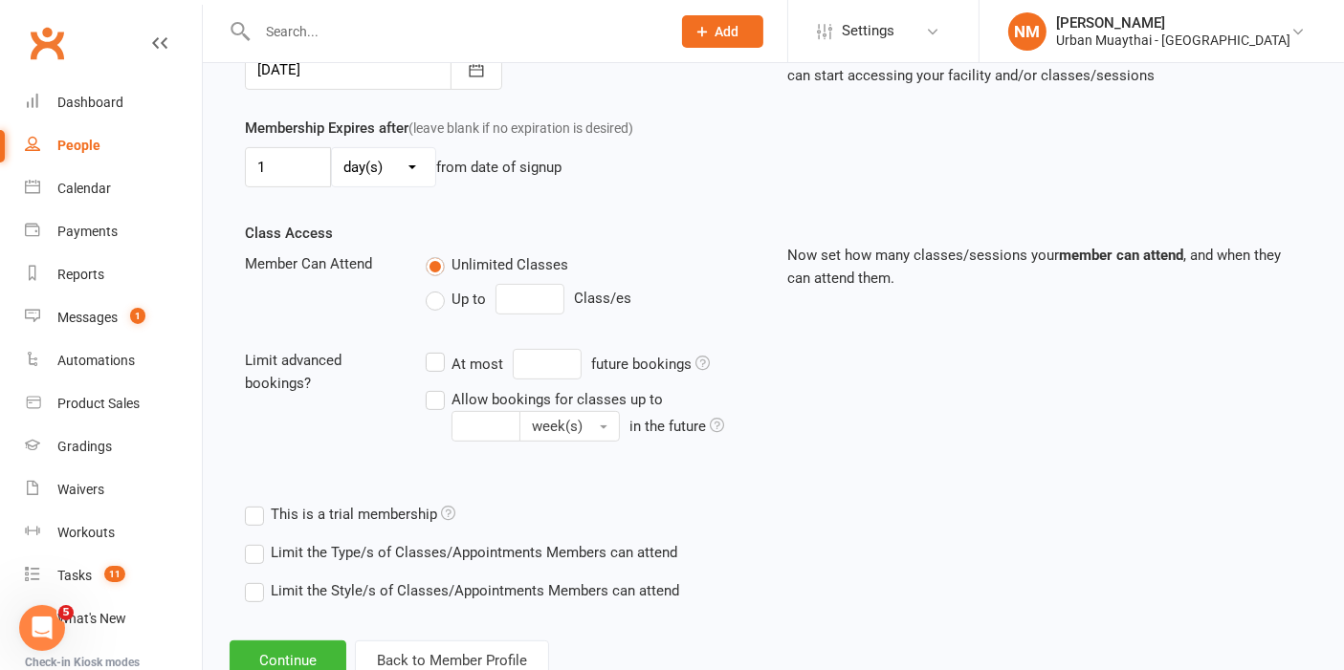
scroll to position [602, 0]
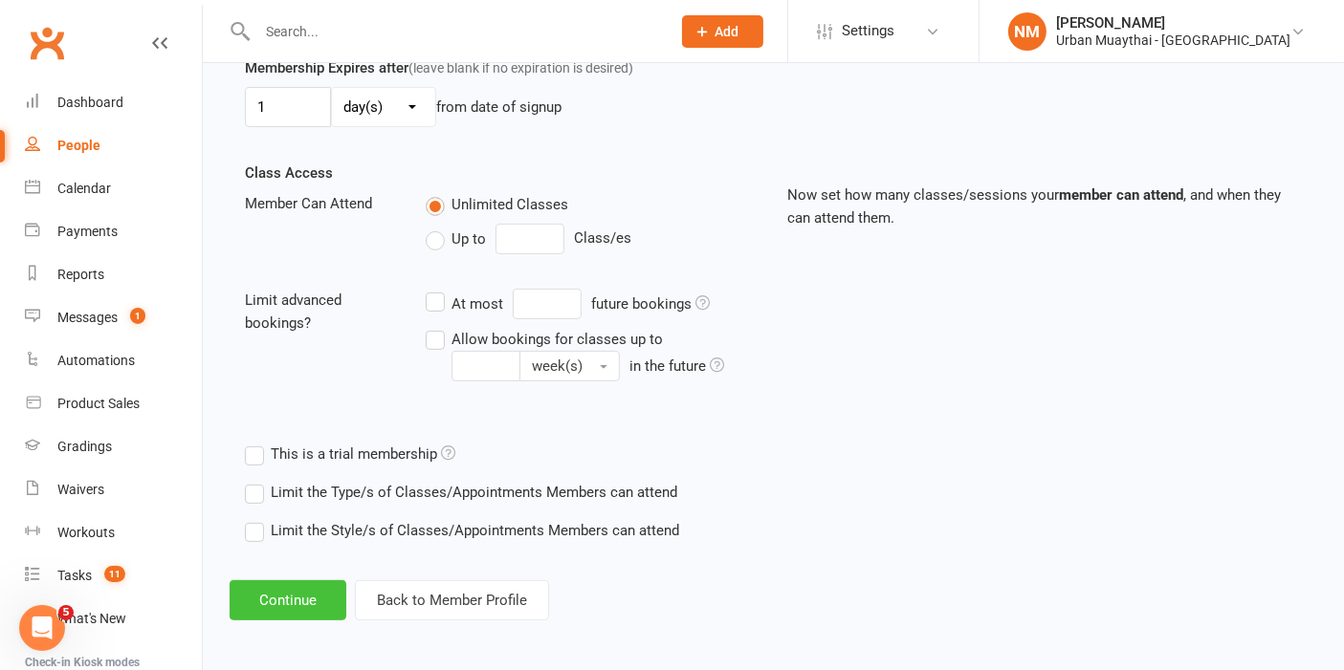
click at [274, 603] on button "Continue" at bounding box center [288, 601] width 117 height 40
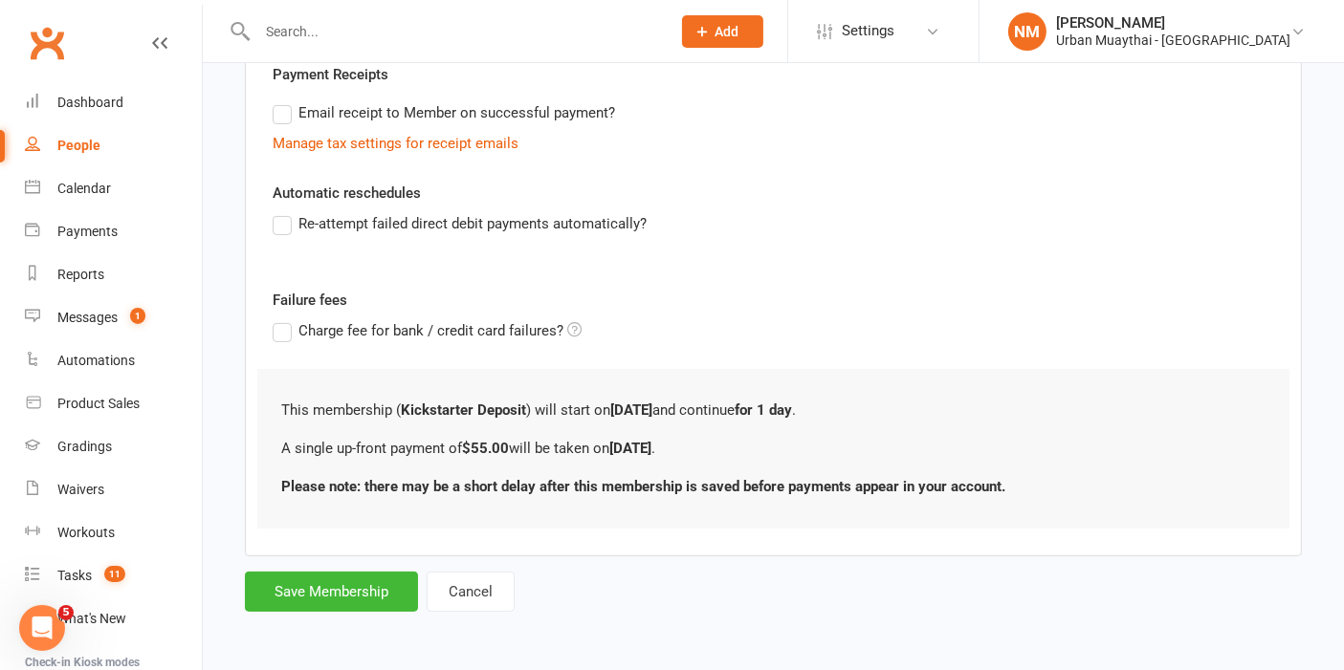
scroll to position [0, 0]
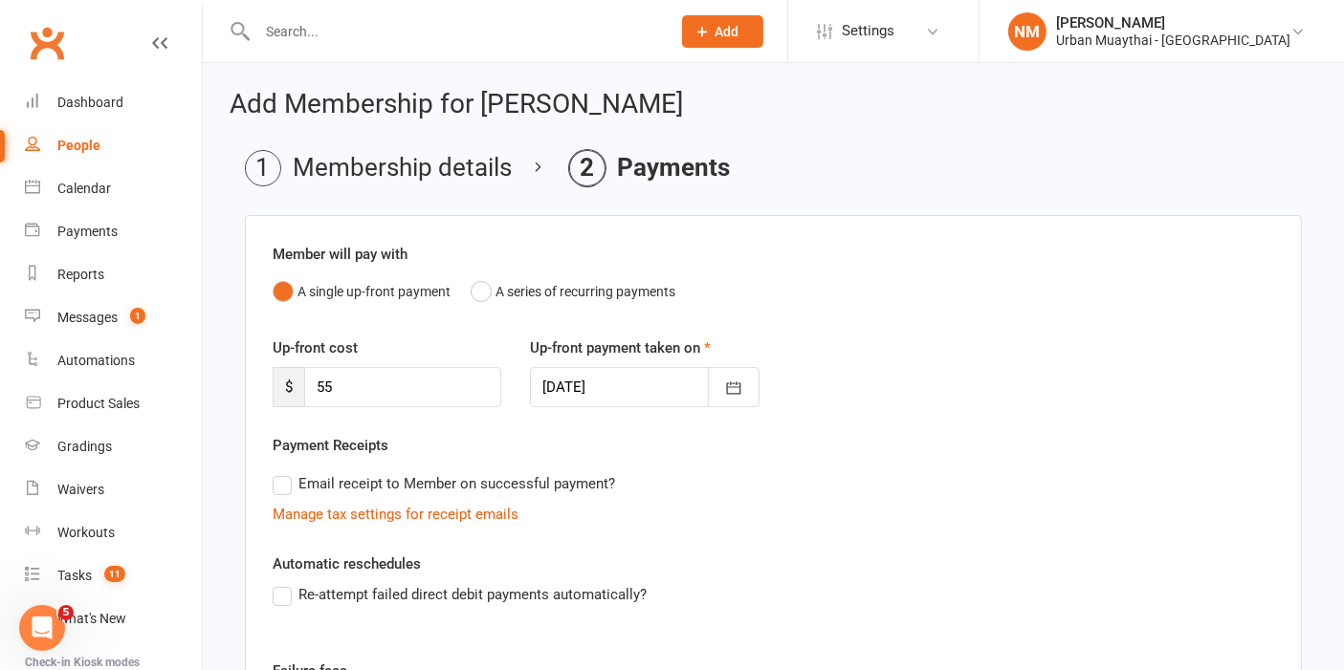
click at [398, 408] on div "Up-front cost $ 55 Up-front payment taken on 15 Sep 2025 September 2025 Sun Mon…" at bounding box center [773, 386] width 1030 height 98
click at [404, 393] on input "55" at bounding box center [402, 387] width 197 height 40
drag, startPoint x: 348, startPoint y: 379, endPoint x: 295, endPoint y: 374, distance: 53.8
click at [295, 374] on div "$ 55" at bounding box center [387, 387] width 229 height 40
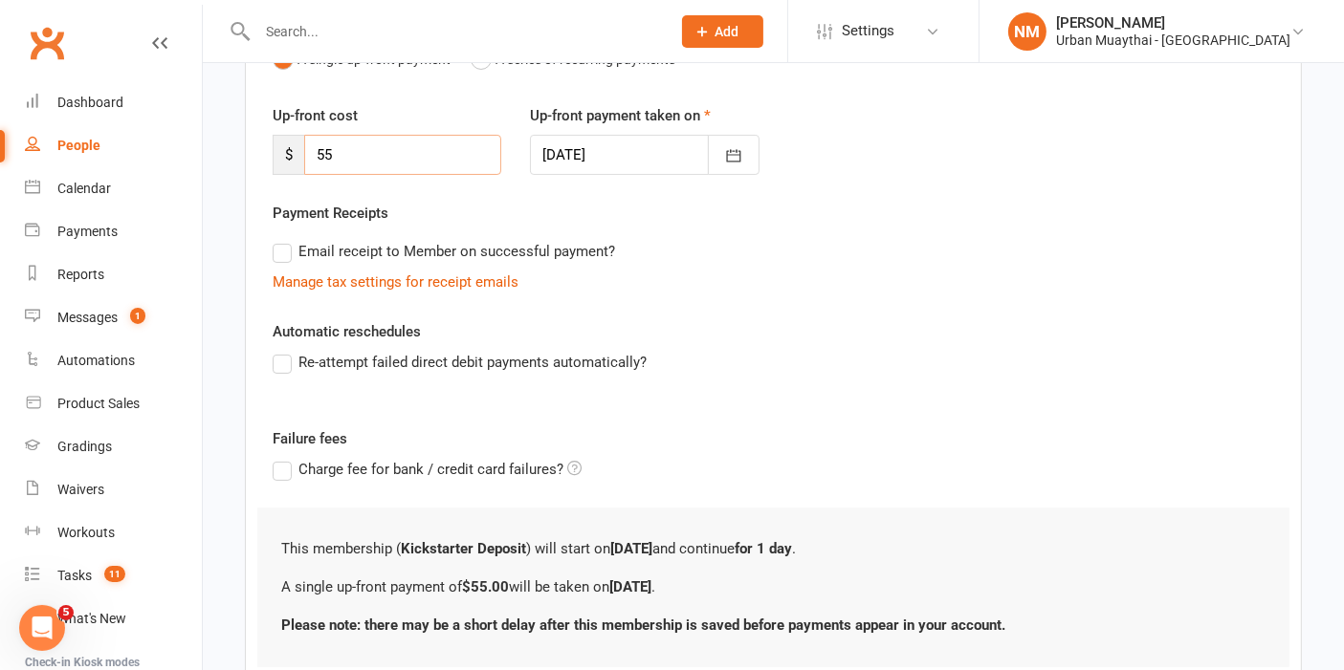
scroll to position [368, 0]
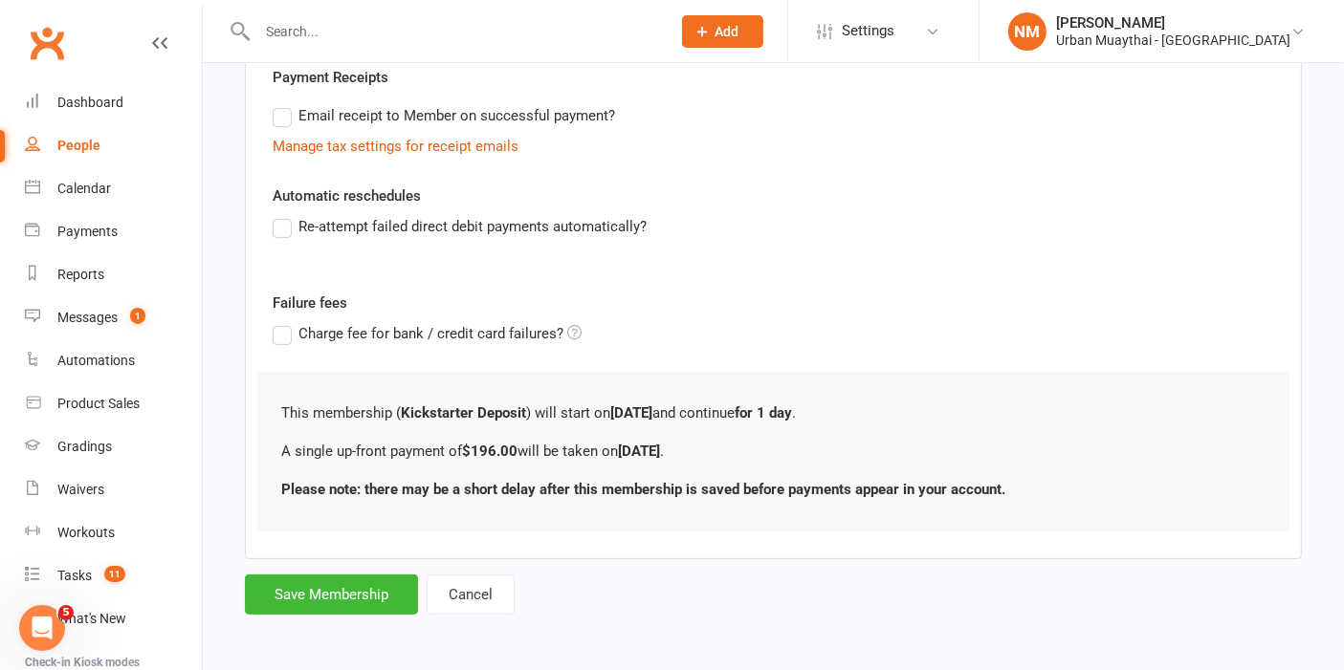
type input "196"
click at [735, 261] on div "Re-attempt failed direct debit payments automatically?" at bounding box center [773, 240] width 1030 height 50
click at [299, 594] on button "Save Membership" at bounding box center [331, 595] width 173 height 40
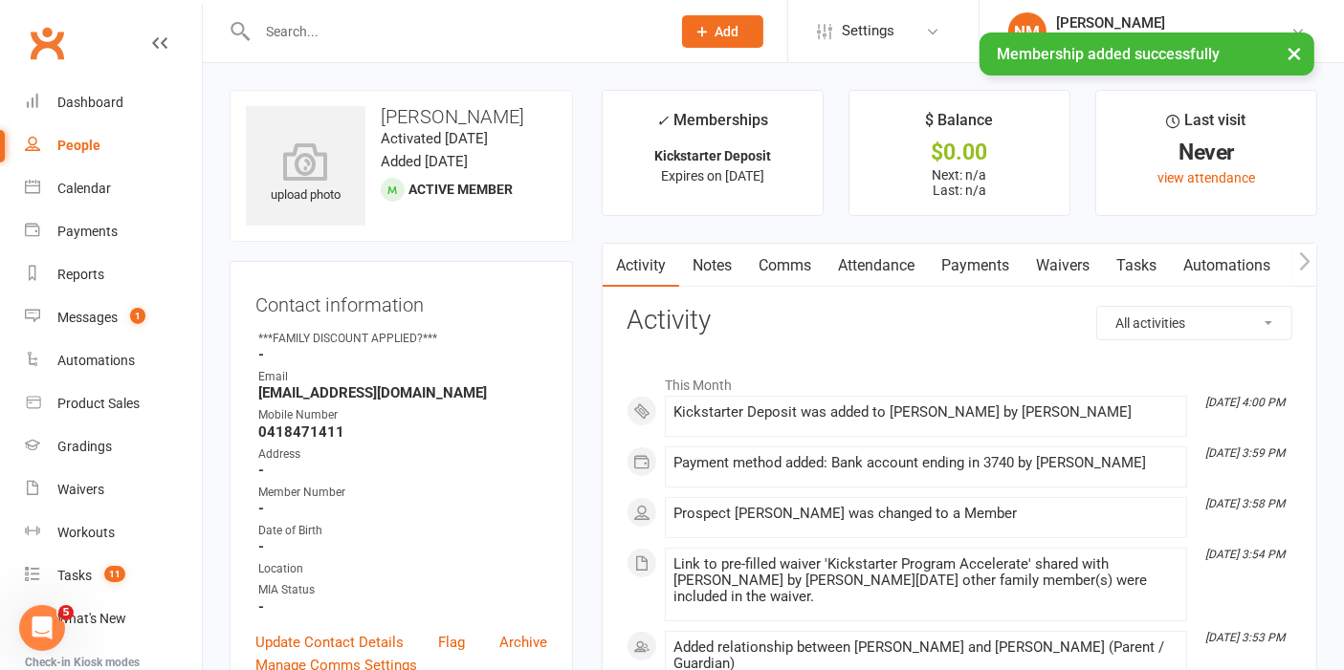
click at [932, 260] on link "Payments" at bounding box center [975, 266] width 95 height 44
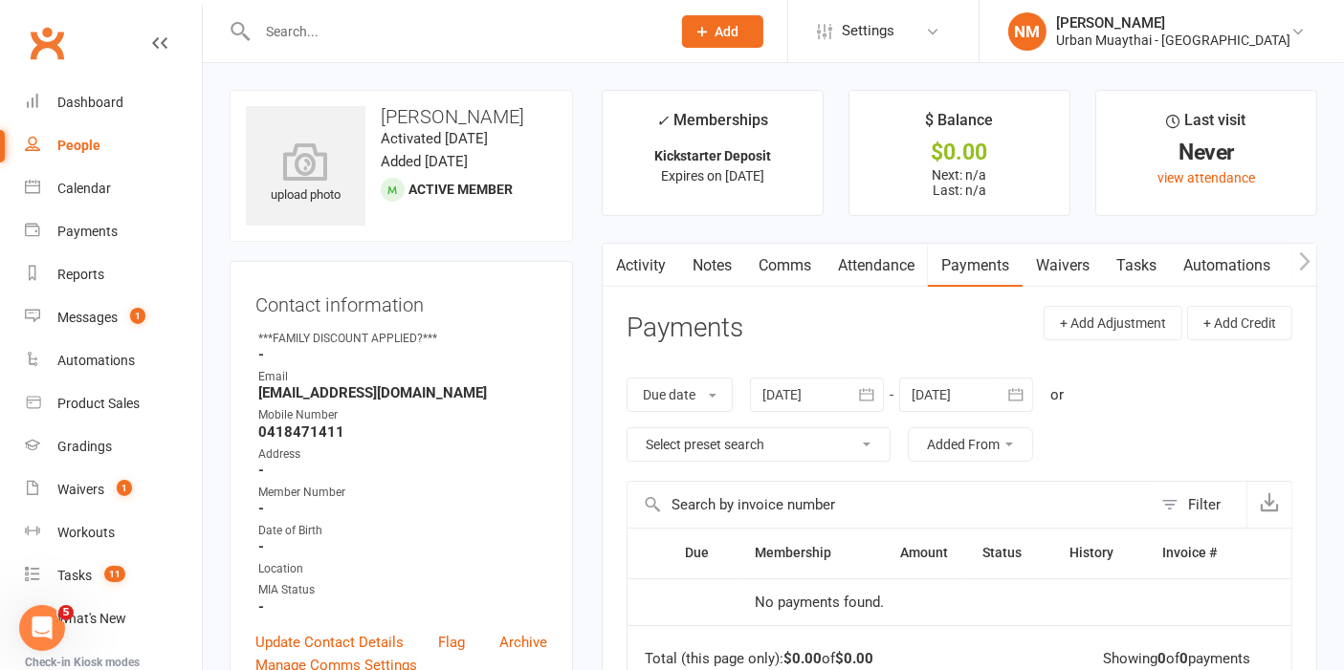
click at [976, 387] on div at bounding box center [966, 395] width 134 height 34
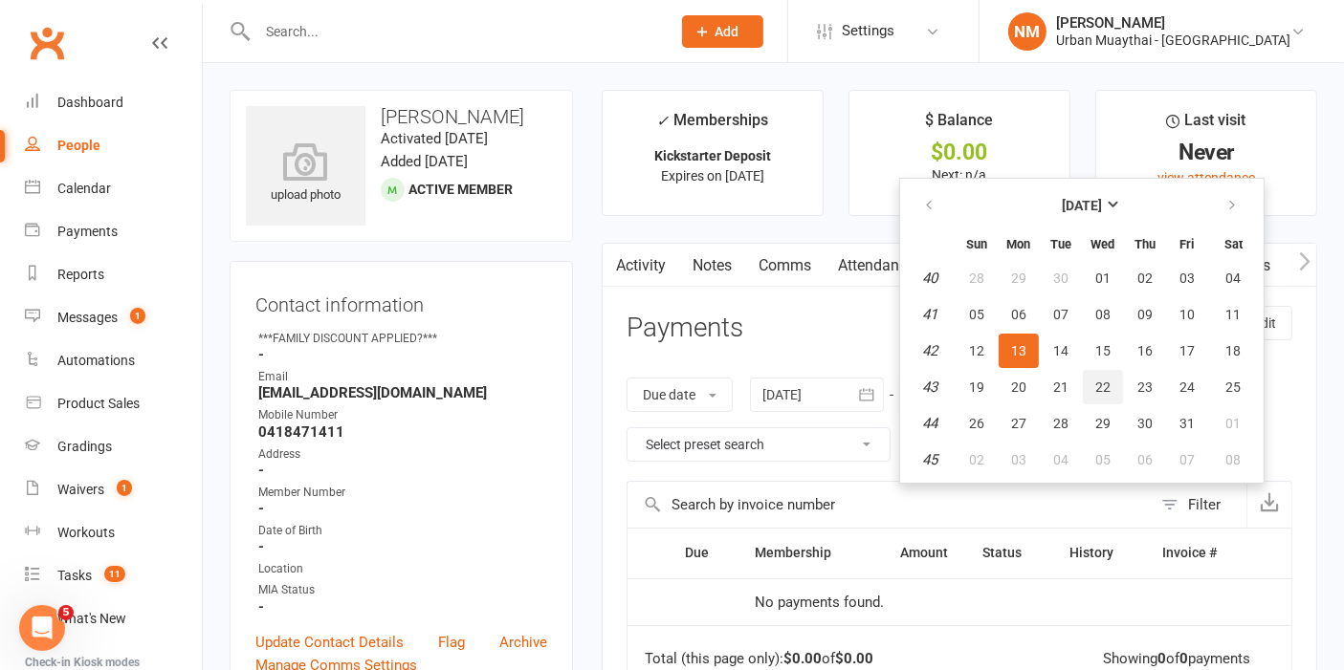
click at [1095, 371] on button "22" at bounding box center [1103, 387] width 40 height 34
type input "22 Oct 2025"
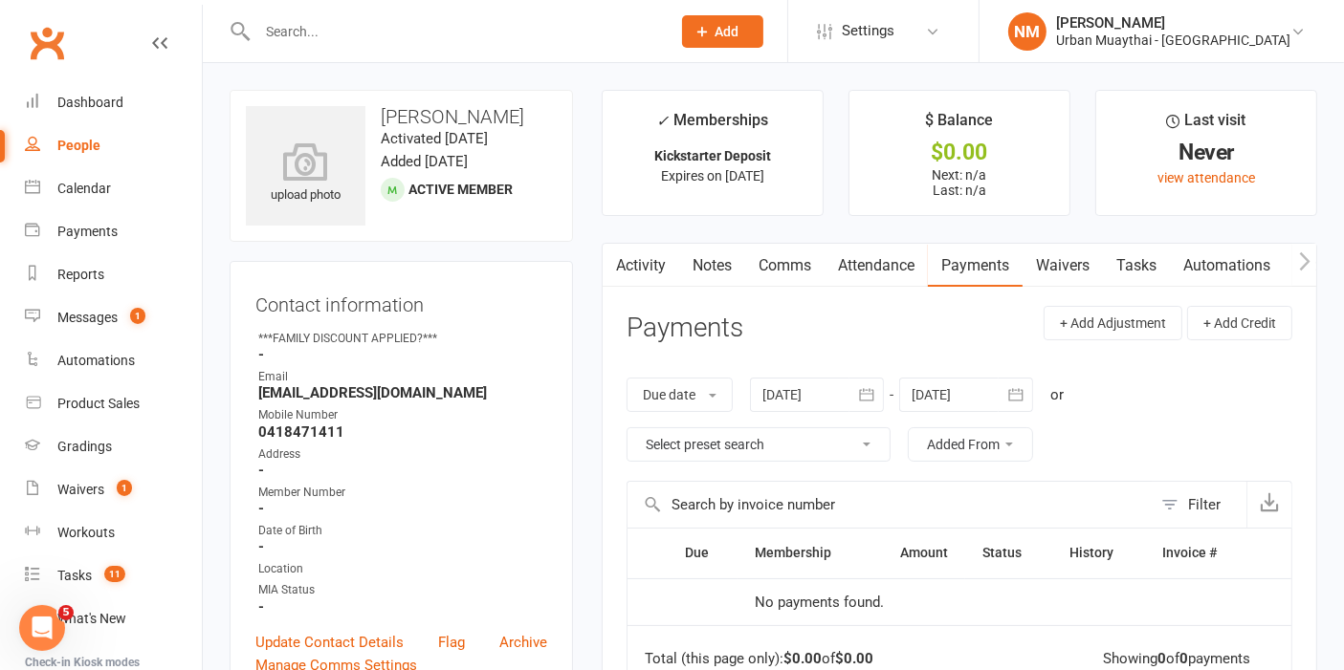
click at [884, 276] on link "Attendance" at bounding box center [875, 266] width 103 height 44
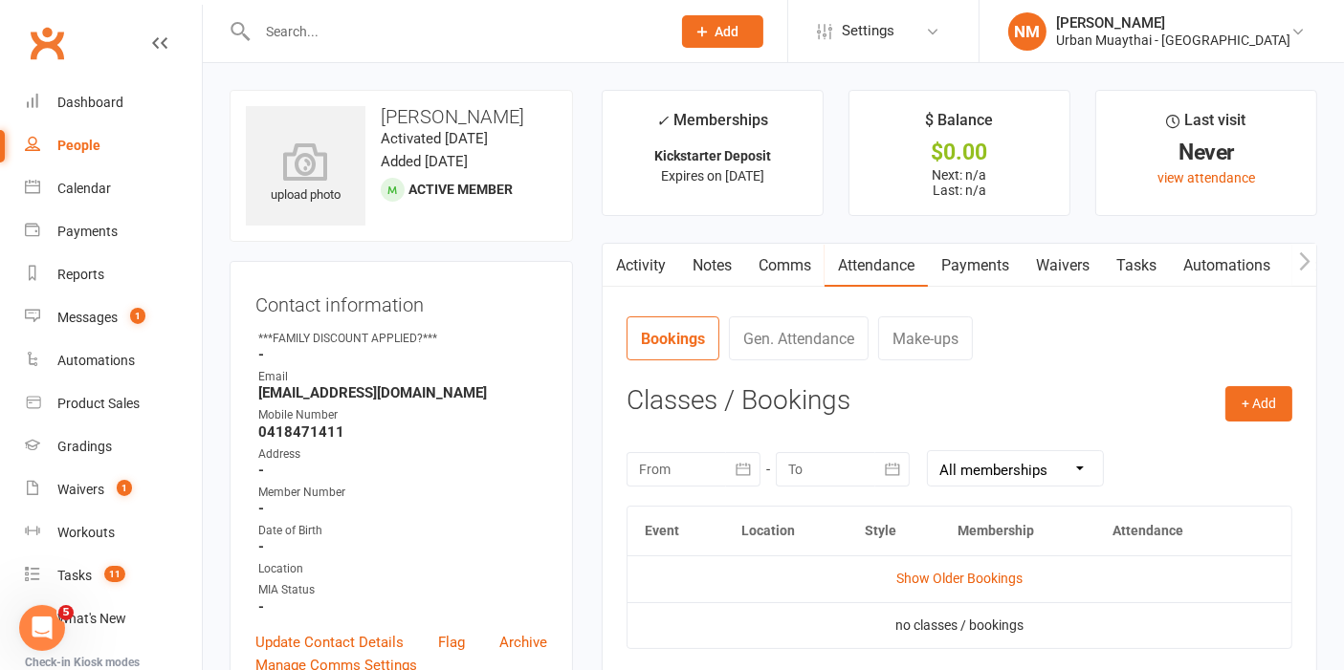
click at [965, 260] on link "Payments" at bounding box center [975, 266] width 95 height 44
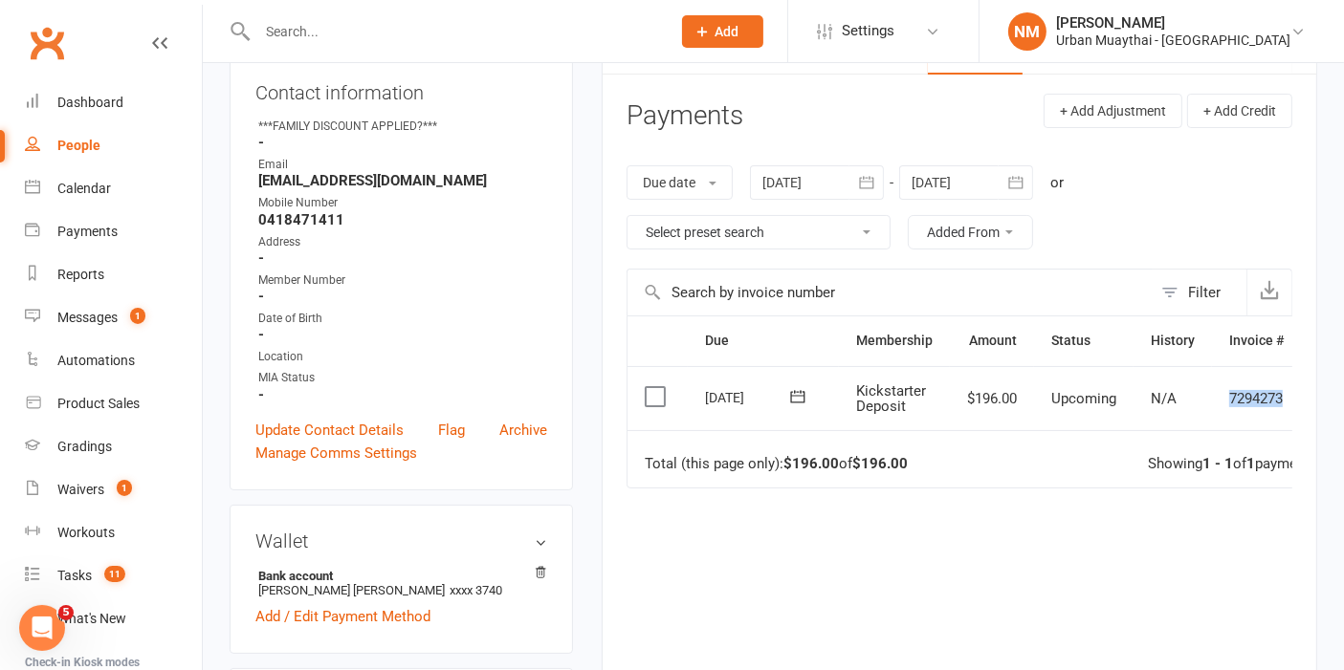
scroll to position [0, 67]
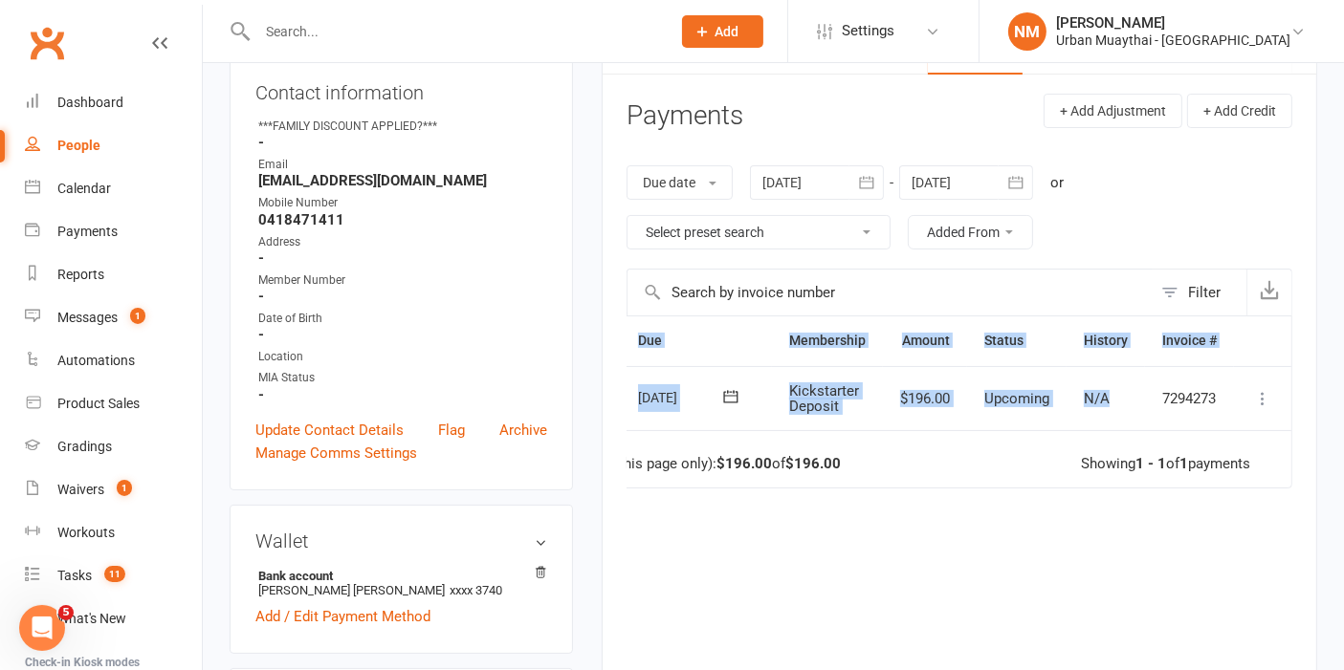
drag, startPoint x: 1186, startPoint y: 398, endPoint x: 1359, endPoint y: 408, distance: 173.4
click at [1154, 405] on td "7294273" at bounding box center [1189, 398] width 89 height 65
click at [1171, 400] on td "7294273" at bounding box center [1189, 398] width 89 height 65
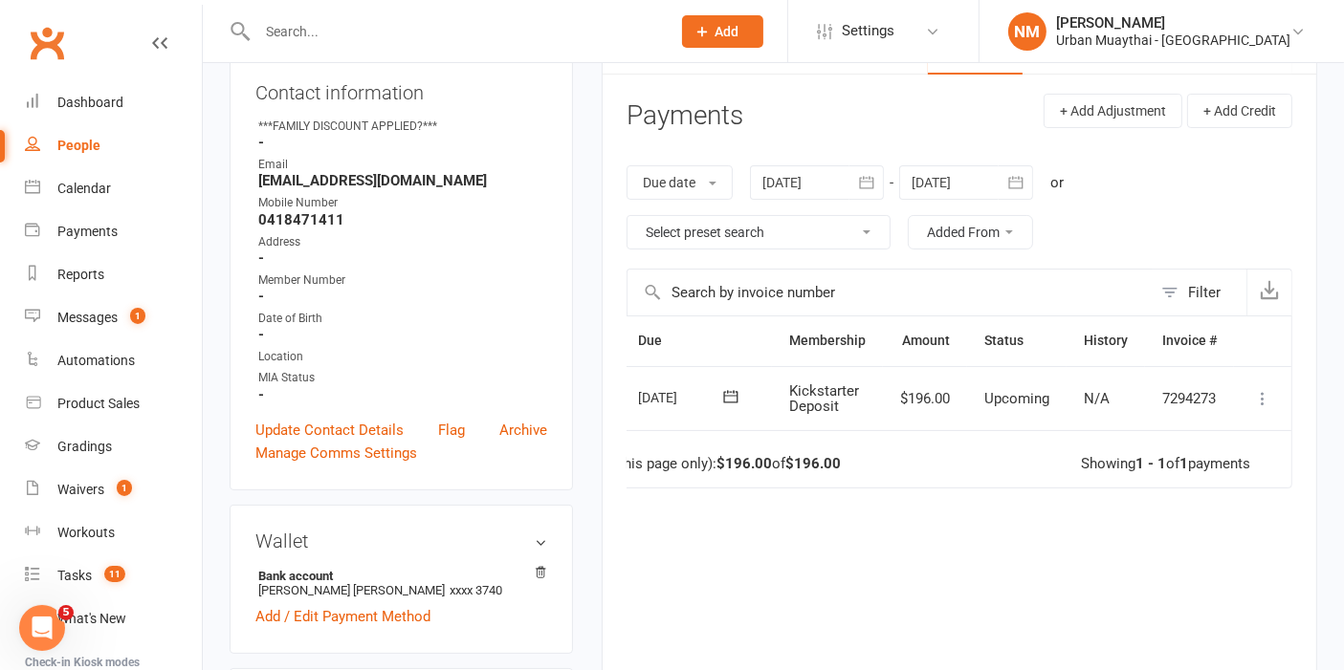
click at [1251, 384] on td "Mark as Paid (Cash) Mark as Paid (POS) Mark as Paid (Other) Skip Apply credit P…" at bounding box center [1262, 398] width 57 height 65
click at [1245, 393] on td "Mark as Paid (Cash) Mark as Paid (POS) Mark as Paid (Other) Skip Apply credit P…" at bounding box center [1262, 398] width 57 height 65
click at [1258, 396] on icon at bounding box center [1262, 398] width 19 height 19
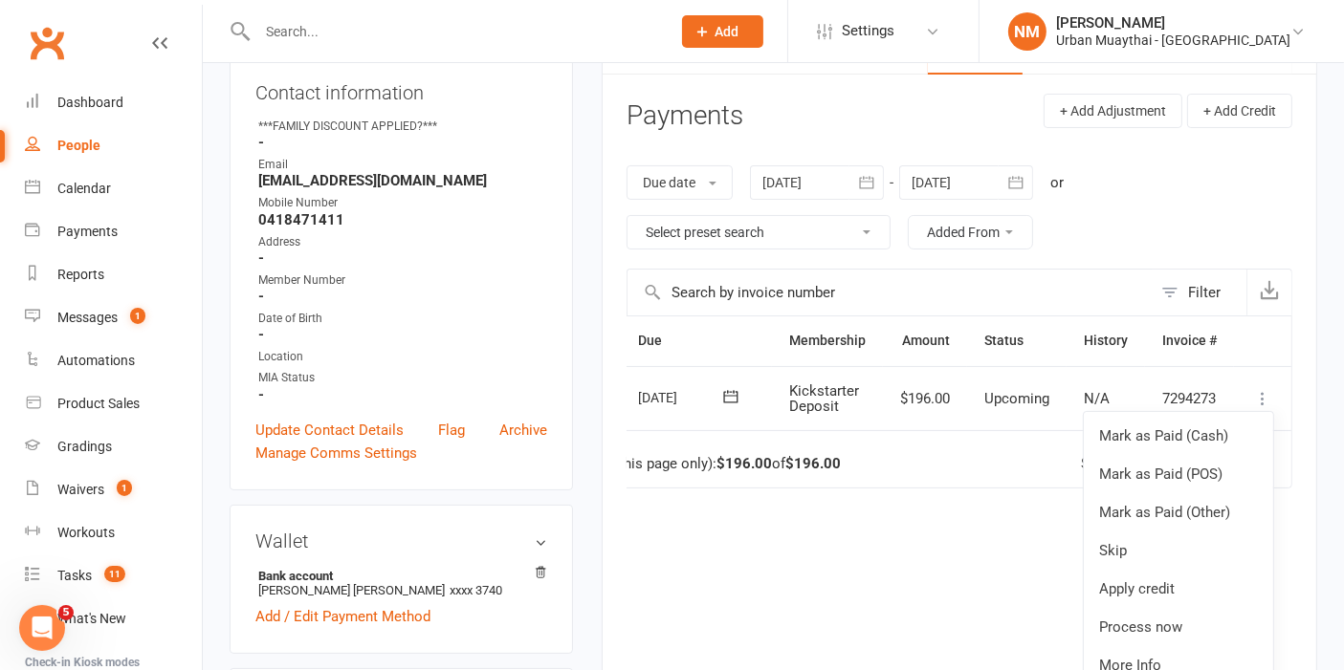
drag, startPoint x: 964, startPoint y: 592, endPoint x: 992, endPoint y: 585, distance: 28.5
click at [964, 592] on div "Due Contact Membership Amount Status History Invoice # Select this 15 Sep 2025 …" at bounding box center [959, 525] width 666 height 419
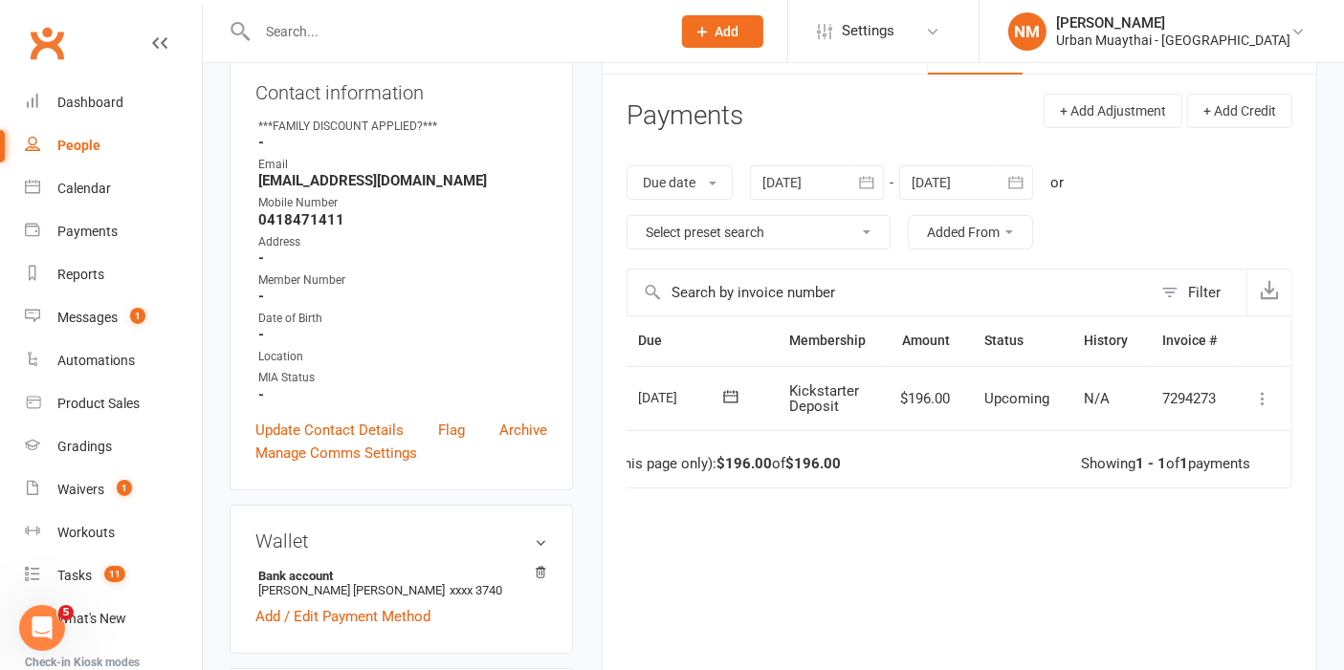
click at [1266, 400] on icon at bounding box center [1262, 398] width 19 height 19
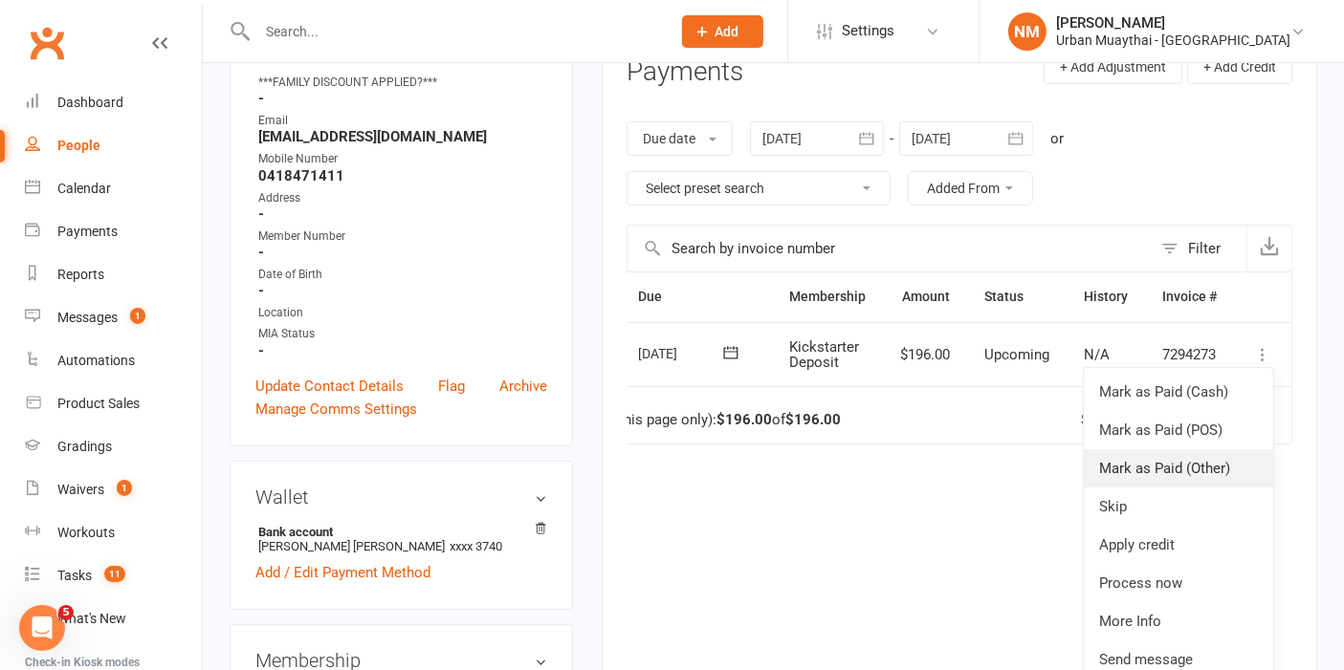
scroll to position [318, 0]
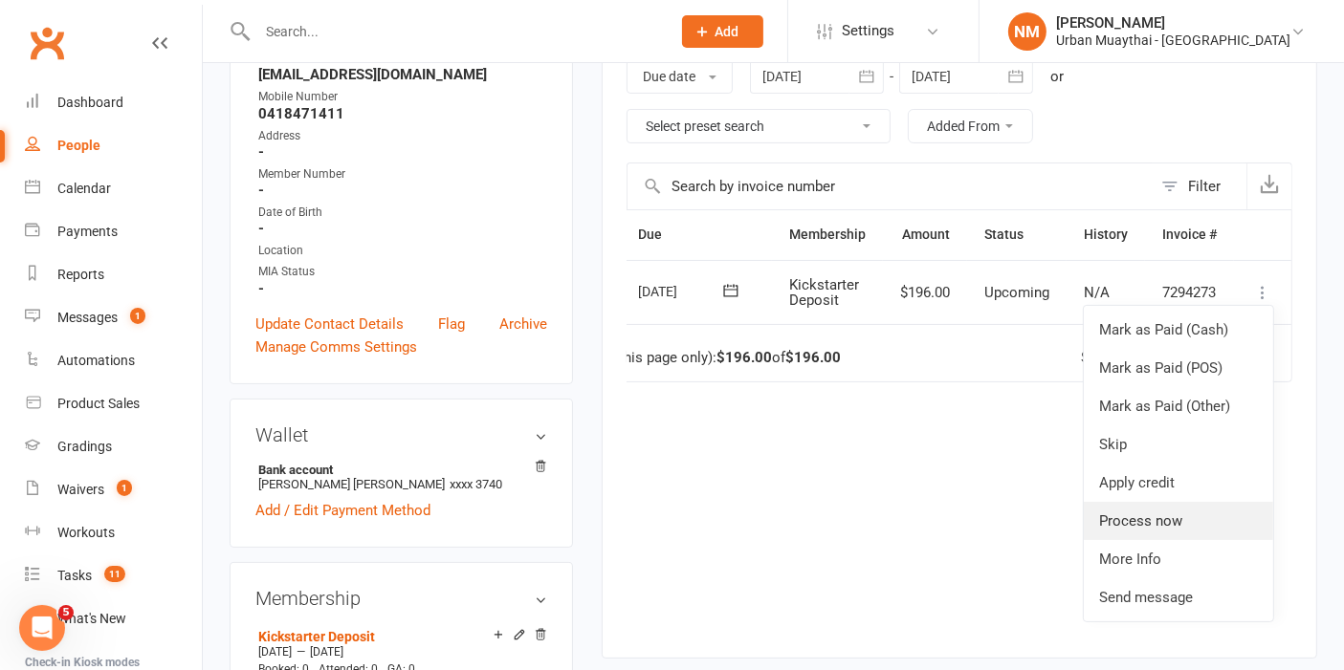
click at [1174, 514] on link "Process now" at bounding box center [1178, 521] width 189 height 38
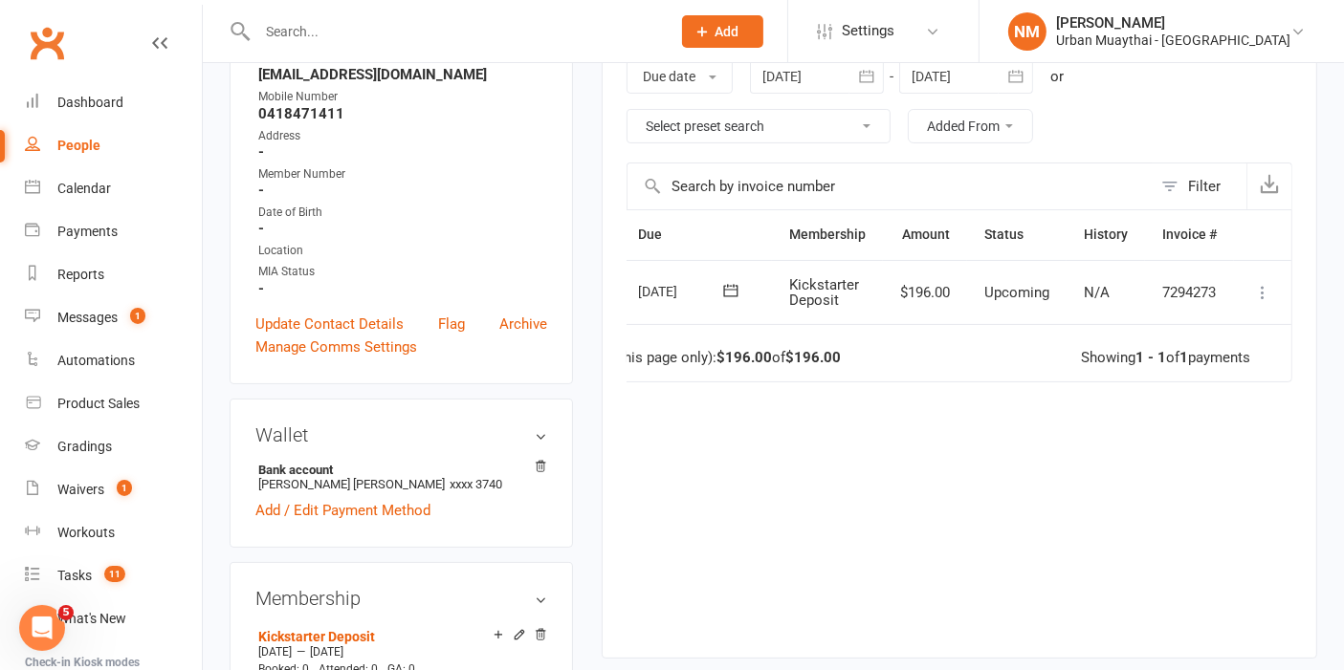
scroll to position [0, 56]
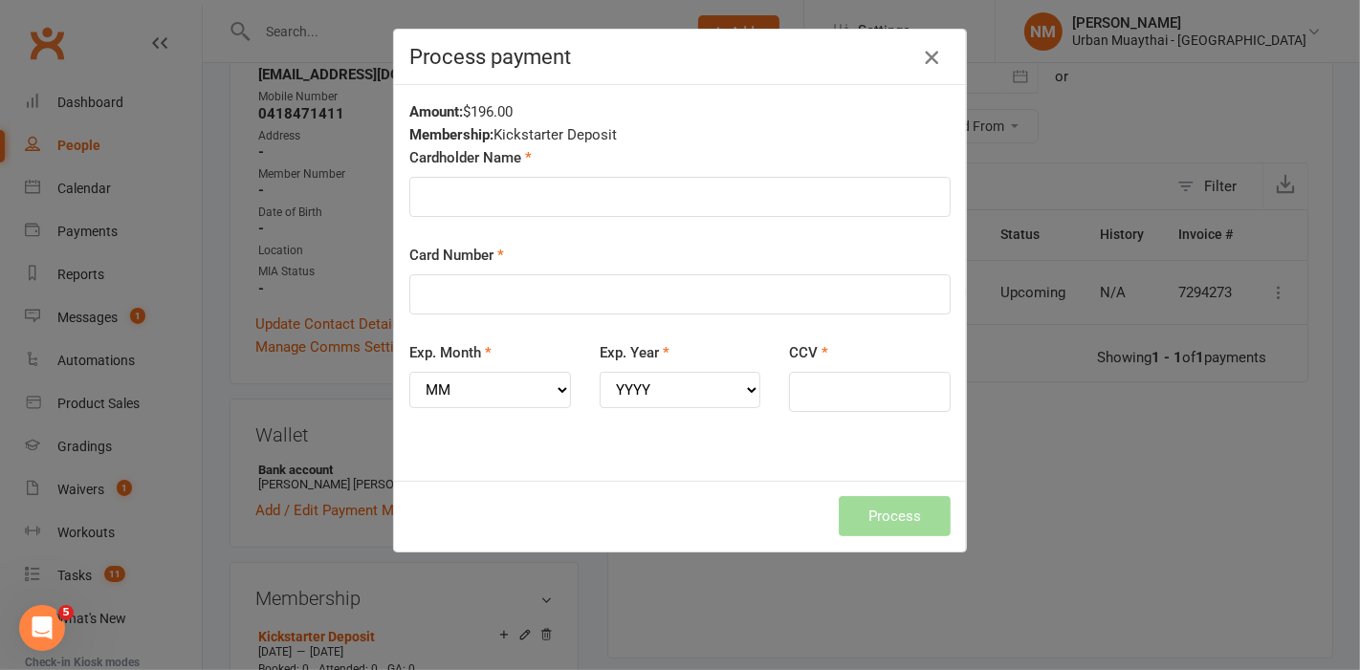
click at [920, 53] on icon "button" at bounding box center [931, 57] width 23 height 23
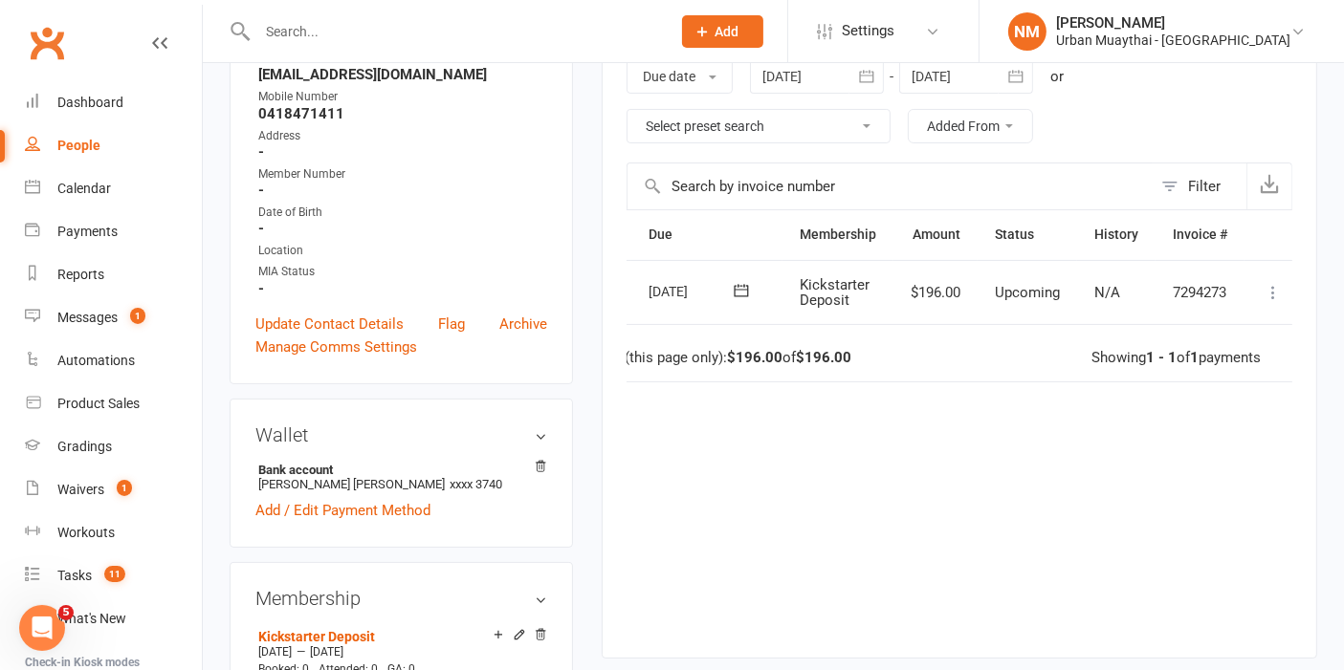
click at [963, 408] on div "Due Contact Membership Amount Status History Invoice # Select this 15 Sep 2025 …" at bounding box center [959, 418] width 666 height 419
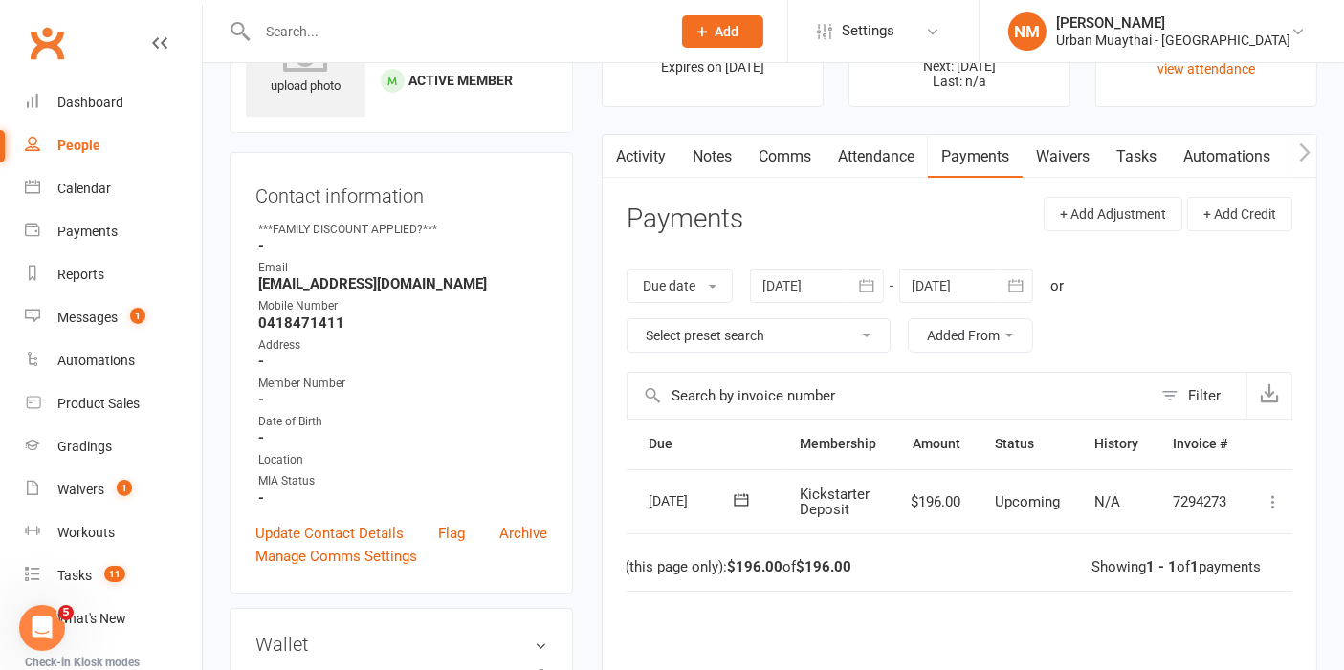
scroll to position [106, 0]
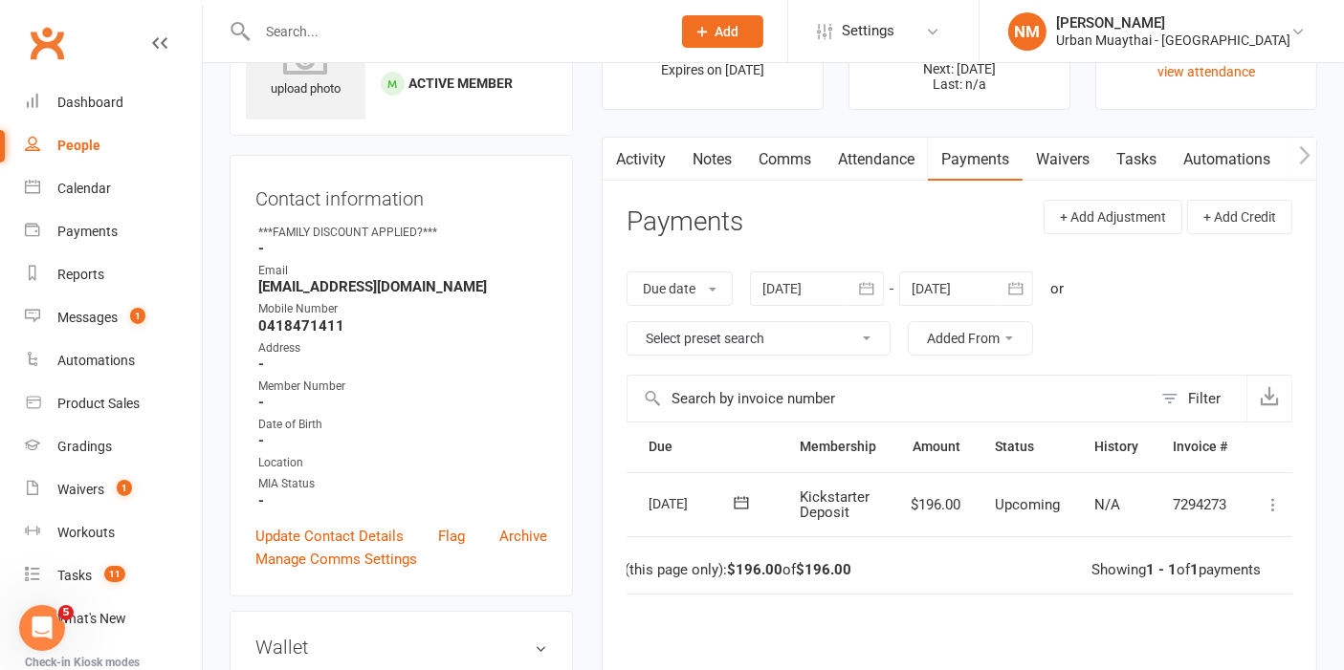
click at [1057, 159] on link "Waivers" at bounding box center [1062, 160] width 80 height 44
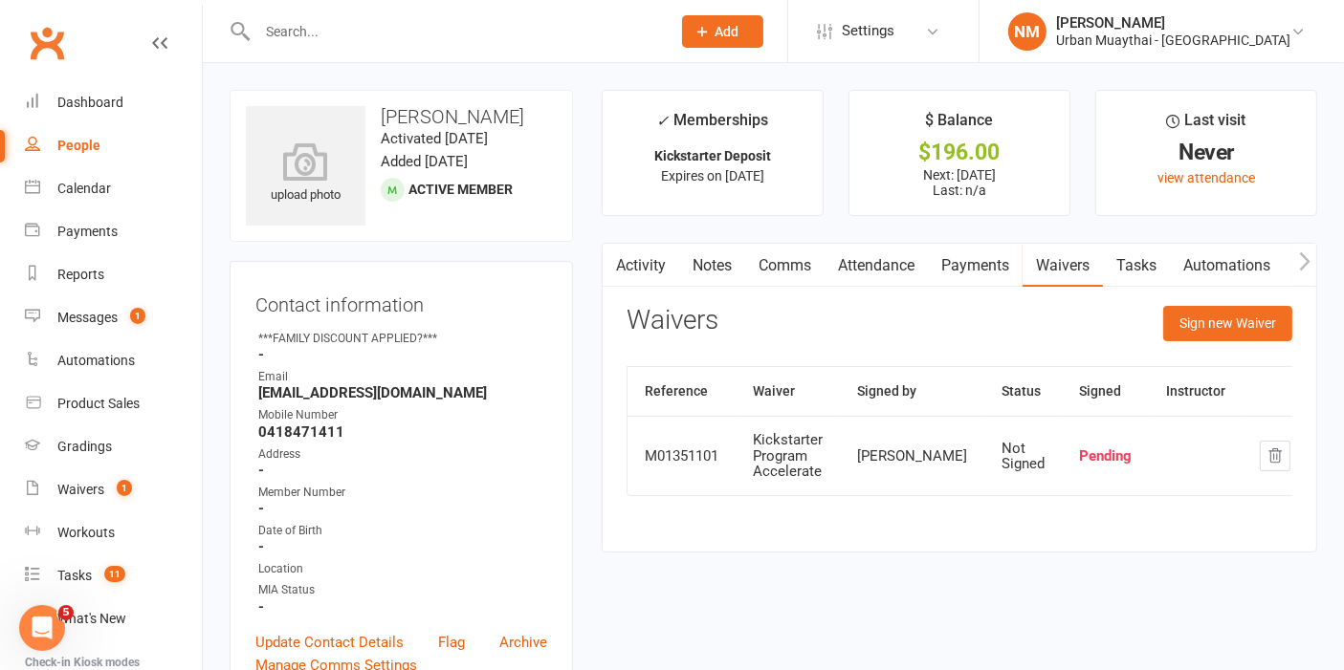
click at [667, 523] on div "Reference Waiver Signed by Status Signed Instructor M01351101 Kickstarter Progr…" at bounding box center [959, 444] width 666 height 157
drag, startPoint x: 1005, startPoint y: 279, endPoint x: 972, endPoint y: 284, distance: 33.8
click at [993, 281] on link "Payments" at bounding box center [975, 266] width 95 height 44
